Goal: Transaction & Acquisition: Purchase product/service

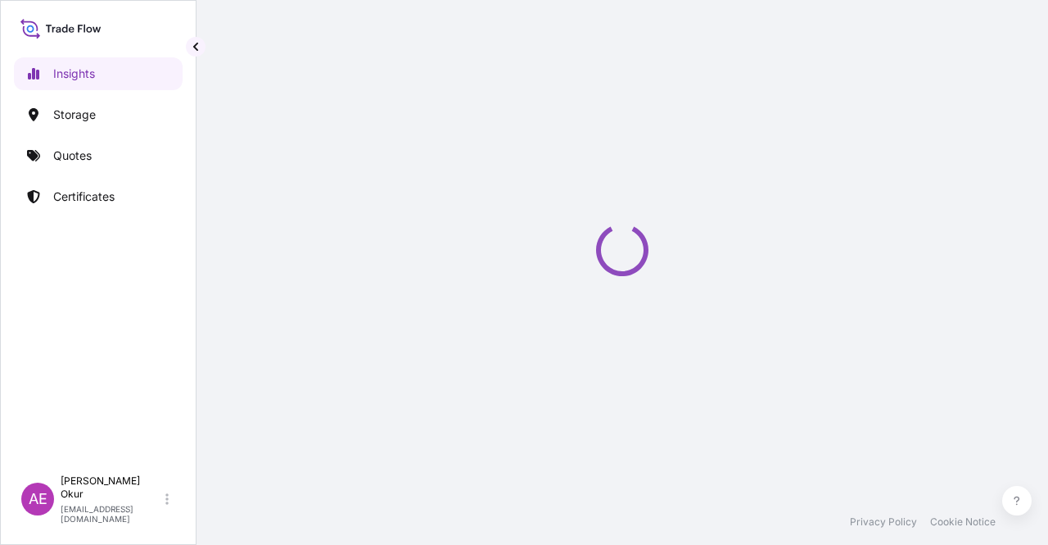
select select "2025"
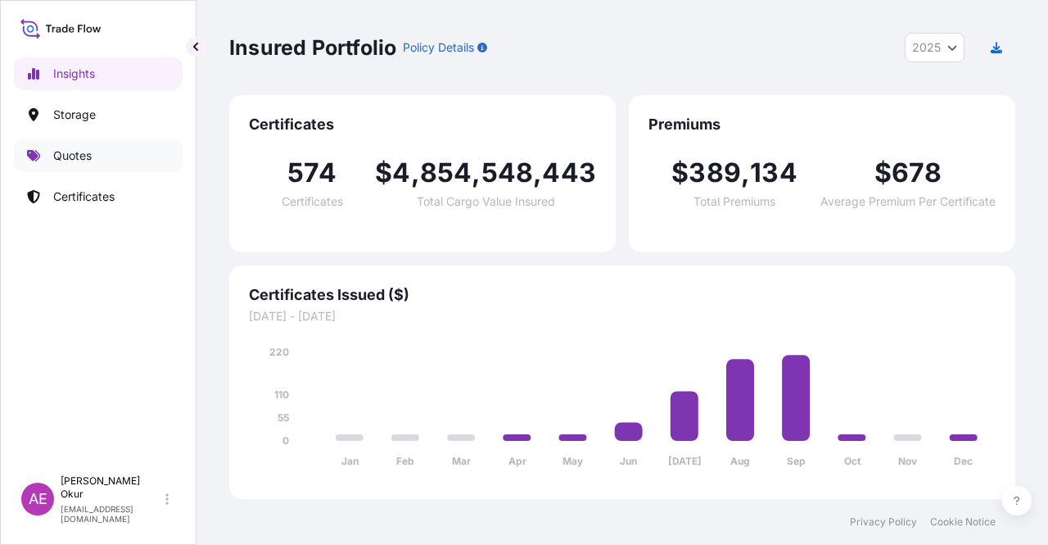
click at [124, 150] on link "Quotes" at bounding box center [98, 155] width 169 height 33
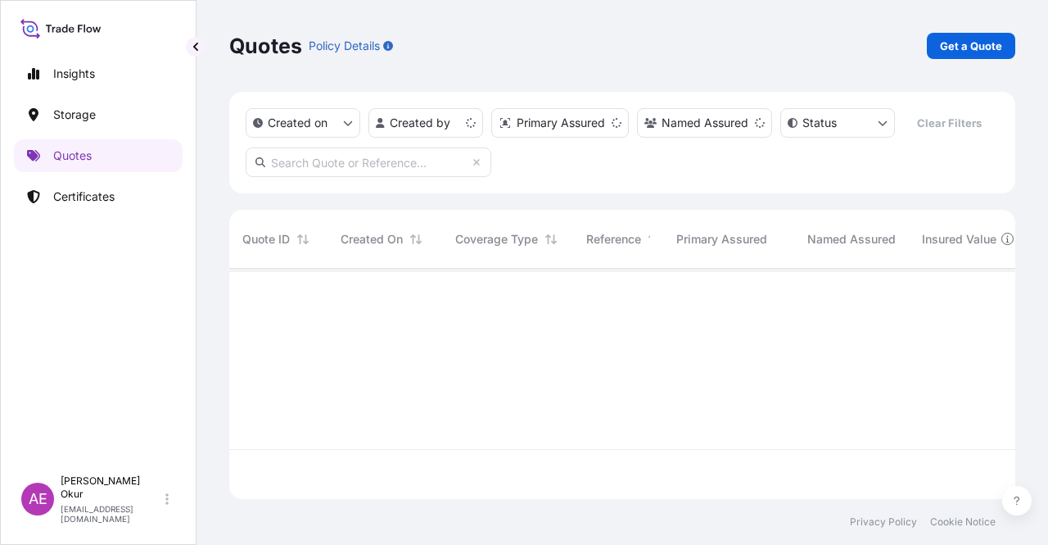
scroll to position [227, 773]
click at [973, 48] on p "Get a Quote" at bounding box center [971, 46] width 62 height 16
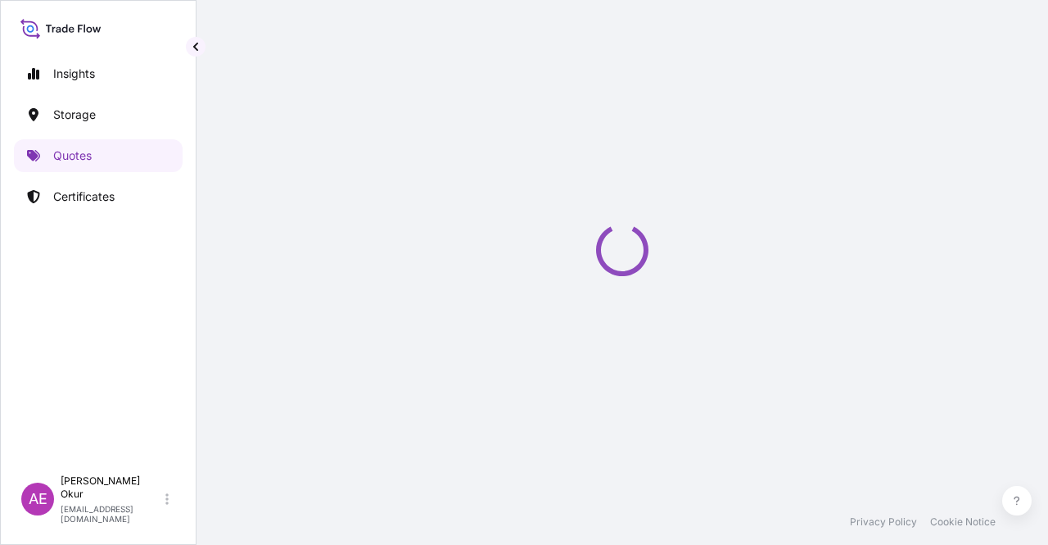
select select "Ocean Vessel"
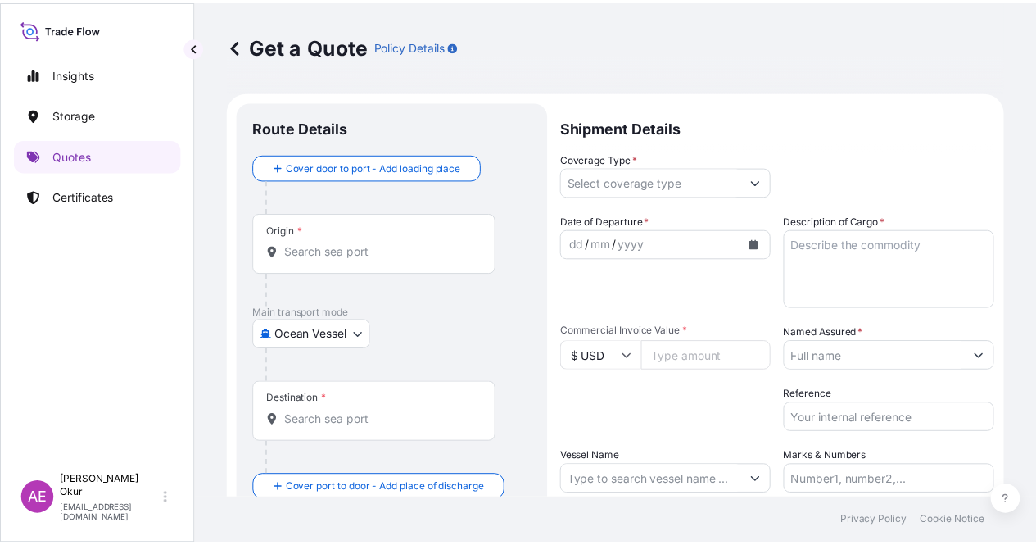
scroll to position [26, 0]
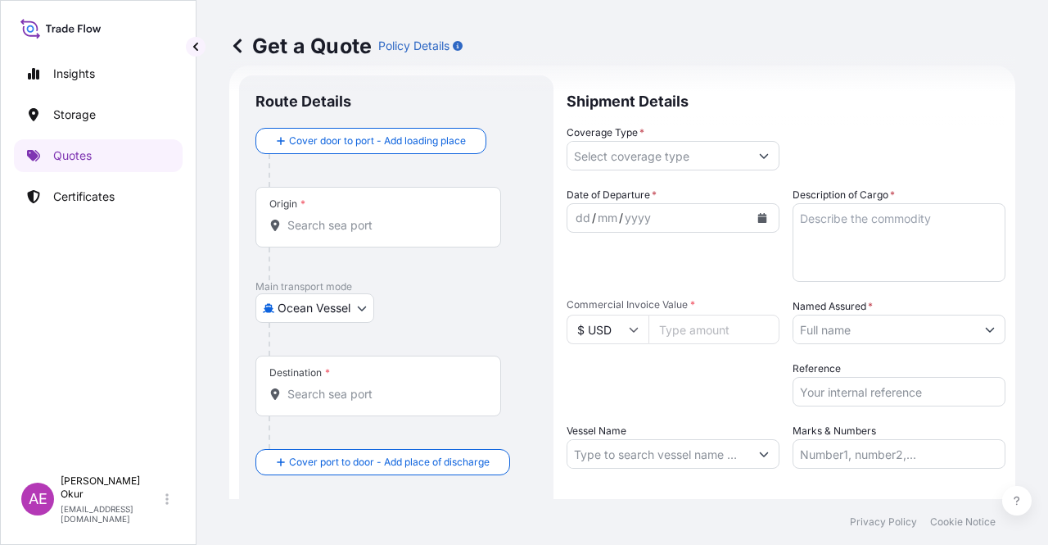
click at [363, 222] on input "Origin *" at bounding box center [383, 225] width 193 height 16
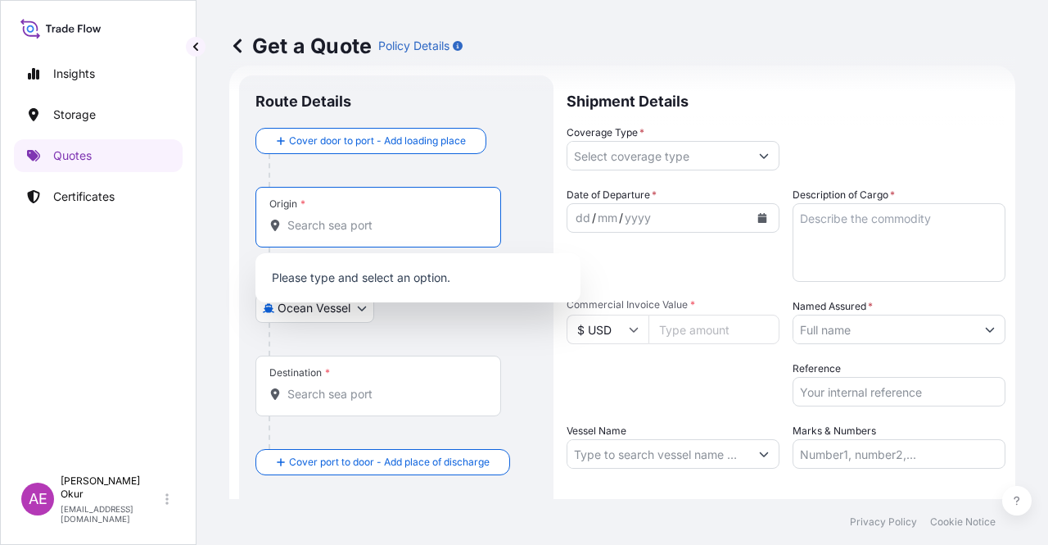
paste input "PENDIK"
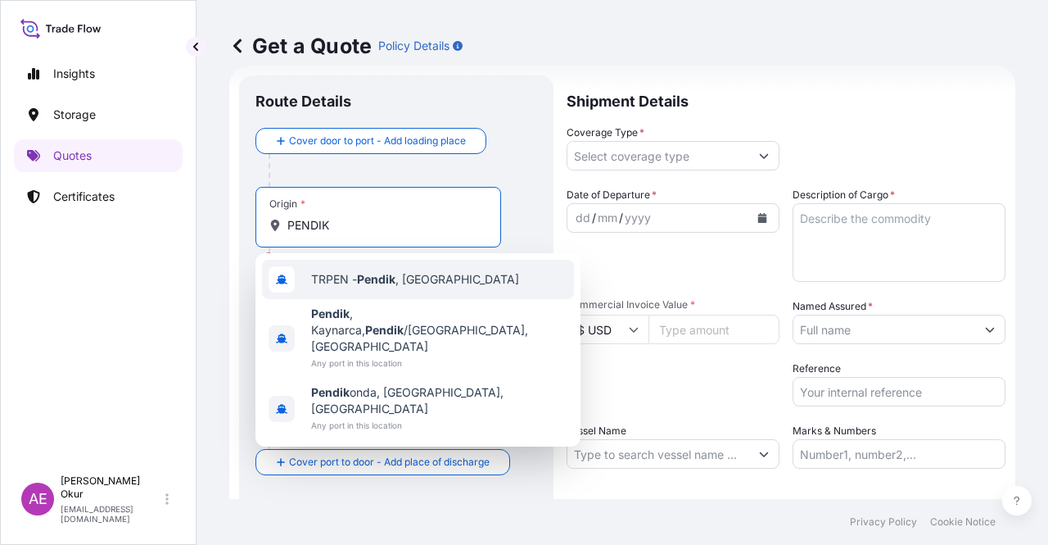
click at [403, 288] on div "TRPEN - [GEOGRAPHIC_DATA] , [GEOGRAPHIC_DATA]" at bounding box center [418, 279] width 312 height 39
type input "TRPEN - [GEOGRAPHIC_DATA], [GEOGRAPHIC_DATA]"
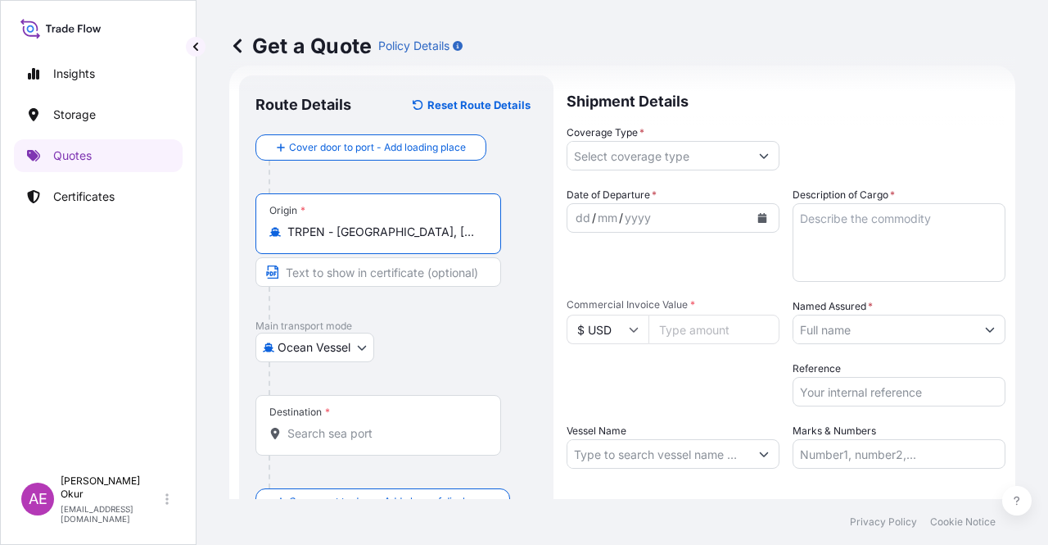
click at [381, 269] on input "Text to appear on certificate" at bounding box center [379, 271] width 246 height 29
paste input "PENDIK"
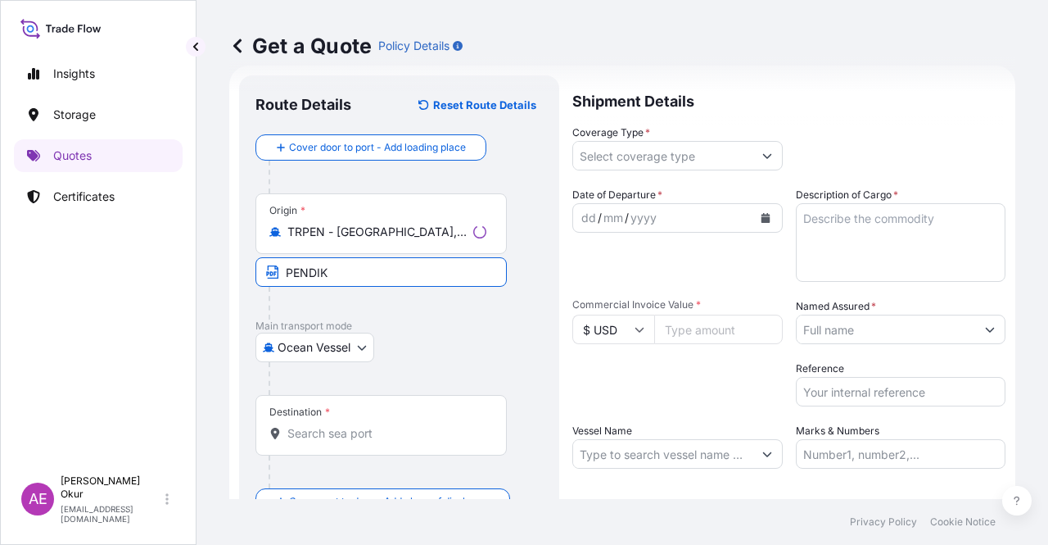
type input "PENDIK / [GEOGRAPHIC_DATA]"
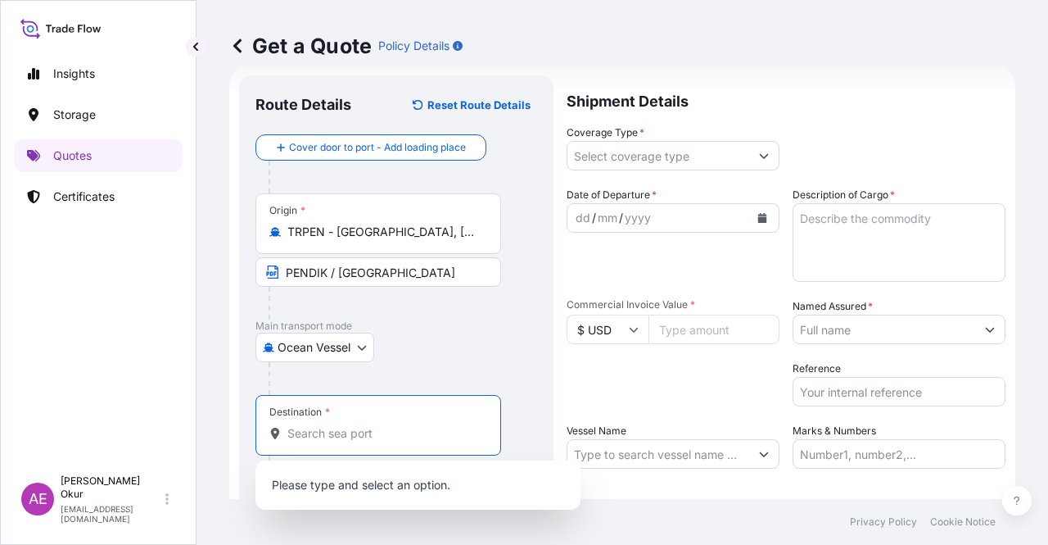
click at [340, 438] on input "Destination *" at bounding box center [383, 433] width 193 height 16
paste input "BARI"
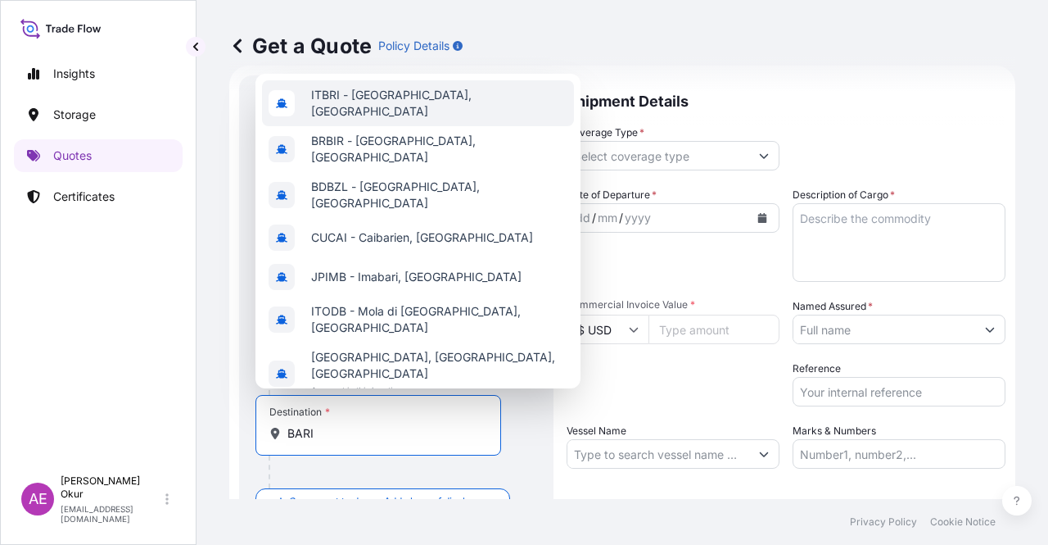
click at [388, 109] on div "ITBRI - [GEOGRAPHIC_DATA], [GEOGRAPHIC_DATA]" at bounding box center [418, 103] width 312 height 46
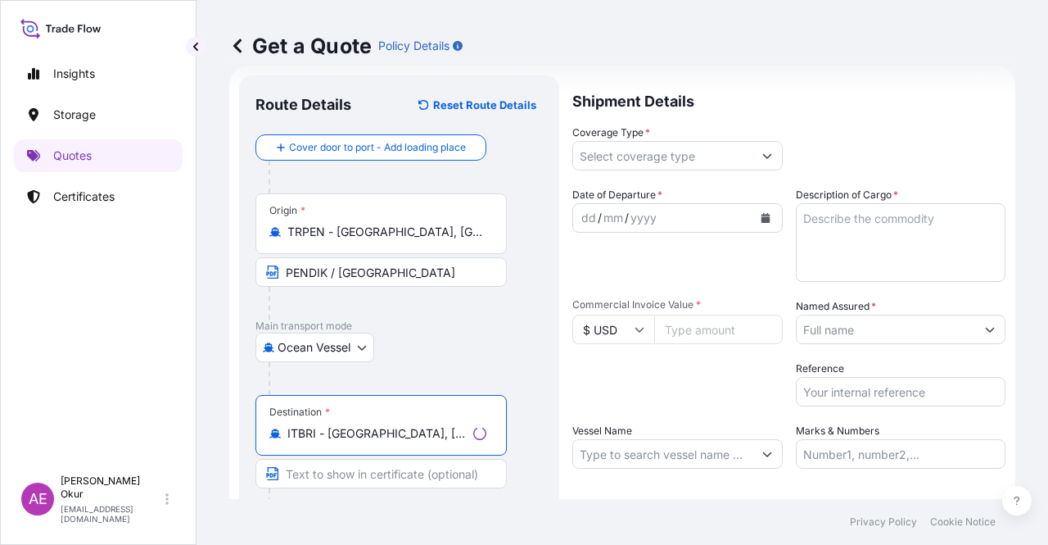
type input "ITBRI - [GEOGRAPHIC_DATA], [GEOGRAPHIC_DATA]"
click at [352, 464] on input "Text to appear on certificate" at bounding box center [381, 473] width 251 height 29
paste input "BARI"
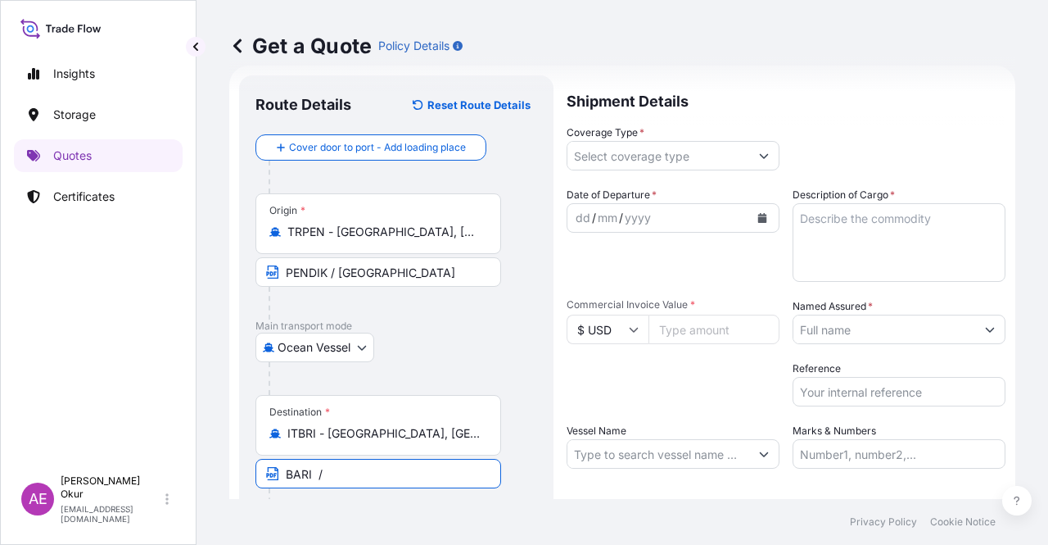
paste input "[GEOGRAPHIC_DATA]"
type input "[GEOGRAPHIC_DATA] / [GEOGRAPHIC_DATA]"
click at [657, 150] on input "Coverage Type *" at bounding box center [659, 155] width 182 height 29
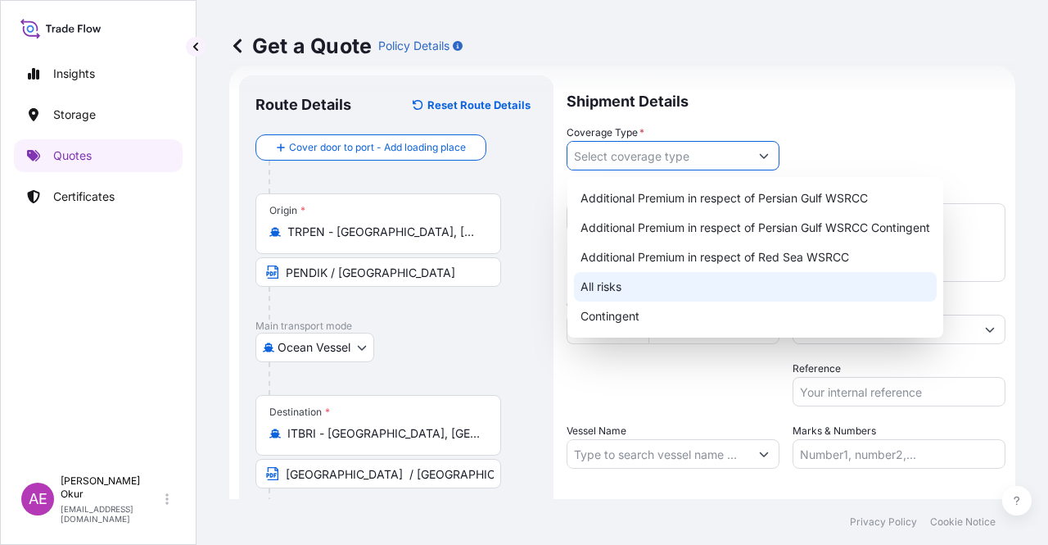
click at [640, 280] on div "All risks" at bounding box center [755, 286] width 363 height 29
type input "All risks"
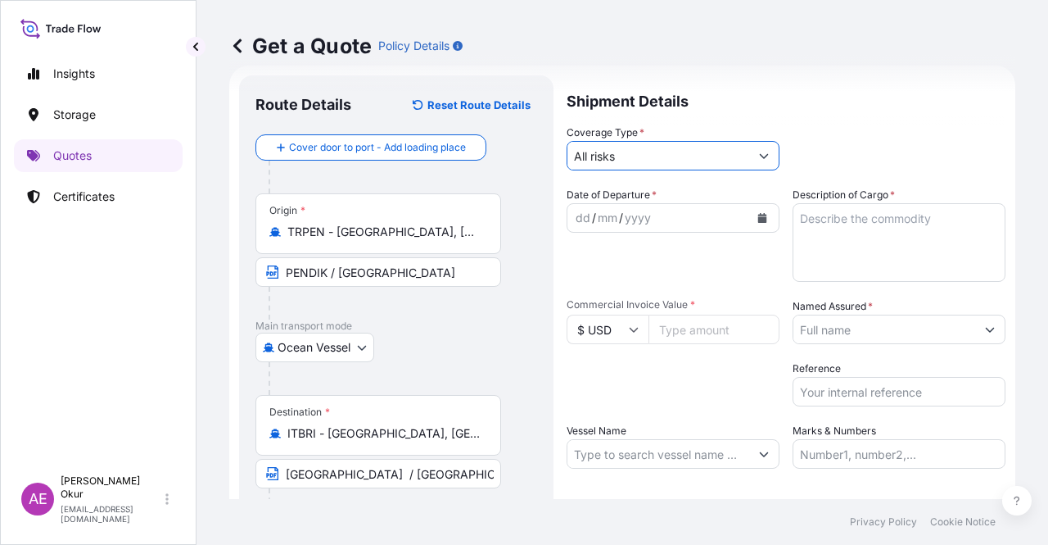
click at [576, 217] on div "dd" at bounding box center [583, 218] width 18 height 20
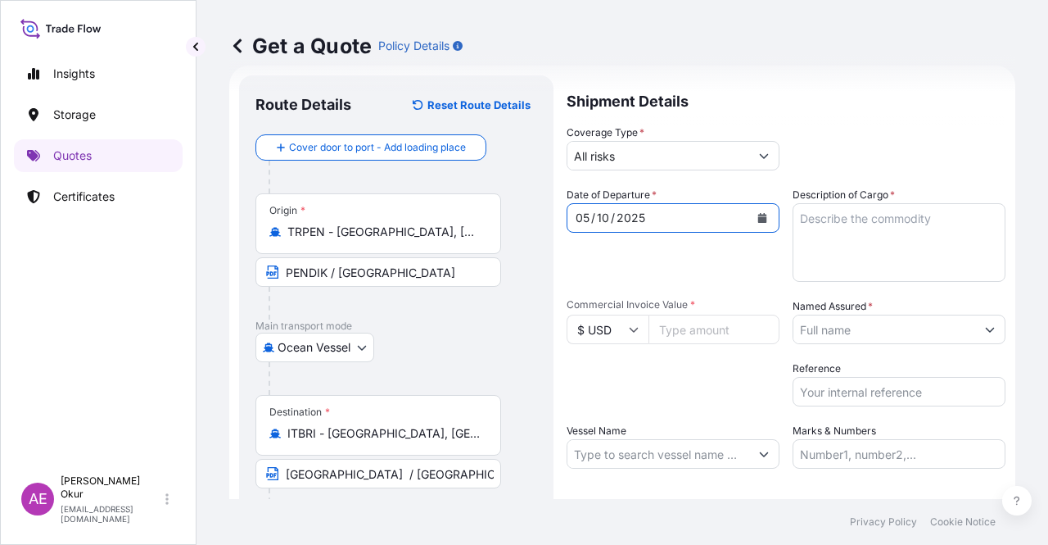
click at [898, 273] on textarea "Description of Cargo *" at bounding box center [899, 242] width 213 height 79
paste textarea "DIOCTYL TEREPHTHALATE"
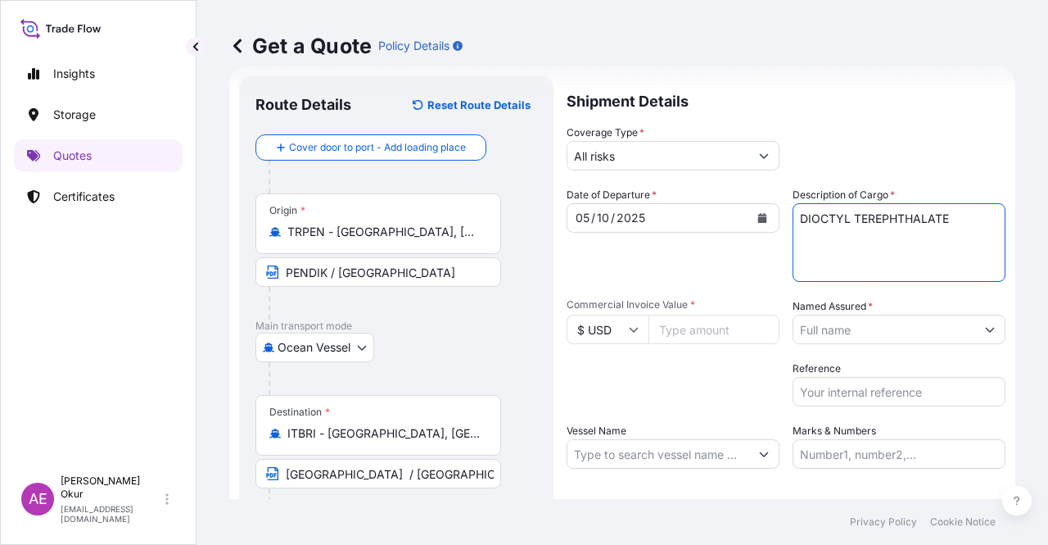
type textarea "DIOCTYL TEREPHTHALATE"
click at [717, 307] on span "Commercial Invoice Value *" at bounding box center [673, 304] width 213 height 13
click at [717, 315] on input "Commercial Invoice Value *" at bounding box center [714, 329] width 131 height 29
click at [630, 325] on icon at bounding box center [634, 329] width 10 height 10
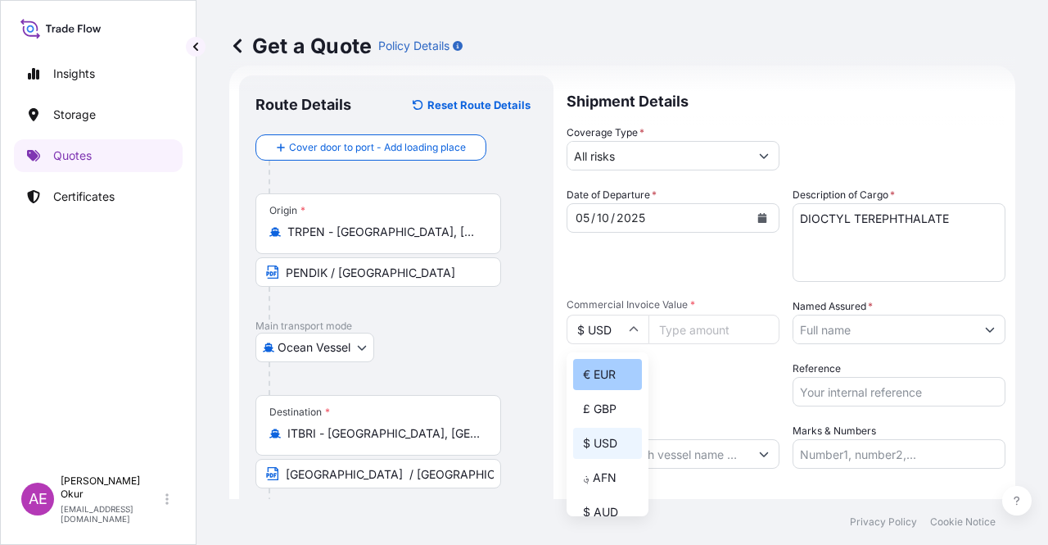
click at [616, 370] on div "€ EUR" at bounding box center [607, 374] width 69 height 31
type input "€ EUR"
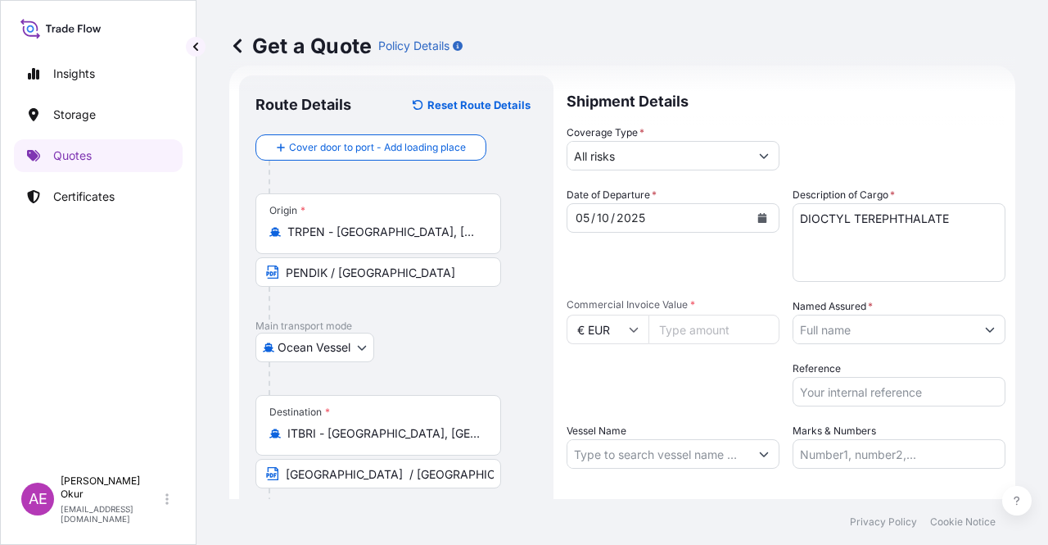
click at [688, 315] on input "Commercial Invoice Value *" at bounding box center [714, 329] width 131 height 29
type input "63888"
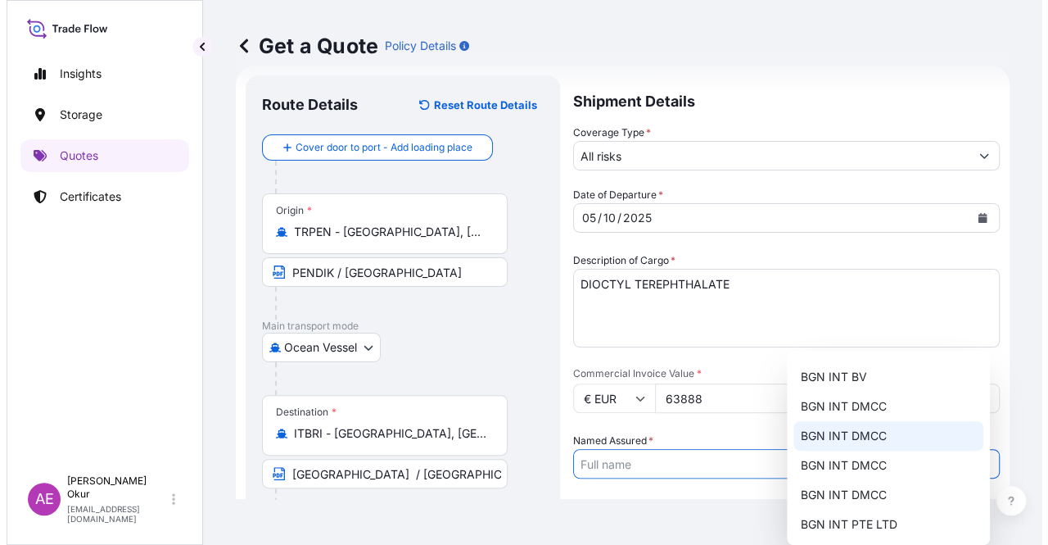
scroll to position [128, 0]
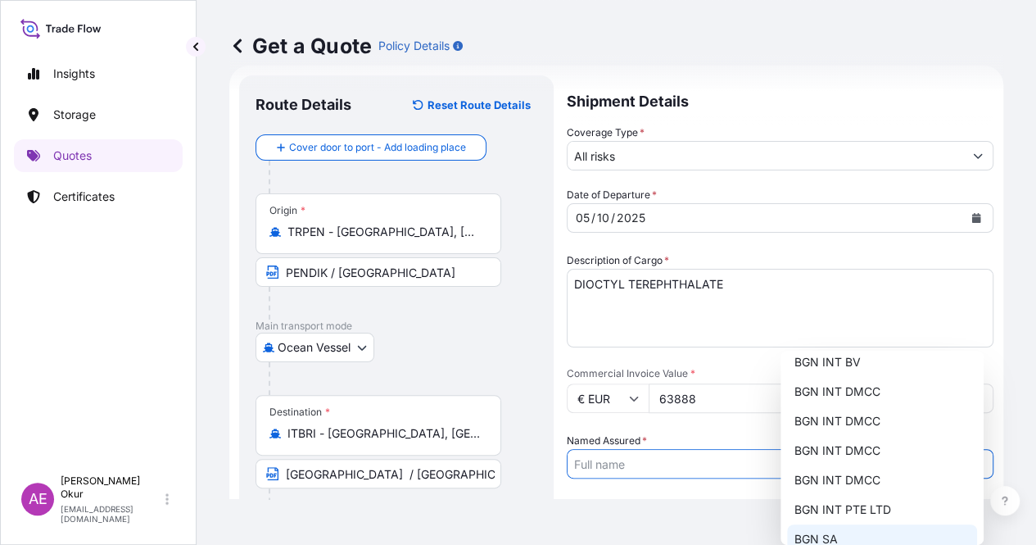
click at [855, 533] on div "BGN SA" at bounding box center [882, 538] width 190 height 29
type input "BGN SA"
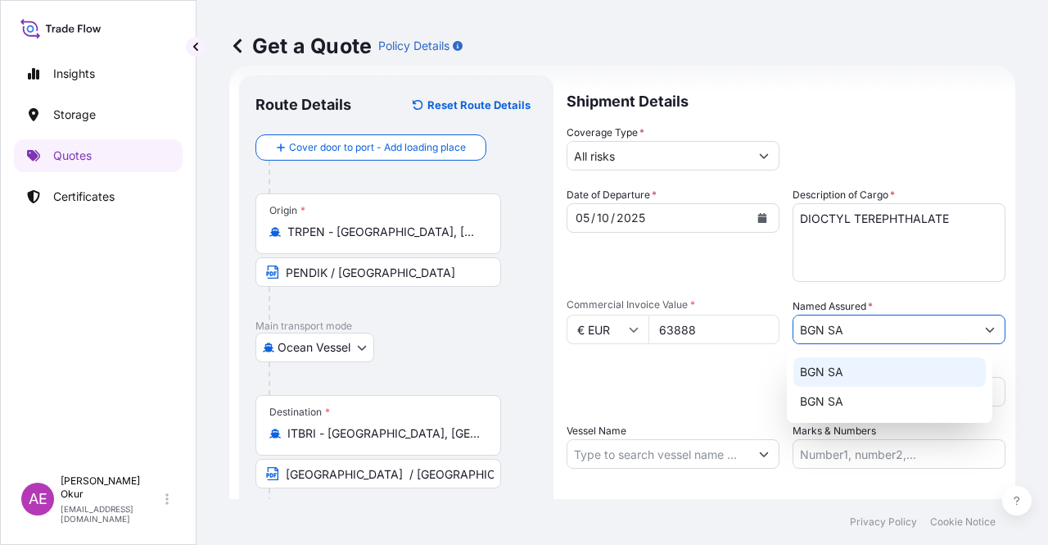
click at [624, 492] on div "Letter of Credit This shipment has a letter of credit Letter of credit * Letter…" at bounding box center [786, 513] width 439 height 63
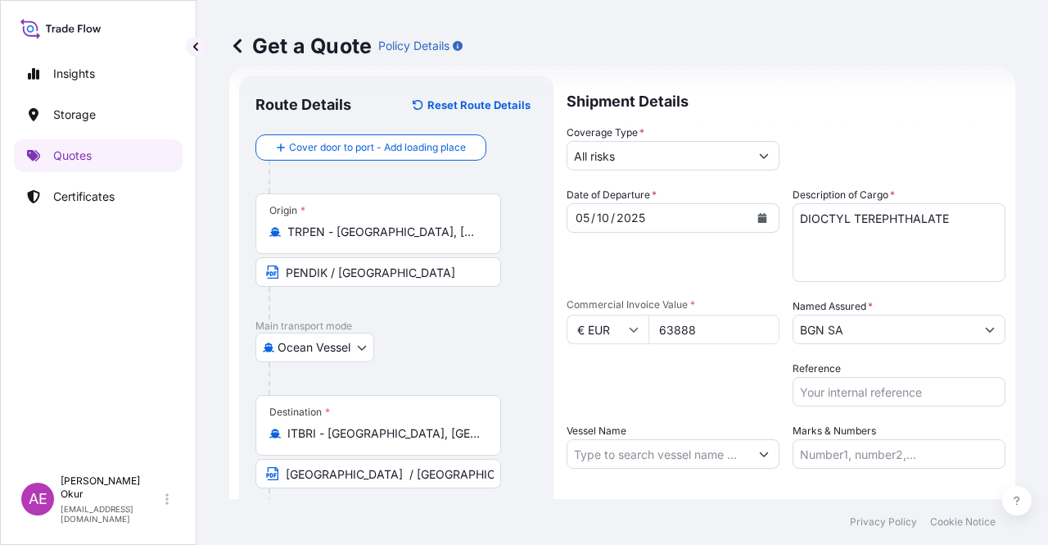
click at [635, 467] on input "Vessel Name" at bounding box center [659, 453] width 182 height 29
paste input "GALATA SEAWAYS"
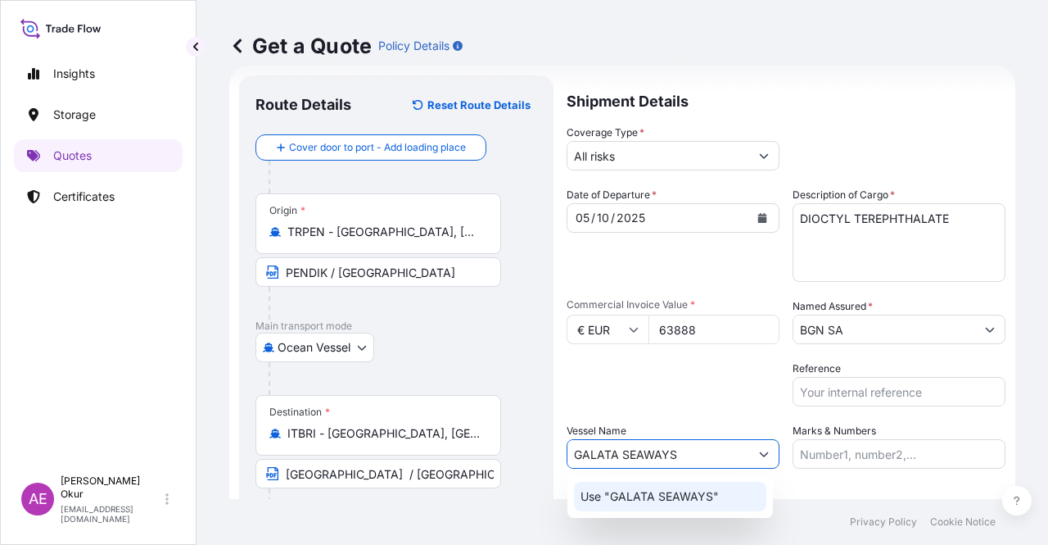
click at [680, 492] on p "Use "GALATA SEAWAYS"" at bounding box center [650, 496] width 138 height 16
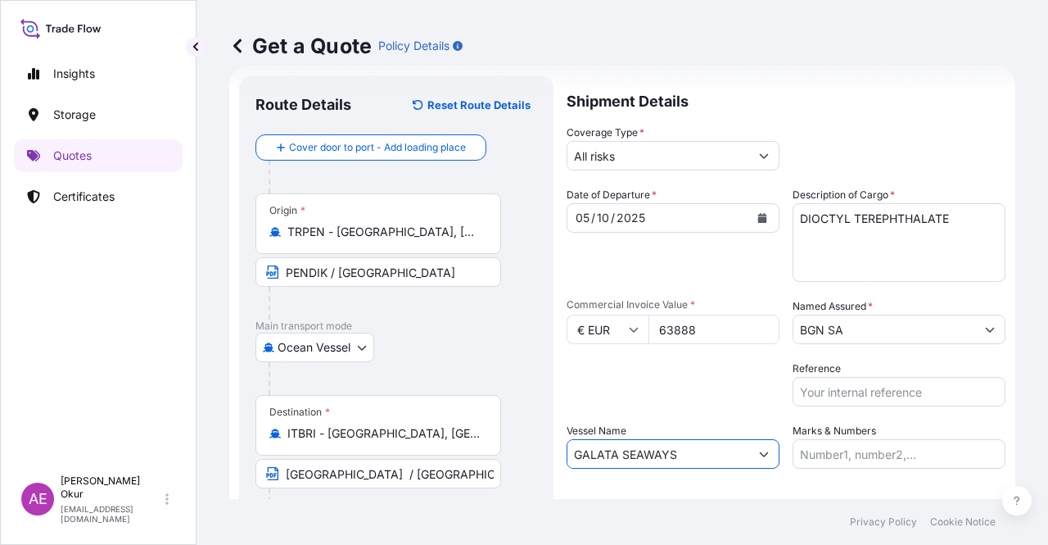
type input "GALATA SEAWAYS"
click at [876, 445] on input "Marks & Numbers" at bounding box center [899, 453] width 213 height 29
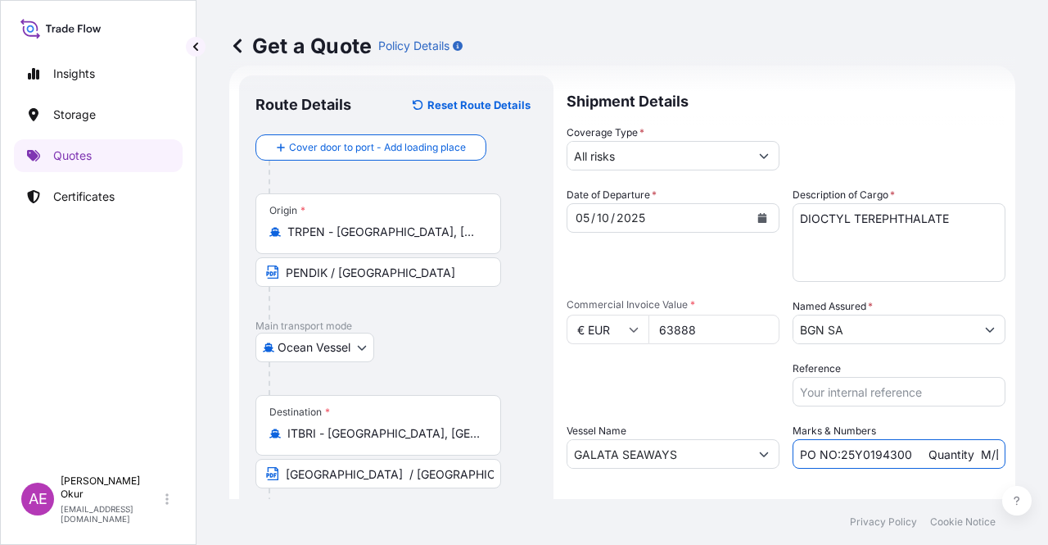
drag, startPoint x: 903, startPoint y: 453, endPoint x: 836, endPoint y: 455, distance: 66.4
click at [836, 455] on input "PO NO:25Y0194300 Quantity M/[PERSON_NAME]: 16.100,00 Premium: USD 963,06" at bounding box center [899, 453] width 213 height 29
paste input "09000077 – 2509000078"
drag, startPoint x: 940, startPoint y: 458, endPoint x: 1017, endPoint y: 456, distance: 77.0
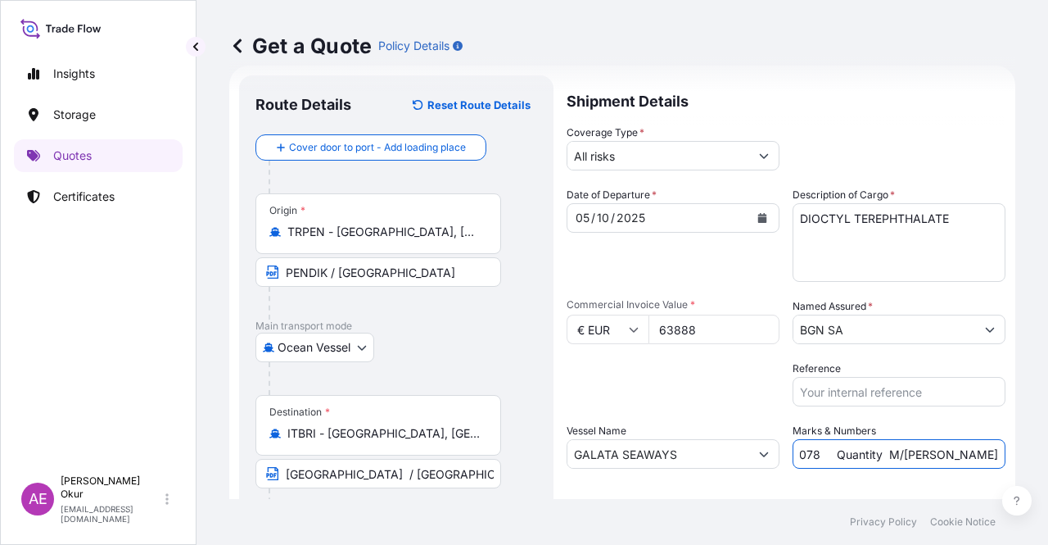
click at [1017, 456] on div "Get a Quote Policy Details Route Details Reset Route Details Cover door to port…" at bounding box center [623, 249] width 852 height 499
click at [903, 456] on input "PO NO:2509000077 – 2509000078 Quantity M/[PERSON_NAME]: 16.100,00 Premium: USD …" at bounding box center [899, 453] width 213 height 29
drag, startPoint x: 808, startPoint y: 452, endPoint x: 860, endPoint y: 453, distance: 52.4
click at [860, 453] on input "PO NO:2509000077 – 2509000078 Quantity M/[PERSON_NAME]: 16.100,00 Premium: USD …" at bounding box center [899, 453] width 213 height 29
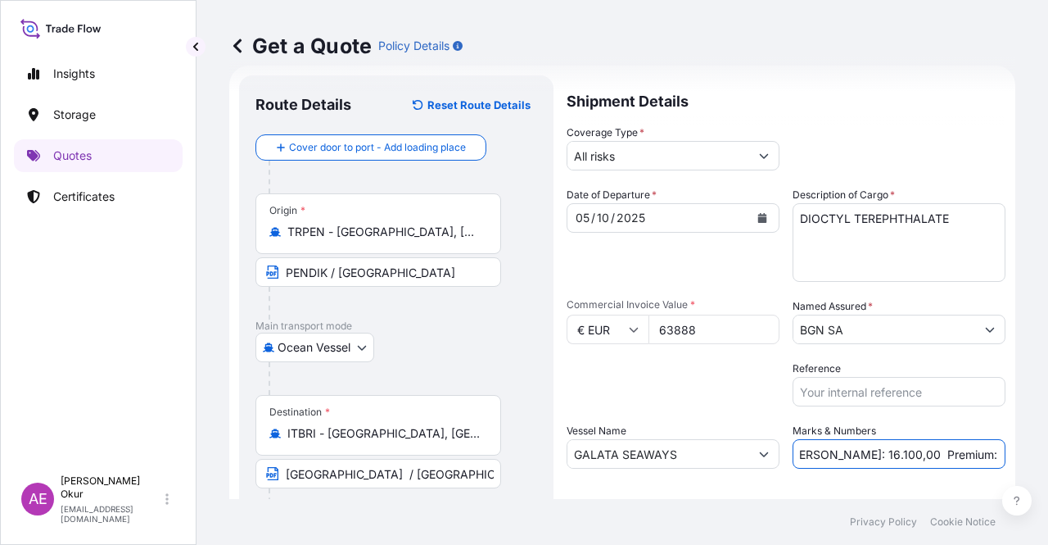
paste input "48,0"
drag, startPoint x: 939, startPoint y: 447, endPoint x: 1048, endPoint y: 441, distance: 109.1
click at [1048, 441] on div "Get a Quote Policy Details Route Details Reset Route Details Cover door to port…" at bounding box center [623, 249] width 852 height 499
click at [975, 442] on input "PO NO:2509000077 – 2509000078 Quantity M/[PERSON_NAME]:48,000 Premium: USD 963,…" at bounding box center [899, 453] width 213 height 29
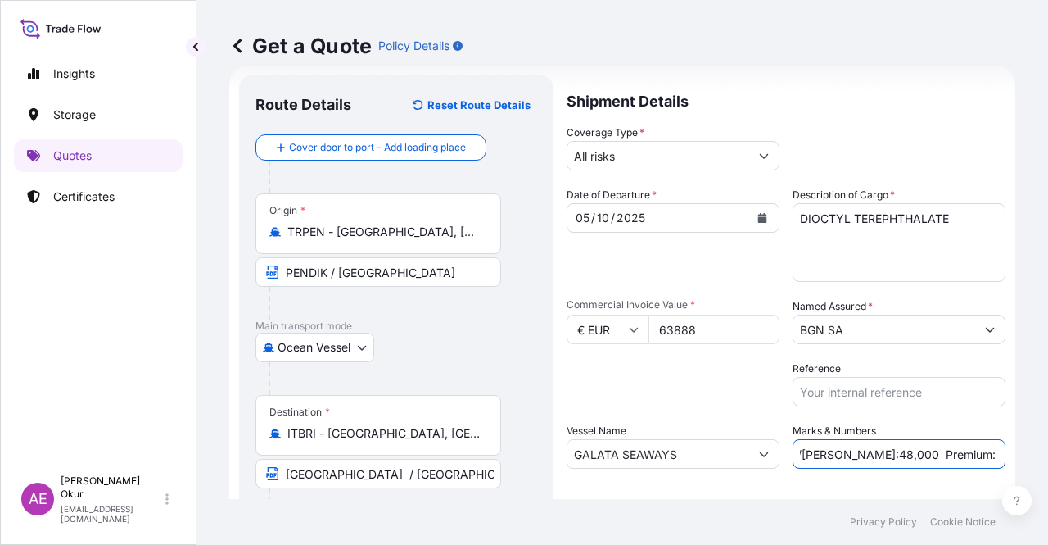
click at [951, 450] on input "PO NO:2509000077 – 2509000078 Quantity M/[PERSON_NAME]:48,000 Premium: USD 963,…" at bounding box center [899, 453] width 213 height 29
drag, startPoint x: 944, startPoint y: 452, endPoint x: 1048, endPoint y: 453, distance: 104.0
click at [1048, 453] on div "Get a Quote Policy Details Route Details Reset Route Details Cover door to port…" at bounding box center [623, 249] width 852 height 499
paste input "7,03"
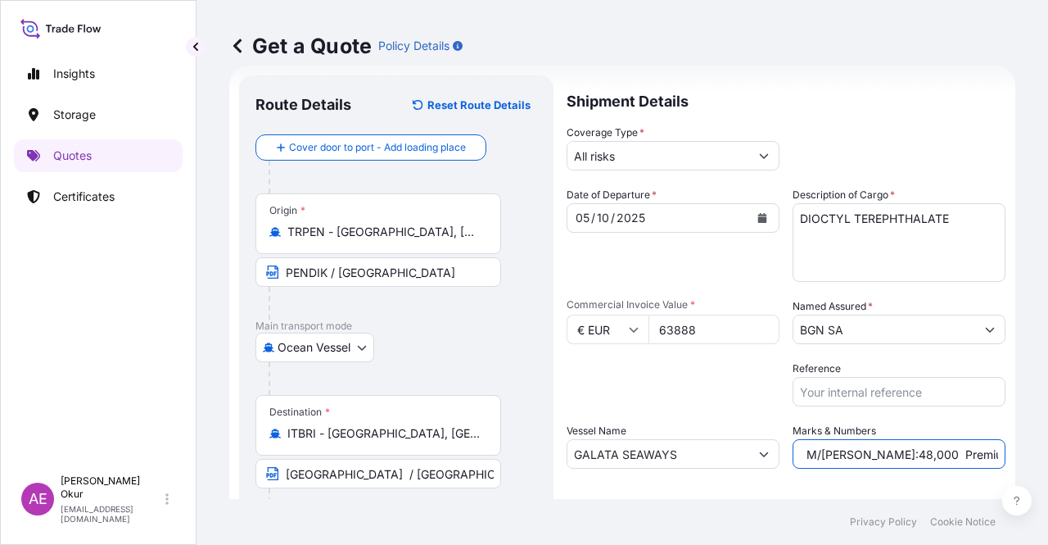
click at [961, 450] on input "PO NO:2509000077 – 2509000078 Quantity M/[PERSON_NAME]:48,000 Premium: USD7,03" at bounding box center [899, 453] width 213 height 29
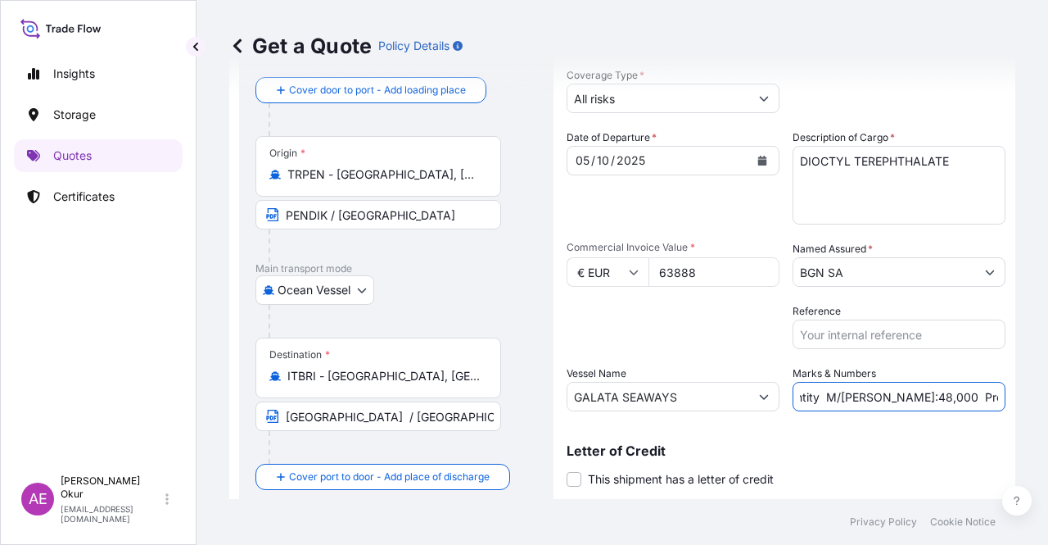
scroll to position [127, 0]
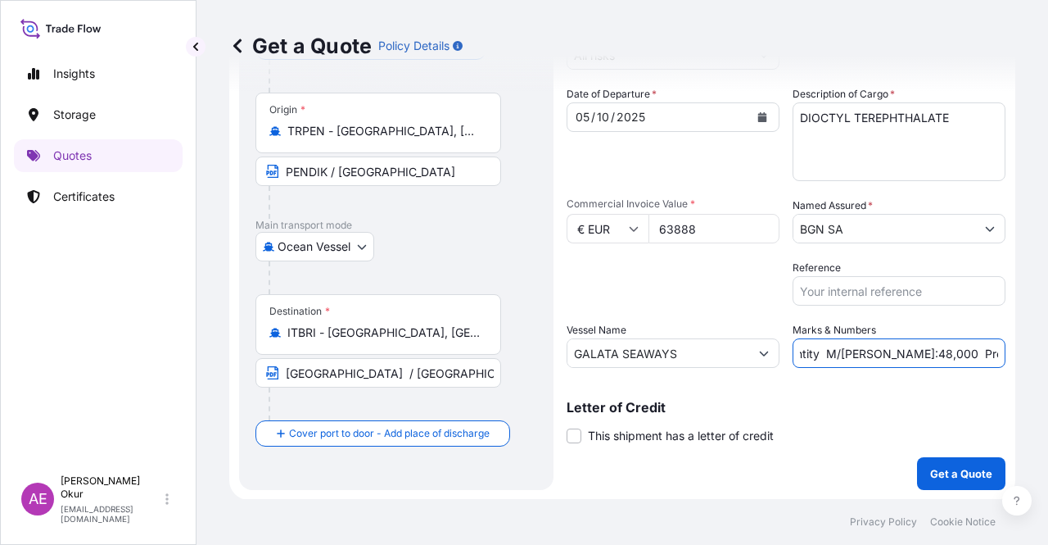
type input "PO NO:2509000077 – 2509000078 Quantity M/[PERSON_NAME]:48,000 Premium: EUR 7,03"
click at [930, 474] on p "Get a Quote" at bounding box center [961, 473] width 62 height 16
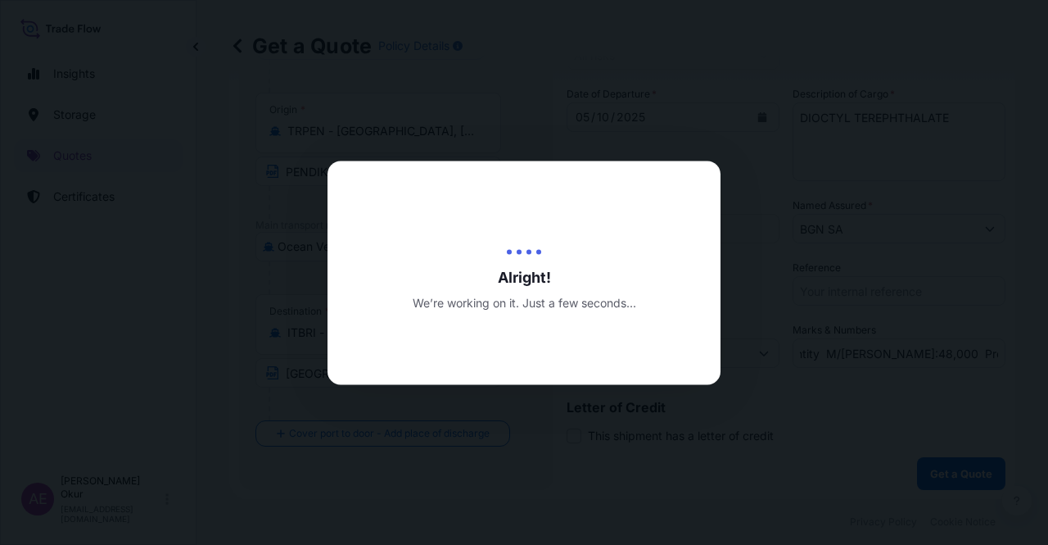
scroll to position [0, 0]
select select "Ocean Vessel"
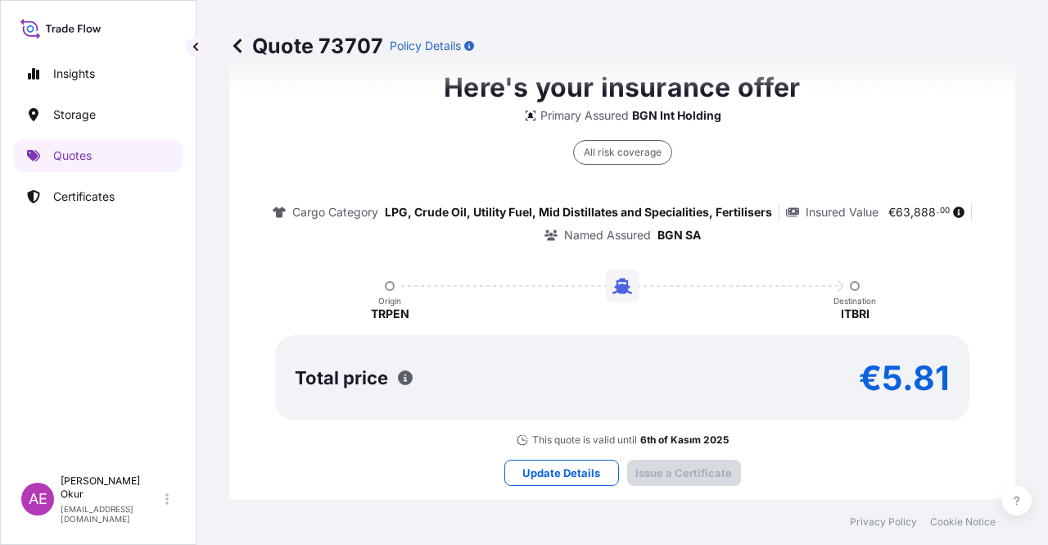
type input "[DATE]"
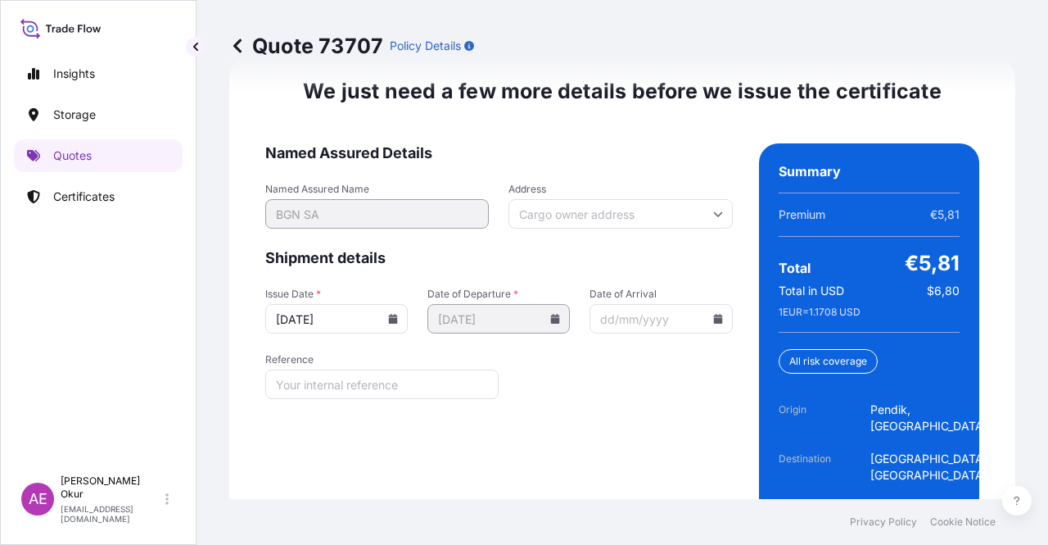
scroll to position [2146, 0]
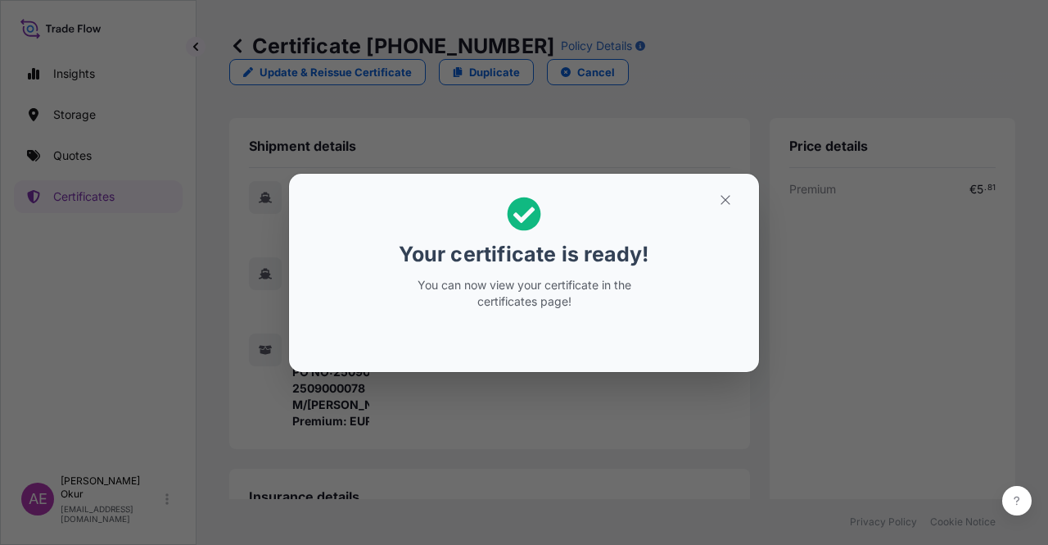
click at [704, 178] on section "Your certificate is ready! You can now view your certificate in the certificate…" at bounding box center [524, 273] width 470 height 198
click at [724, 191] on button "button" at bounding box center [725, 200] width 41 height 26
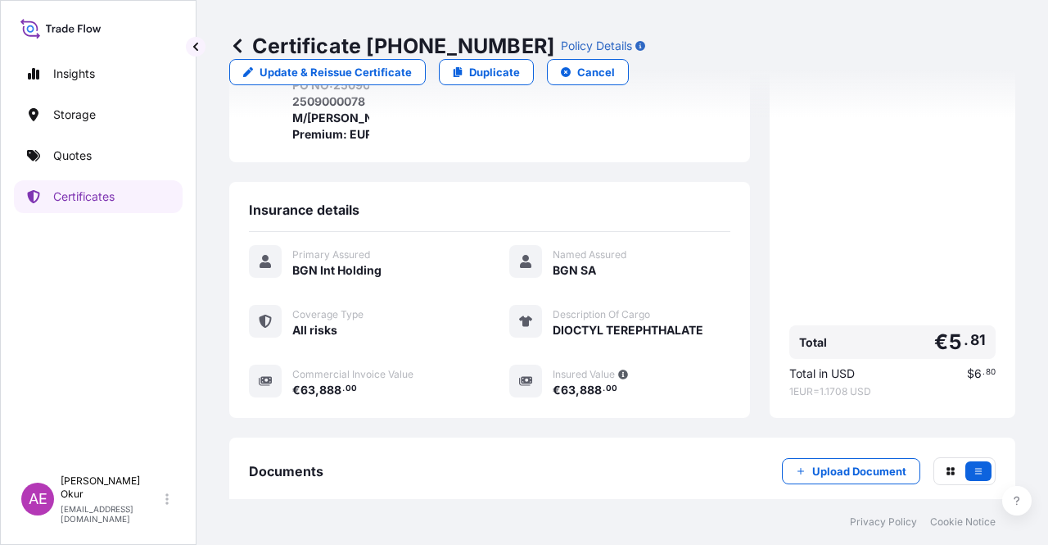
scroll to position [410, 0]
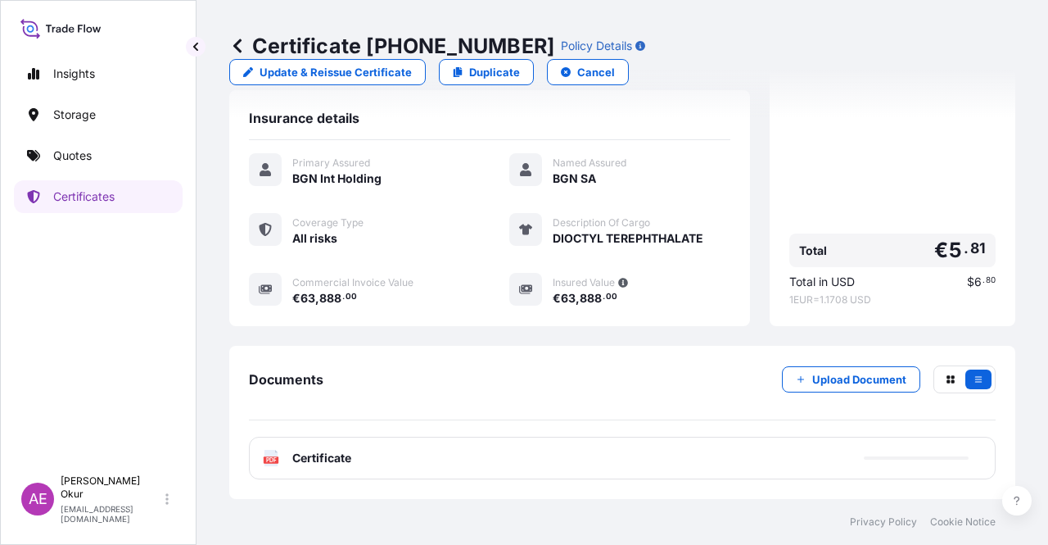
click at [326, 455] on span "Certificate" at bounding box center [321, 458] width 59 height 16
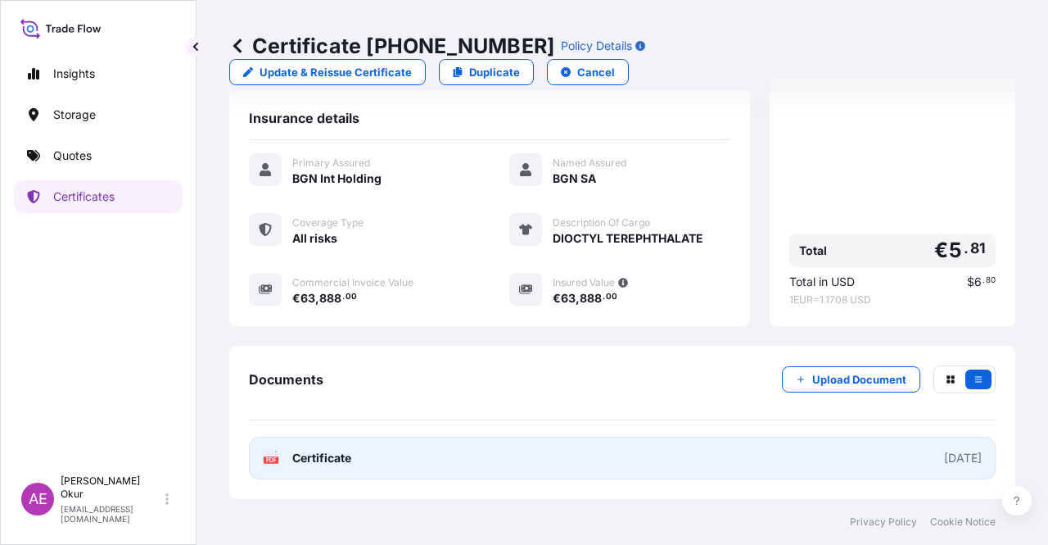
click at [337, 463] on span "Certificate" at bounding box center [321, 458] width 59 height 16
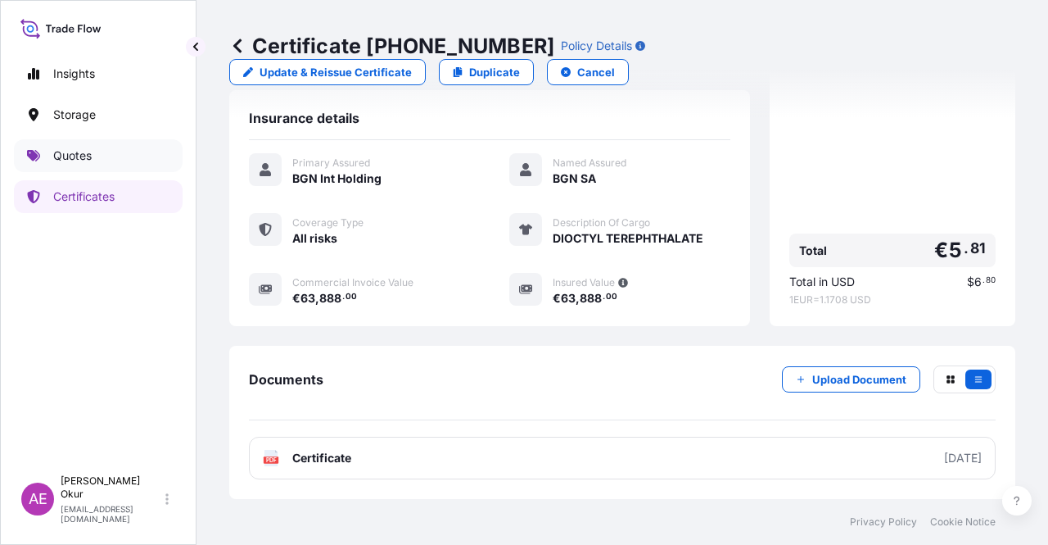
click at [84, 166] on link "Quotes" at bounding box center [98, 155] width 169 height 33
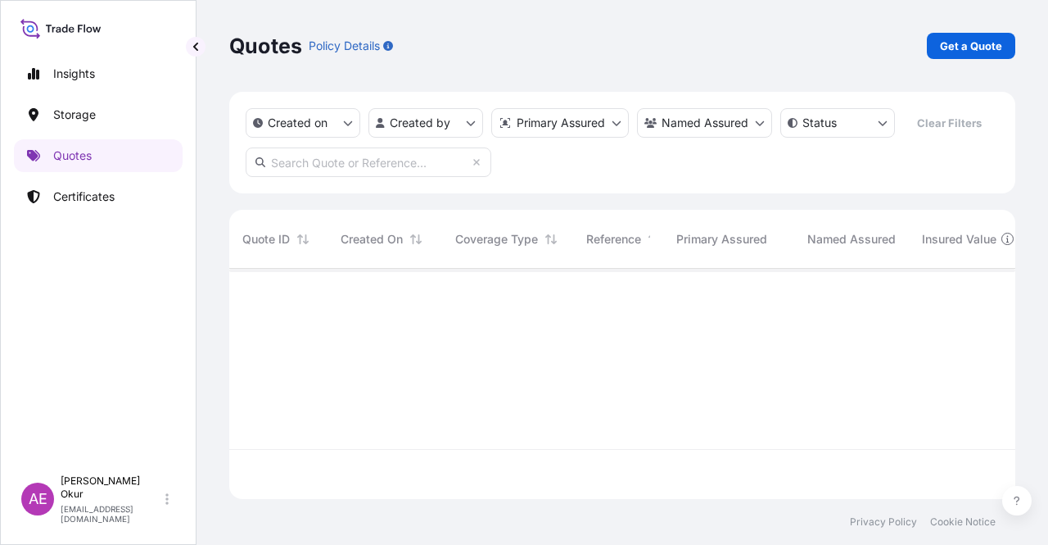
scroll to position [227, 773]
click at [964, 38] on p "Get a Quote" at bounding box center [971, 46] width 62 height 16
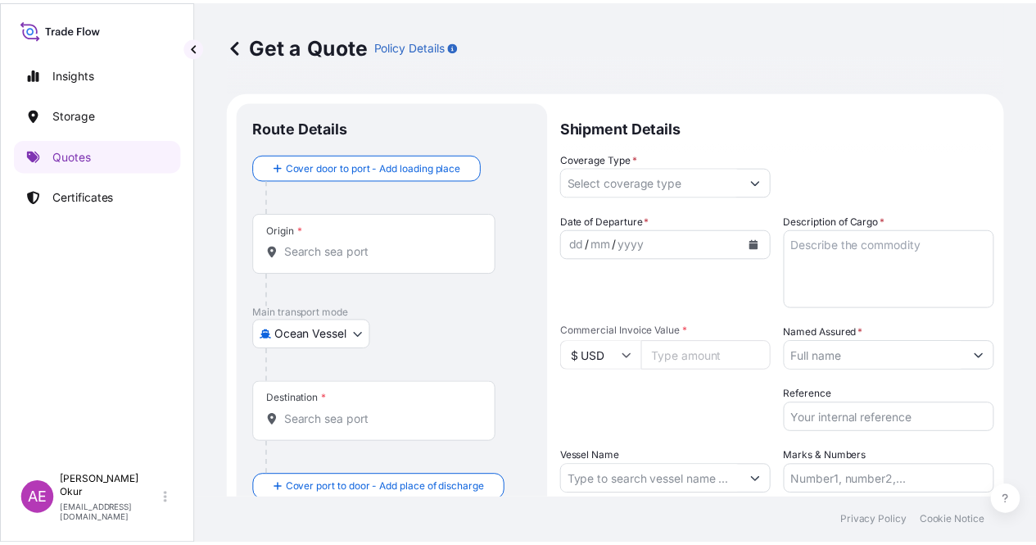
scroll to position [26, 0]
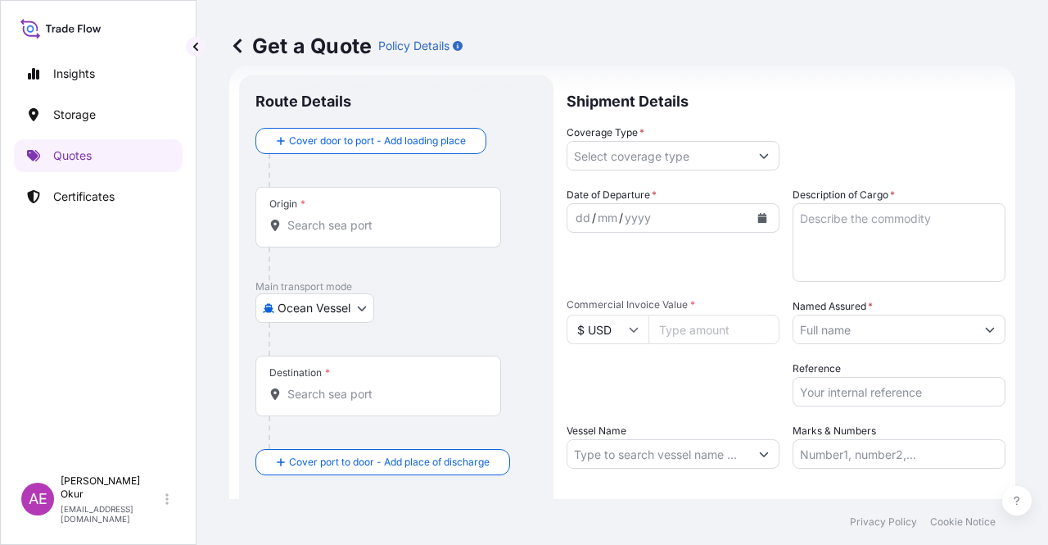
click at [343, 301] on body "Insights Storage Quotes Certificates AE Alp Eren Okur [EMAIL_ADDRESS][DOMAIN_NA…" at bounding box center [524, 272] width 1048 height 545
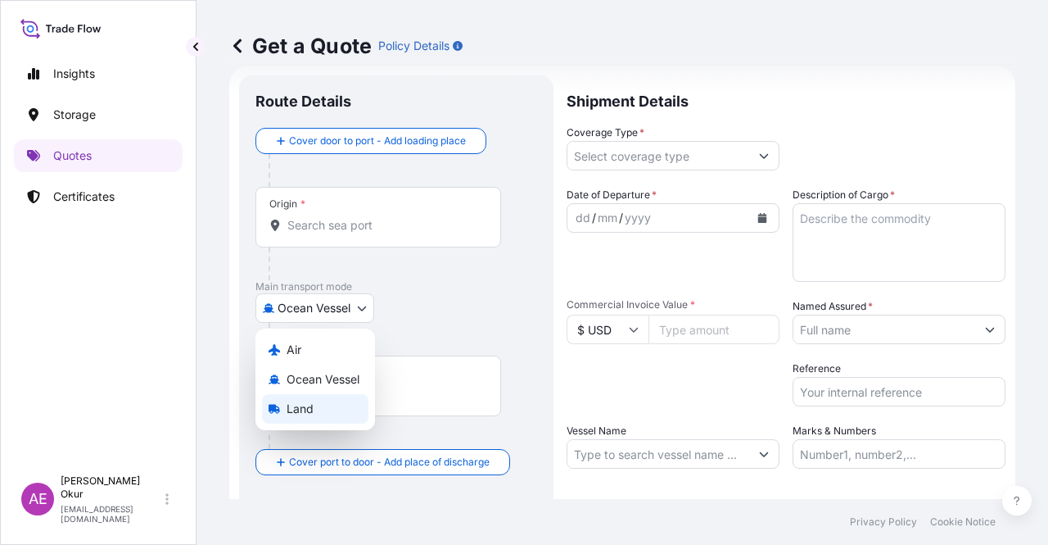
click at [306, 409] on span "Land" at bounding box center [300, 409] width 27 height 16
select select "Land"
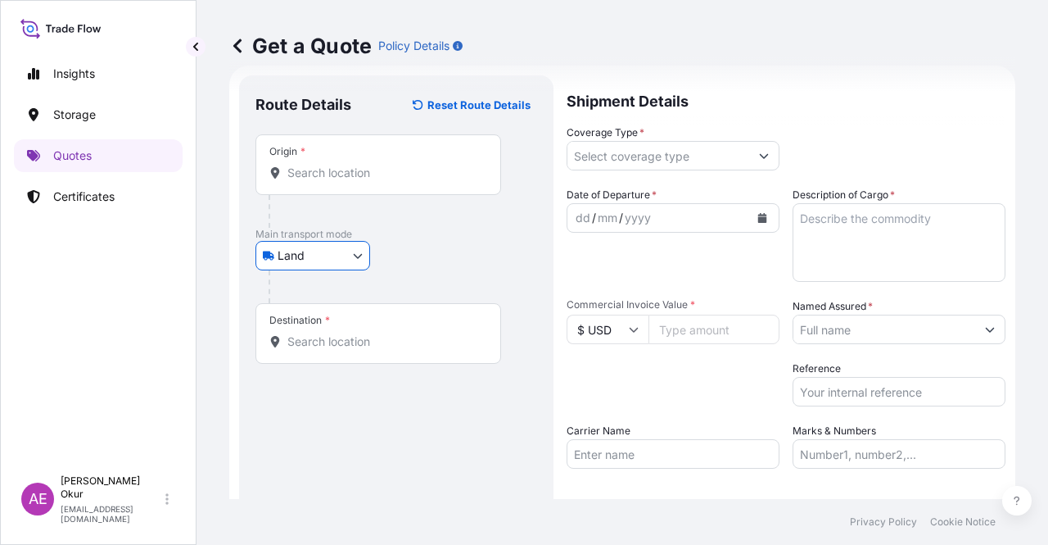
click at [348, 178] on input "Origin *" at bounding box center [383, 173] width 193 height 16
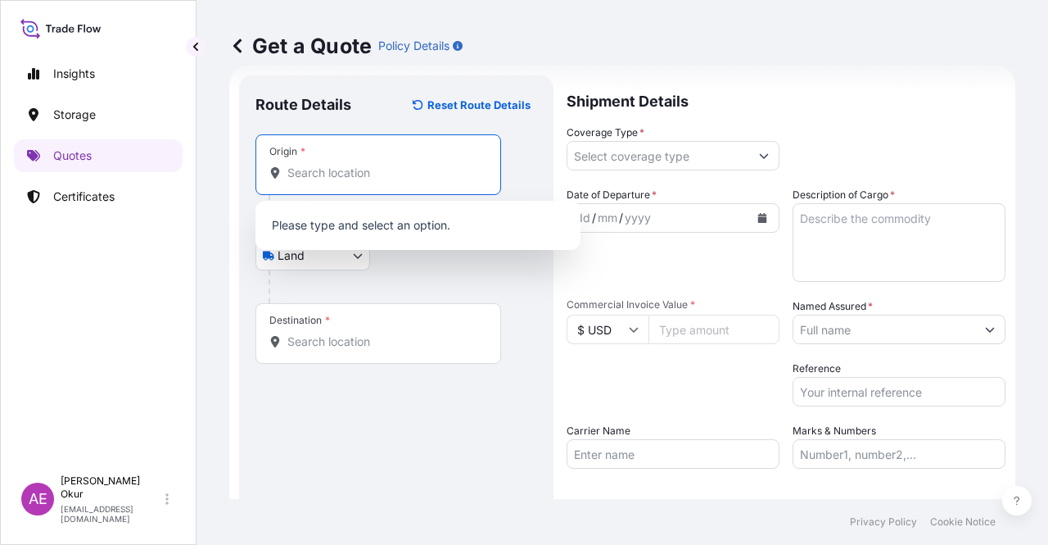
paste input "KOCAELI"
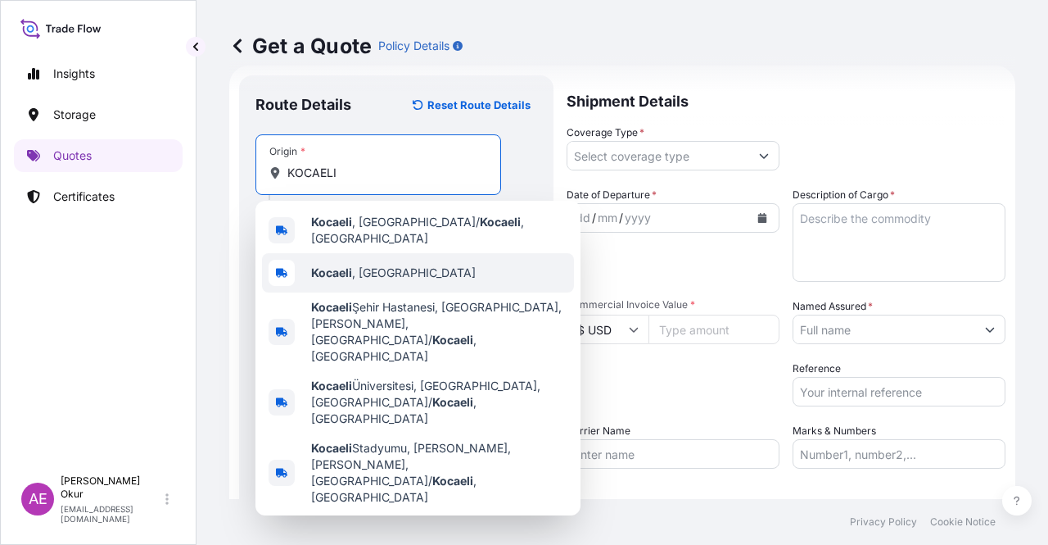
click at [364, 265] on span "Kocaeli , [GEOGRAPHIC_DATA]" at bounding box center [393, 273] width 165 height 16
type input "Kocaeli, [GEOGRAPHIC_DATA]"
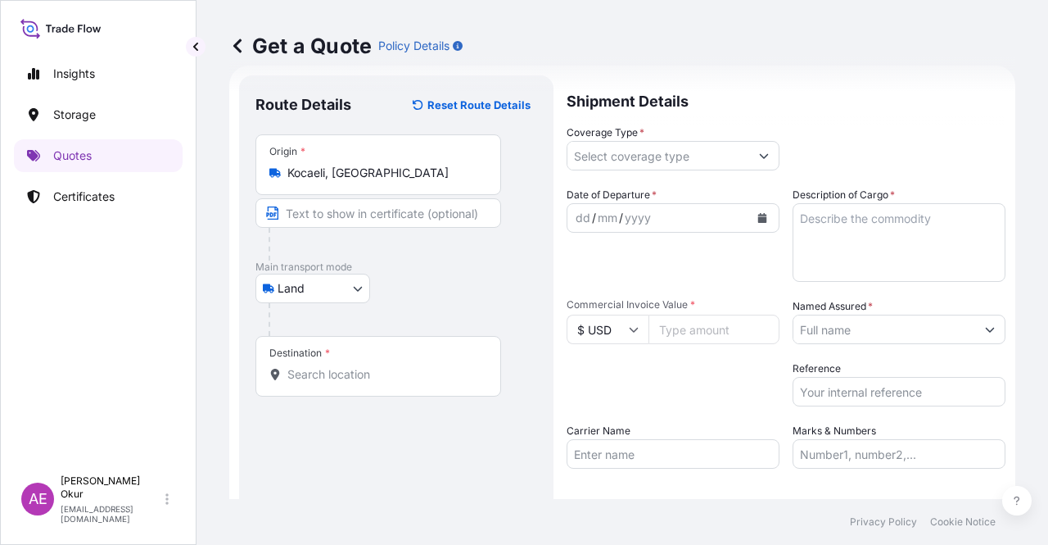
click at [354, 194] on div "Origin * [GEOGRAPHIC_DATA], [GEOGRAPHIC_DATA]" at bounding box center [397, 197] width 282 height 126
click at [346, 210] on input "Text to appear on certificate" at bounding box center [381, 212] width 251 height 29
paste input "KOCAELI"
type input "KOCAELI / [GEOGRAPHIC_DATA]"
click at [347, 374] on input "Destination *" at bounding box center [383, 374] width 193 height 16
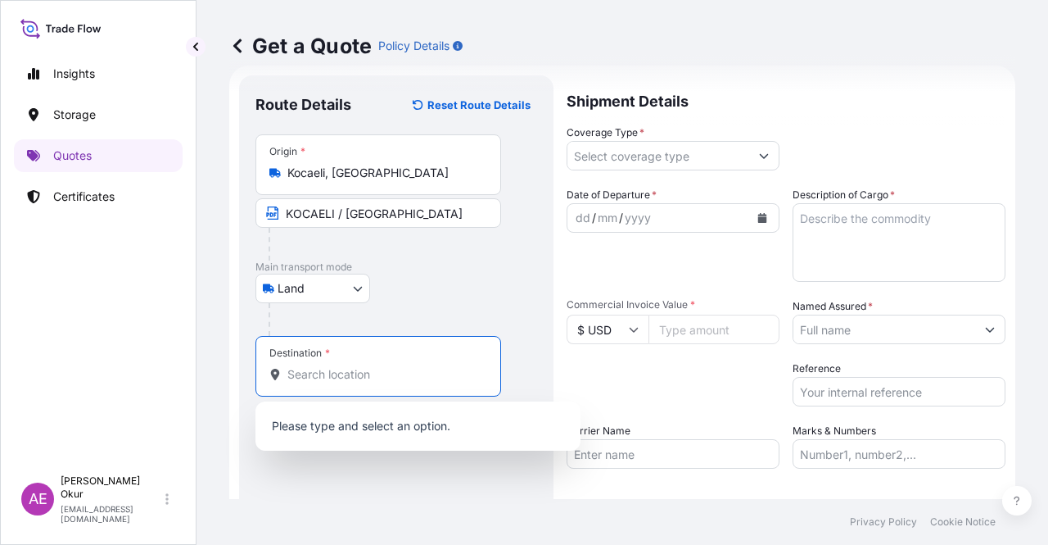
paste input "GOTZE DELCHEV"
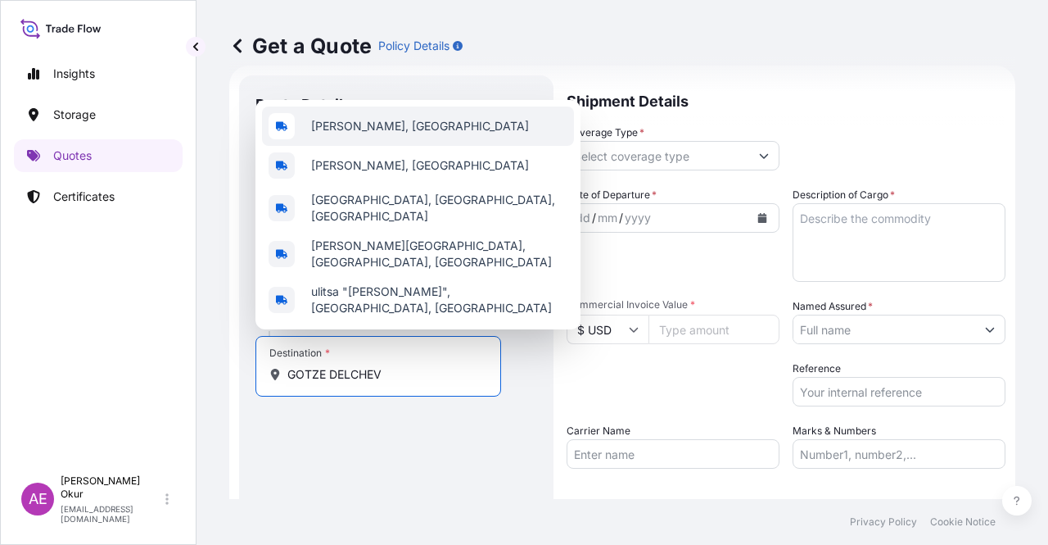
click at [414, 134] on span "[PERSON_NAME], [GEOGRAPHIC_DATA]" at bounding box center [420, 126] width 218 height 16
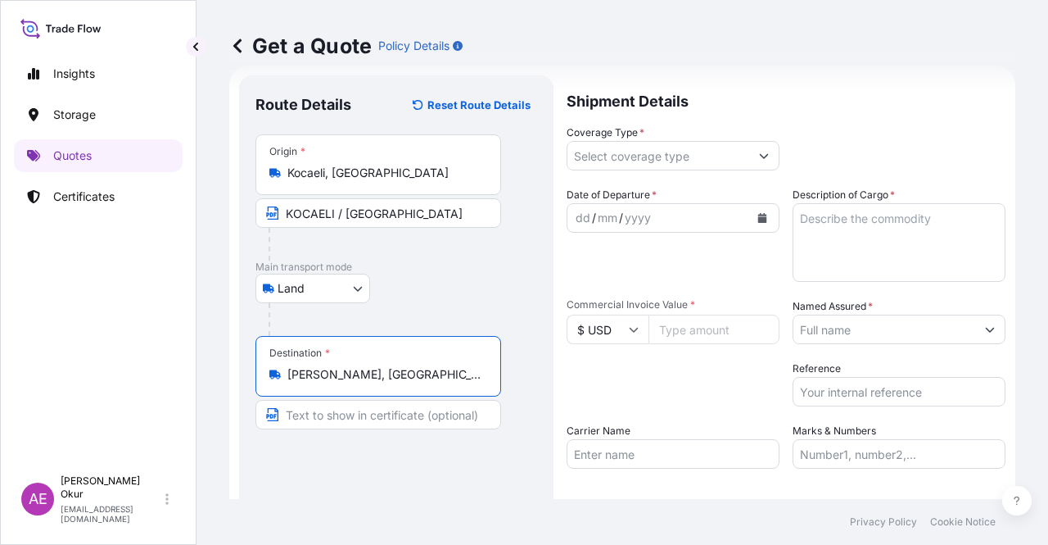
type input "[PERSON_NAME], [GEOGRAPHIC_DATA]"
click at [365, 412] on input "Text to appear on certificate" at bounding box center [379, 414] width 246 height 29
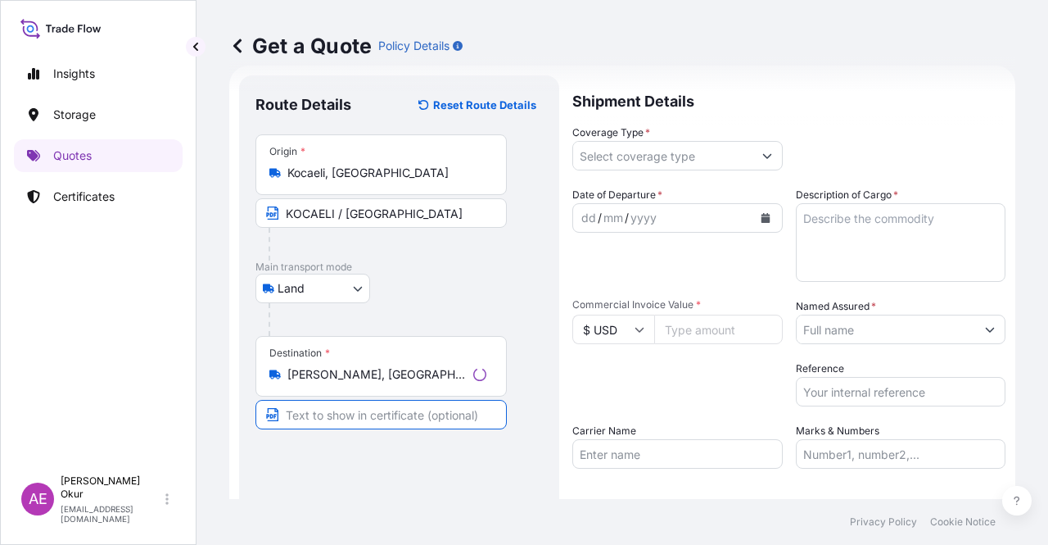
paste input "GOTZE DELCHEV"
type input "GOTZE DELCHEV / [GEOGRAPHIC_DATA]"
click at [644, 153] on input "Coverage Type *" at bounding box center [659, 155] width 182 height 29
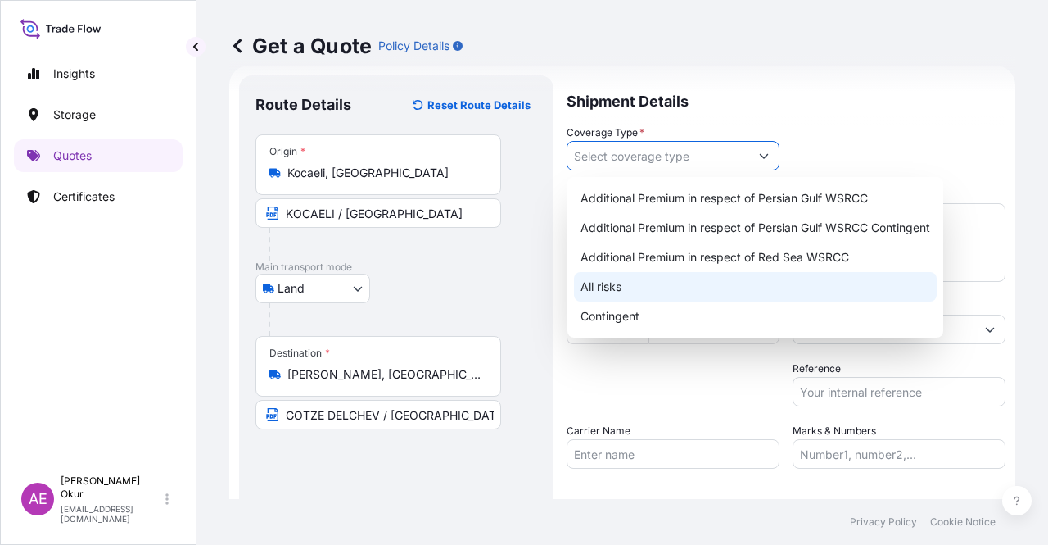
click at [613, 289] on div "All risks" at bounding box center [755, 286] width 363 height 29
type input "All risks"
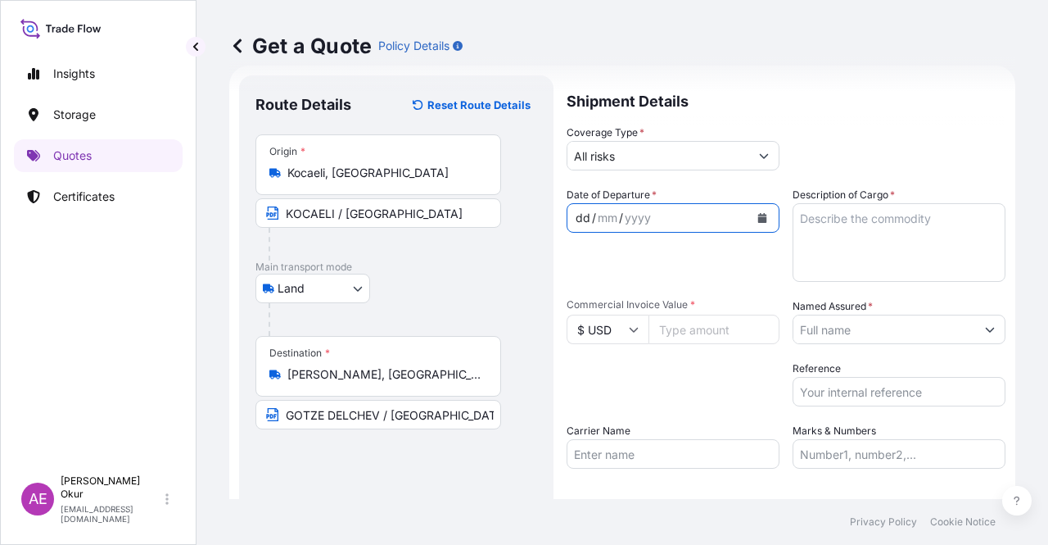
click at [570, 221] on div "dd / mm / yyyy" at bounding box center [659, 217] width 182 height 29
click at [582, 212] on div "dd" at bounding box center [583, 218] width 18 height 20
click at [575, 218] on div "dd" at bounding box center [583, 218] width 18 height 20
click at [857, 256] on textarea "Description of Cargo *" at bounding box center [899, 242] width 213 height 79
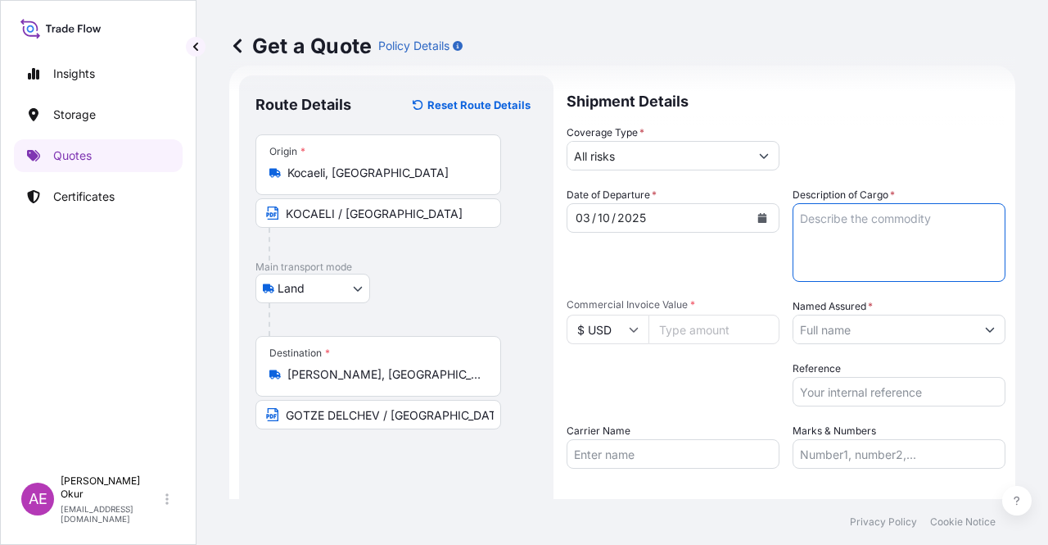
paste textarea "DIOCTYL TEREPHTHALATE"
type textarea "DIOCTYL TEREPHTHALATE"
click at [604, 330] on input "$ USD" at bounding box center [608, 329] width 82 height 29
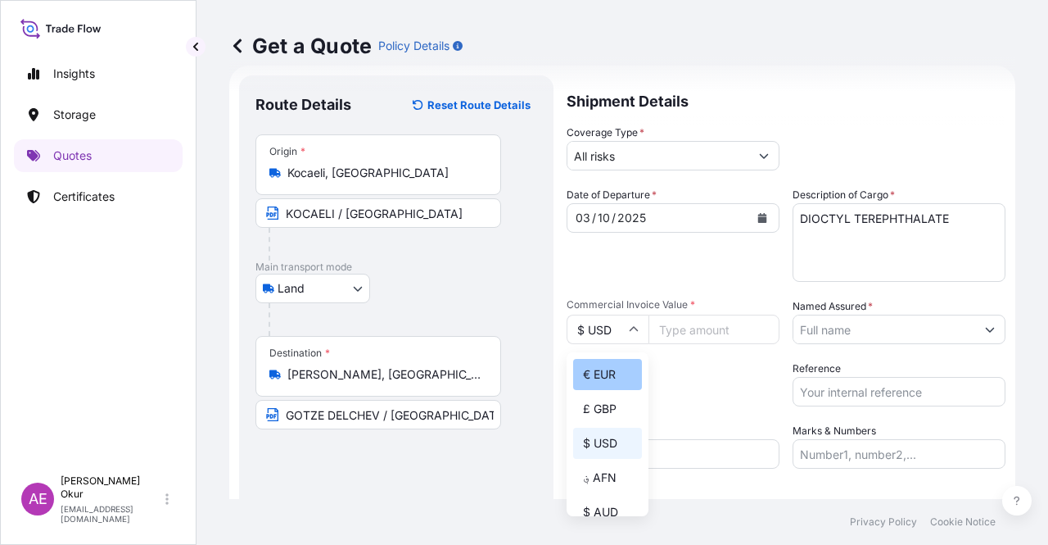
click at [614, 380] on div "€ EUR" at bounding box center [607, 374] width 69 height 31
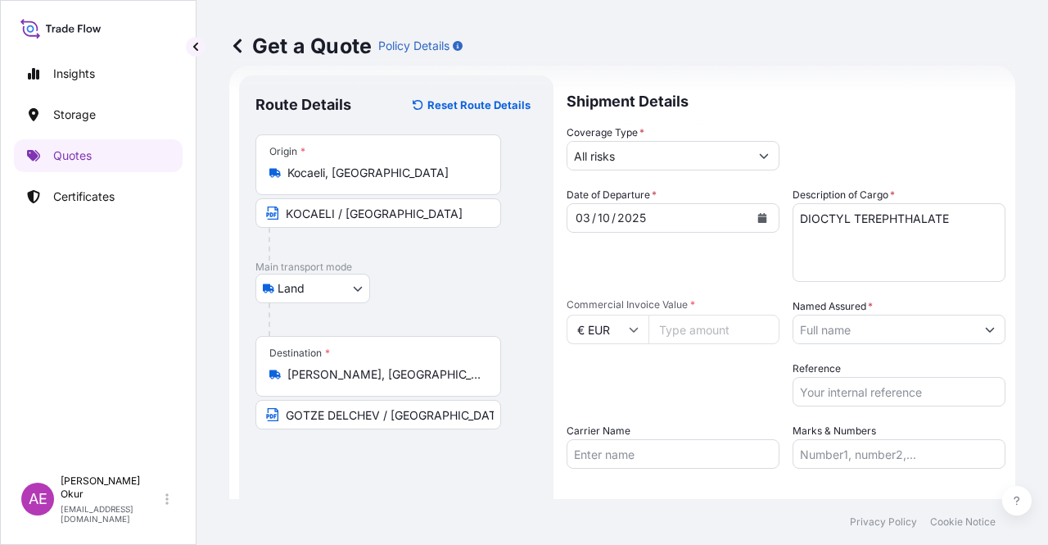
type input "€ EUR"
click at [693, 322] on input "Commercial Invoice Value *" at bounding box center [714, 329] width 131 height 29
type input "28512"
click at [851, 331] on input "Named Assured *" at bounding box center [885, 329] width 182 height 29
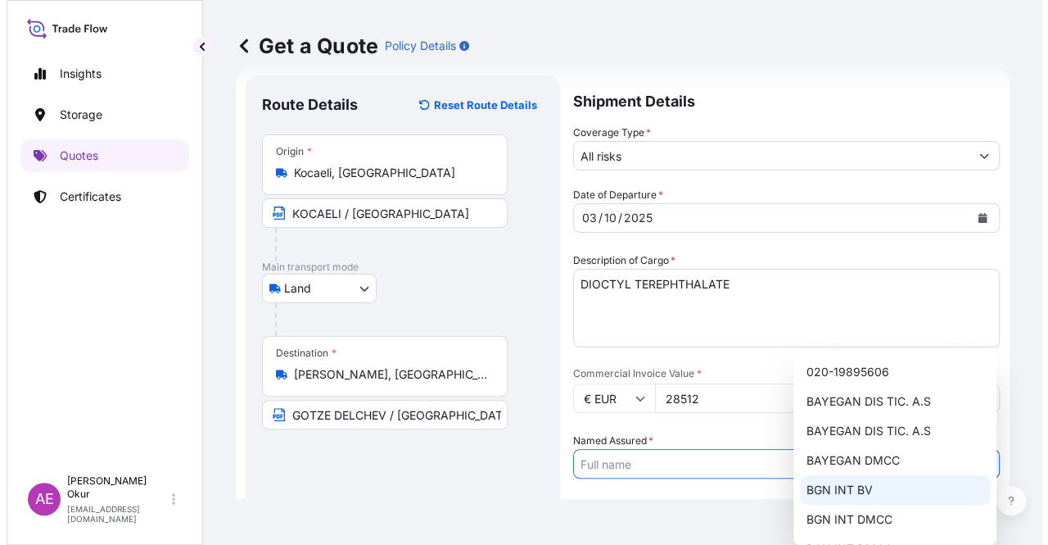
scroll to position [128, 0]
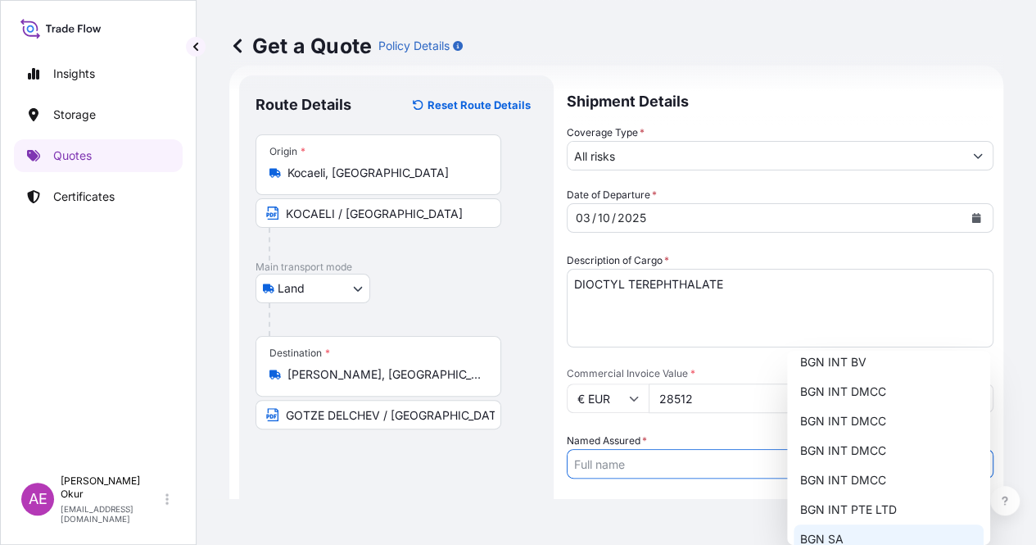
click at [835, 529] on div "BGN SA" at bounding box center [889, 538] width 190 height 29
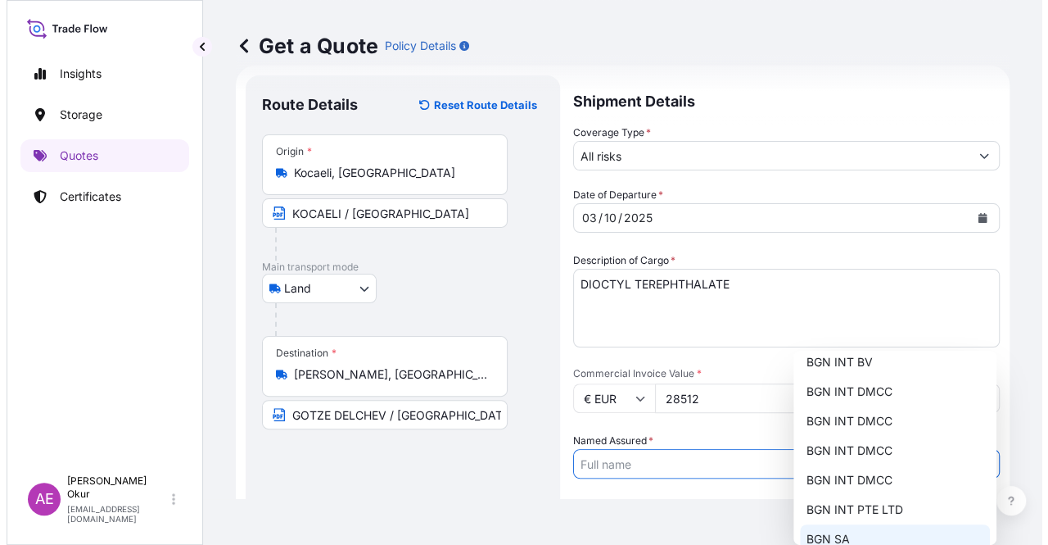
type input "BGN SA"
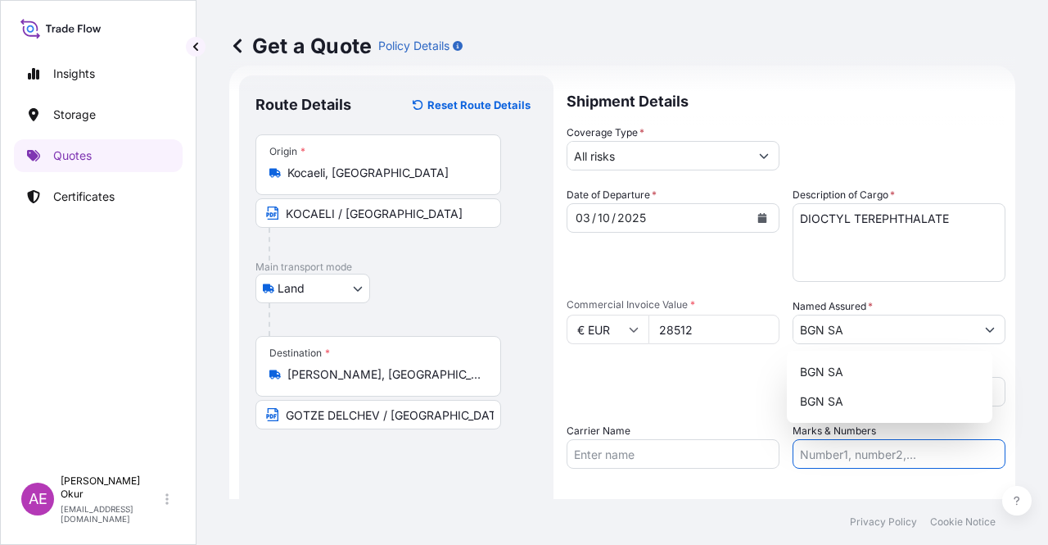
click at [865, 447] on input "Marks & Numbers" at bounding box center [899, 453] width 213 height 29
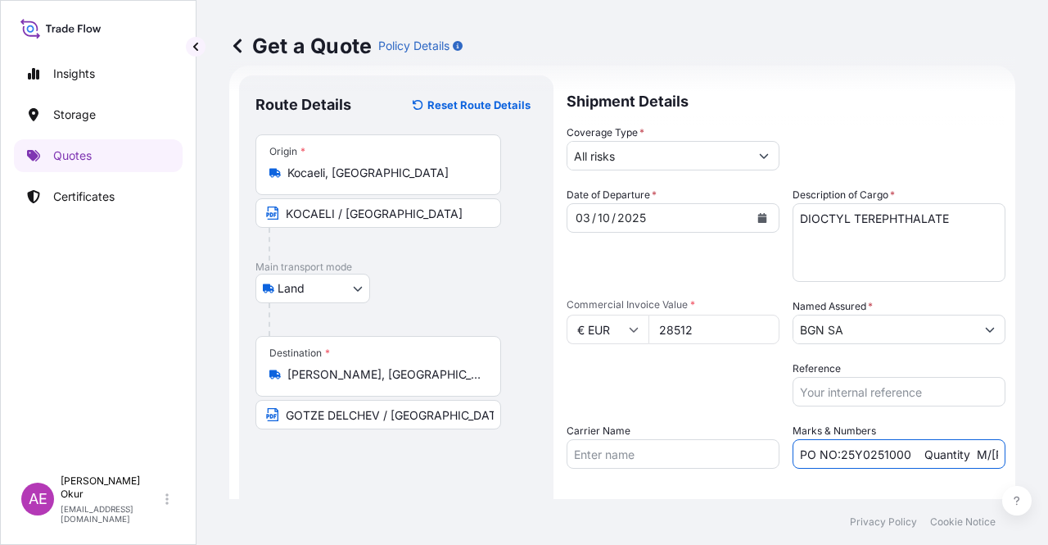
drag, startPoint x: 887, startPoint y: 455, endPoint x: 835, endPoint y: 455, distance: 51.6
click at [835, 455] on input "PO NO:25Y0251000 Quantity M/[PERSON_NAME]: 1.921,45 Premium: USD 176,70" at bounding box center [899, 453] width 213 height 29
paste input "09000081"
drag, startPoint x: 973, startPoint y: 441, endPoint x: 986, endPoint y: 448, distance: 14.7
click at [986, 448] on input "PO NO:2509000081 Quantity M/[PERSON_NAME]: 1.921,45 Premium: USD 176,70" at bounding box center [899, 453] width 213 height 29
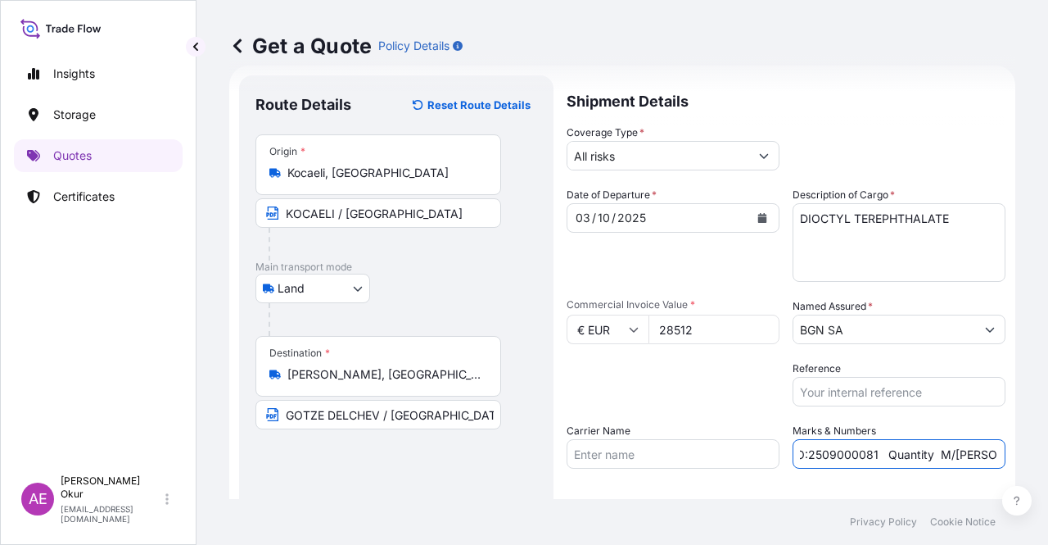
click at [978, 443] on input "PO NO:2509000081 Quantity M/[PERSON_NAME]: 1.921,45 Premium: USD 176,70" at bounding box center [899, 453] width 213 height 29
drag, startPoint x: 976, startPoint y: 446, endPoint x: 993, endPoint y: 446, distance: 16.4
click at [993, 446] on input "PO NO:2509000081 Quantity M/[PERSON_NAME]: 1.921,45 Premium: USD 176,70" at bounding box center [899, 453] width 213 height 29
click at [898, 450] on input "PO NO:2509000081 Quantity M/[PERSON_NAME]: 1.921,45 Premium: USD 176,70" at bounding box center [899, 453] width 213 height 29
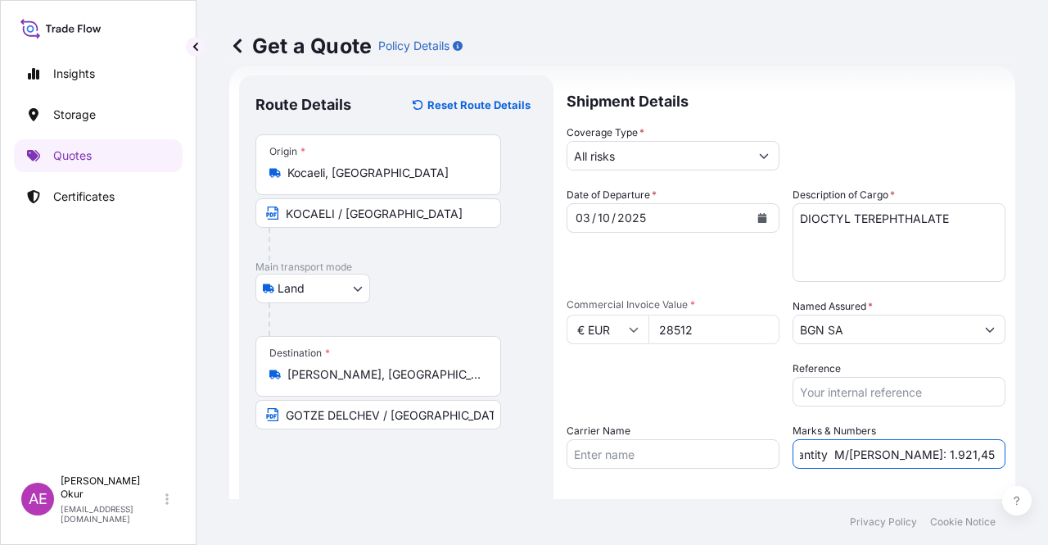
drag, startPoint x: 871, startPoint y: 453, endPoint x: 914, endPoint y: 455, distance: 42.6
click at [914, 455] on input "PO NO:2509000081 Quantity M/[PERSON_NAME]: 1.921,45 Premium: USD 176,70" at bounding box center [899, 453] width 213 height 29
paste input "24,000"
drag, startPoint x: 1048, startPoint y: 449, endPoint x: 1017, endPoint y: 450, distance: 30.3
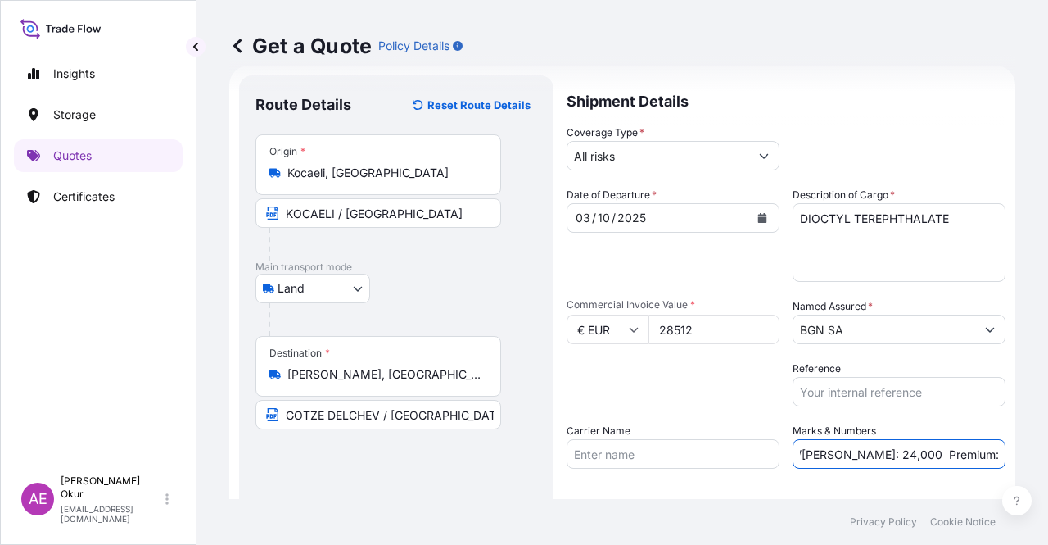
click at [1048, 450] on div "Get a Quote Policy Details Route Details Reset Route Details Place of loading R…" at bounding box center [623, 249] width 852 height 499
click at [945, 451] on input "PO NO:2509000081 Quantity M/[PERSON_NAME]: 24,000 Premium: USD 176,70" at bounding box center [899, 453] width 213 height 29
click at [950, 455] on input "PO NO:2509000081 Quantity M/[PERSON_NAME]: 24,000 Premium: USD 176,70" at bounding box center [899, 453] width 213 height 29
click at [980, 457] on input "PO NO:2509000081 Quantity M/[PERSON_NAME]: 24,000 Premium: EUR 176,70" at bounding box center [899, 453] width 213 height 29
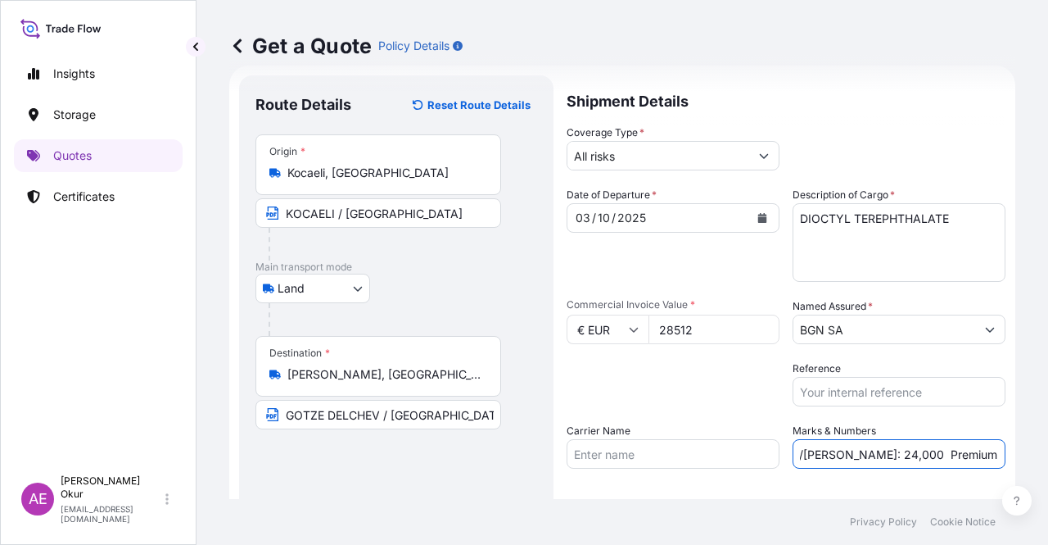
drag, startPoint x: 975, startPoint y: 455, endPoint x: 1048, endPoint y: 456, distance: 72.9
click at [1048, 456] on div "Get a Quote Policy Details Route Details Reset Route Details Place of loading R…" at bounding box center [623, 249] width 852 height 499
paste input "3,14"
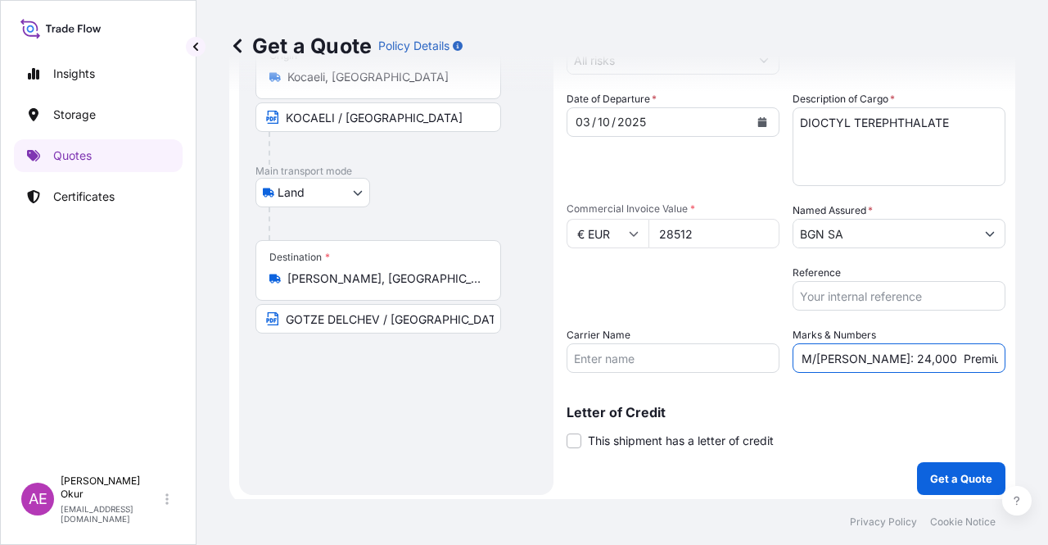
scroll to position [127, 0]
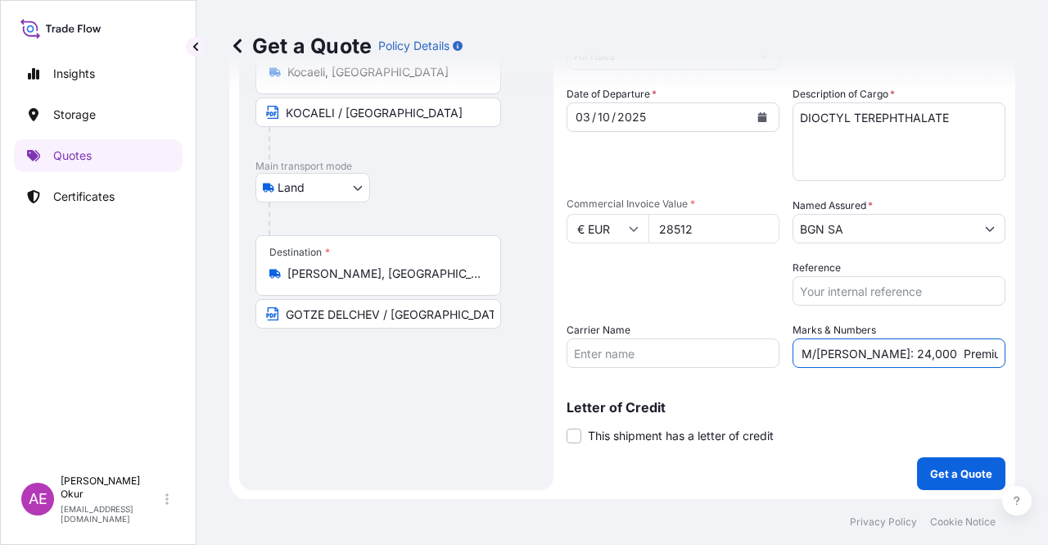
type input "PO NO:2509000081 Quantity M/[PERSON_NAME]: 24,000 Premium: EUR 3,14"
click at [944, 470] on p "Get a Quote" at bounding box center [961, 473] width 62 height 16
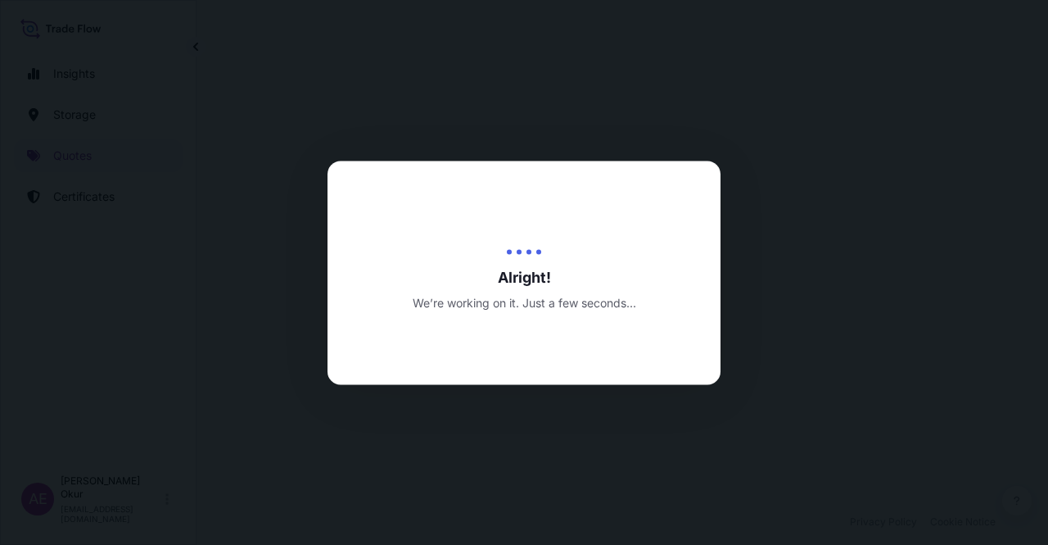
select select "Land"
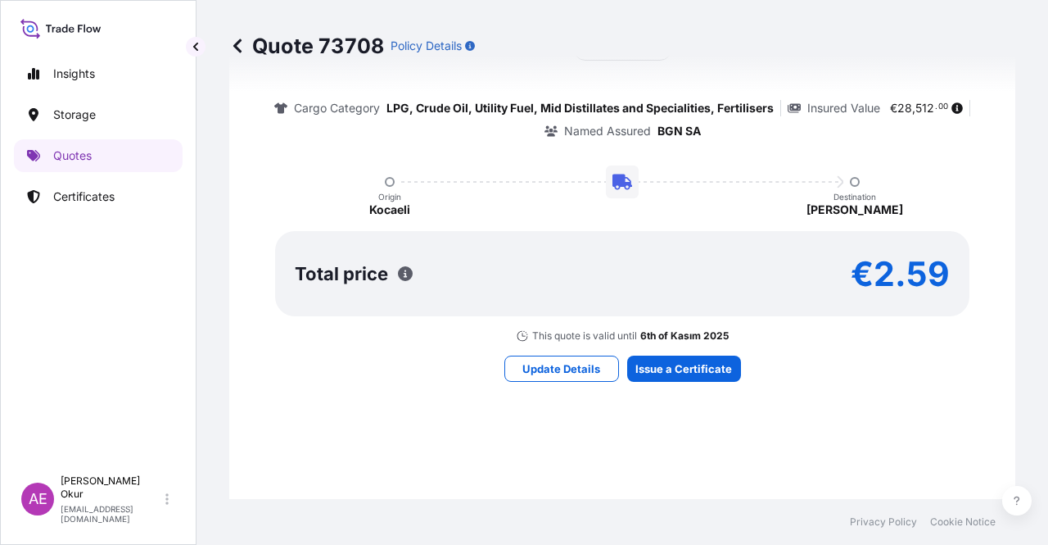
click at [698, 381] on div "Here's your insurance offer Primary Assured BGN Int Holding All risk coverage C…" at bounding box center [622, 172] width 740 height 953
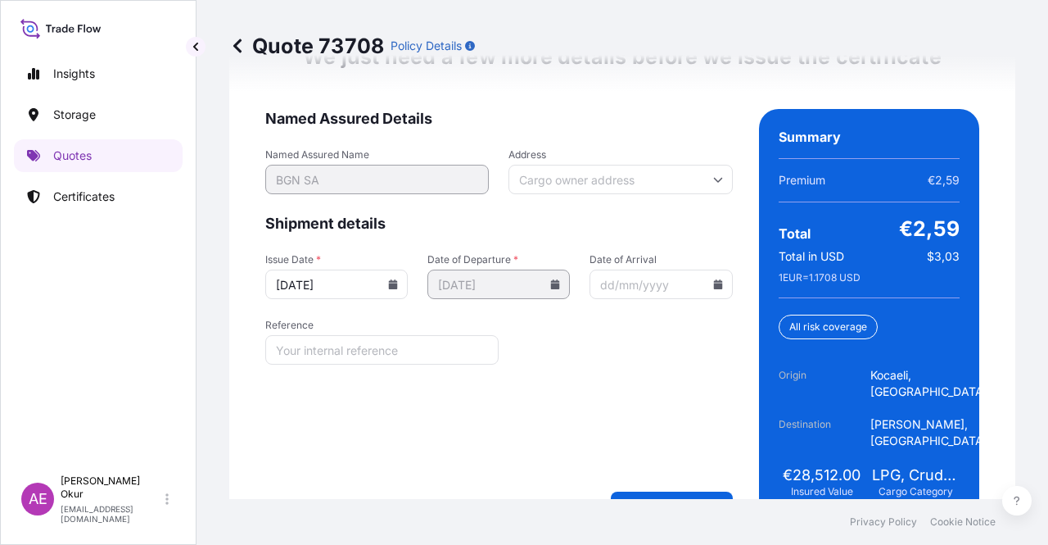
scroll to position [2211, 0]
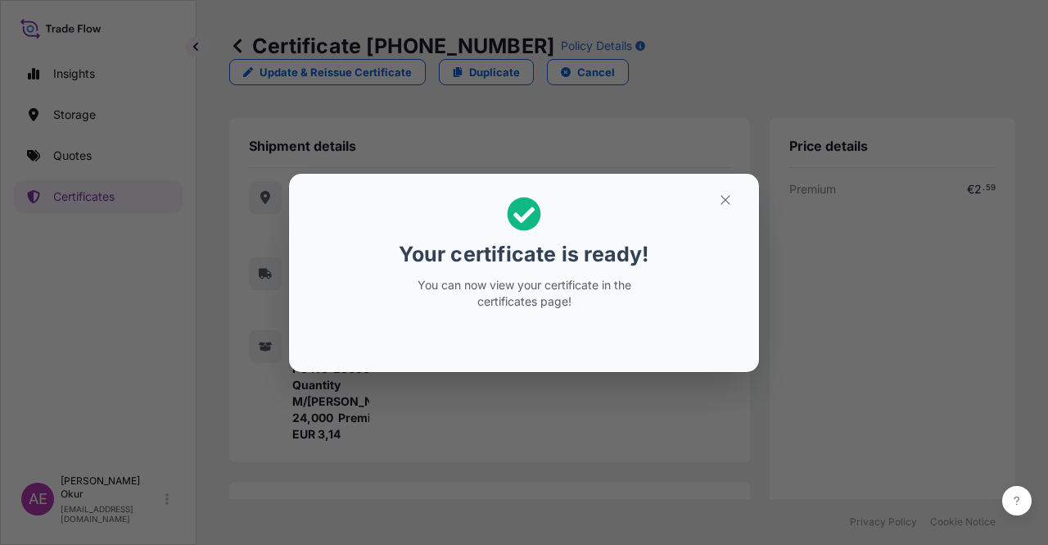
click at [726, 202] on icon "button" at bounding box center [725, 199] width 15 height 15
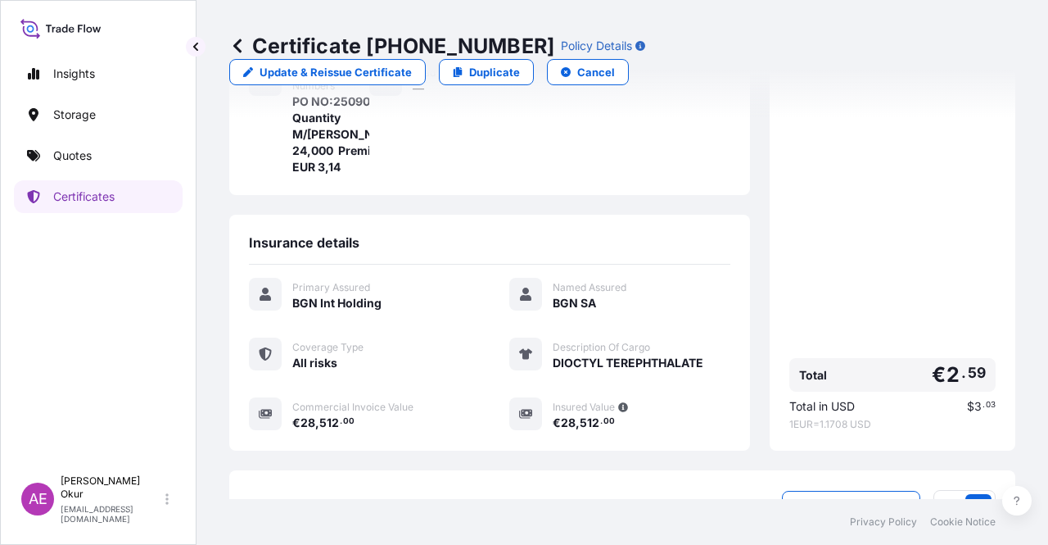
scroll to position [393, 0]
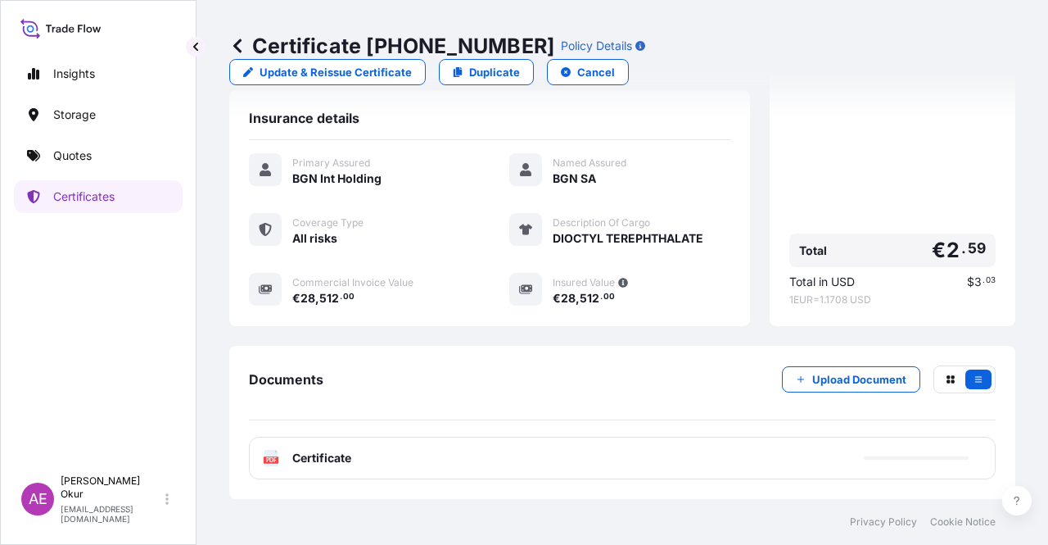
click at [559, 392] on div "Documents Upload Document" at bounding box center [622, 392] width 747 height 55
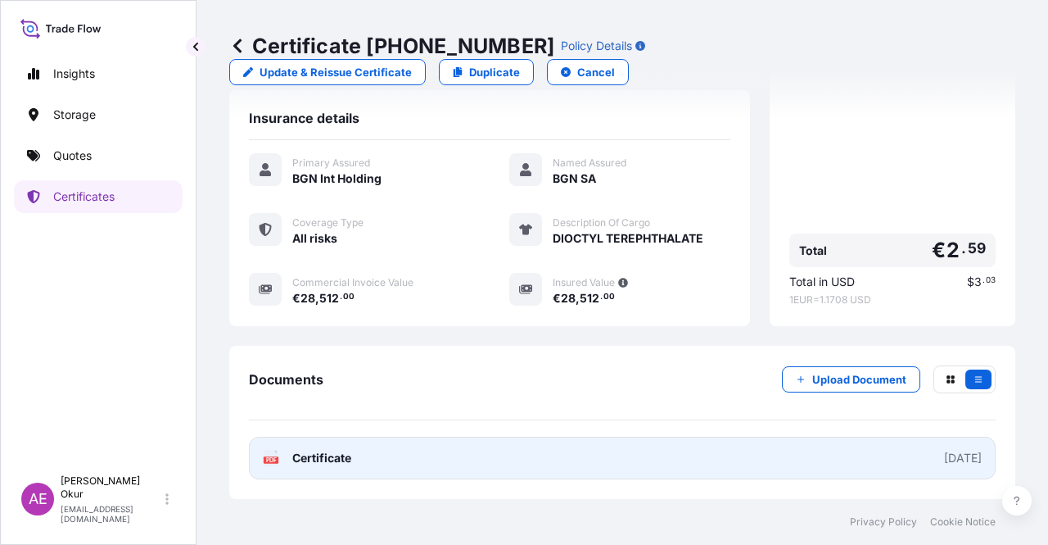
click at [318, 455] on span "Certificate" at bounding box center [321, 458] width 59 height 16
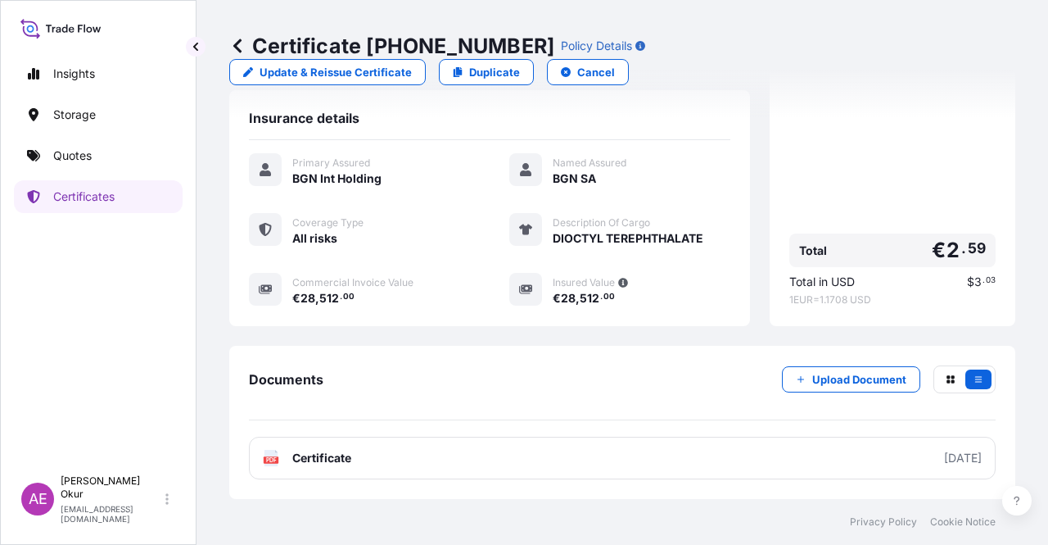
click at [81, 155] on p "Quotes" at bounding box center [72, 155] width 38 height 16
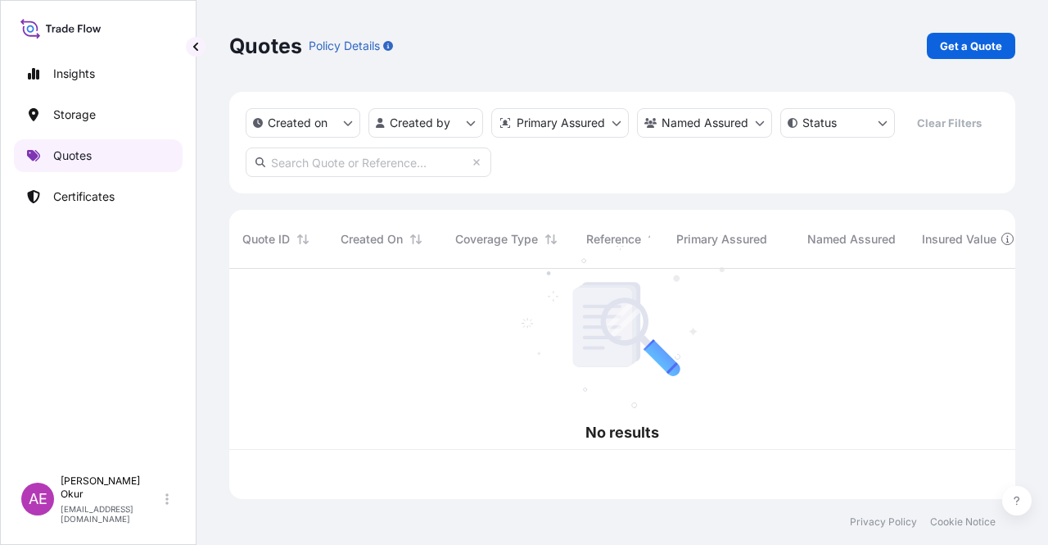
scroll to position [227, 773]
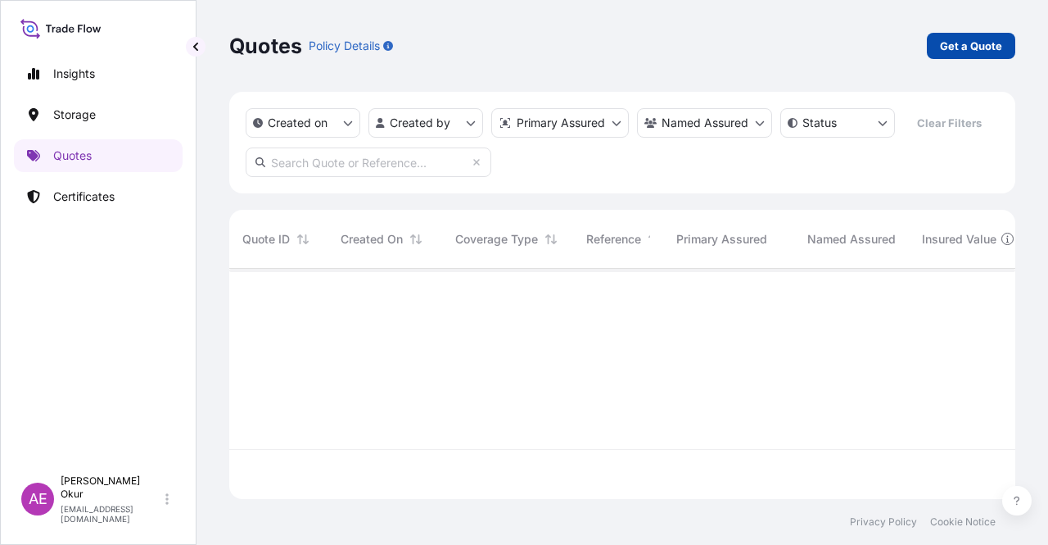
click at [966, 50] on p "Get a Quote" at bounding box center [971, 46] width 62 height 16
select select "Ocean Vessel"
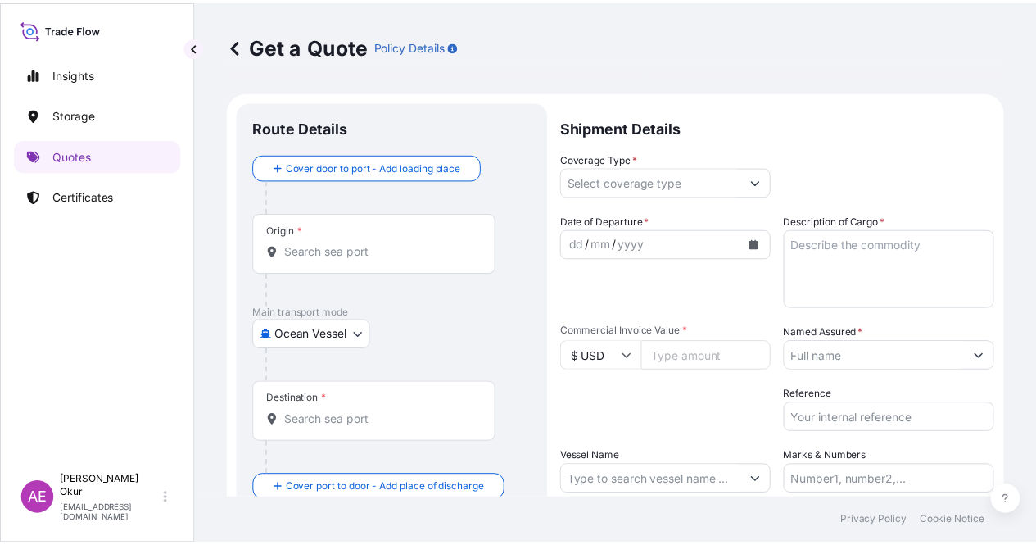
scroll to position [26, 0]
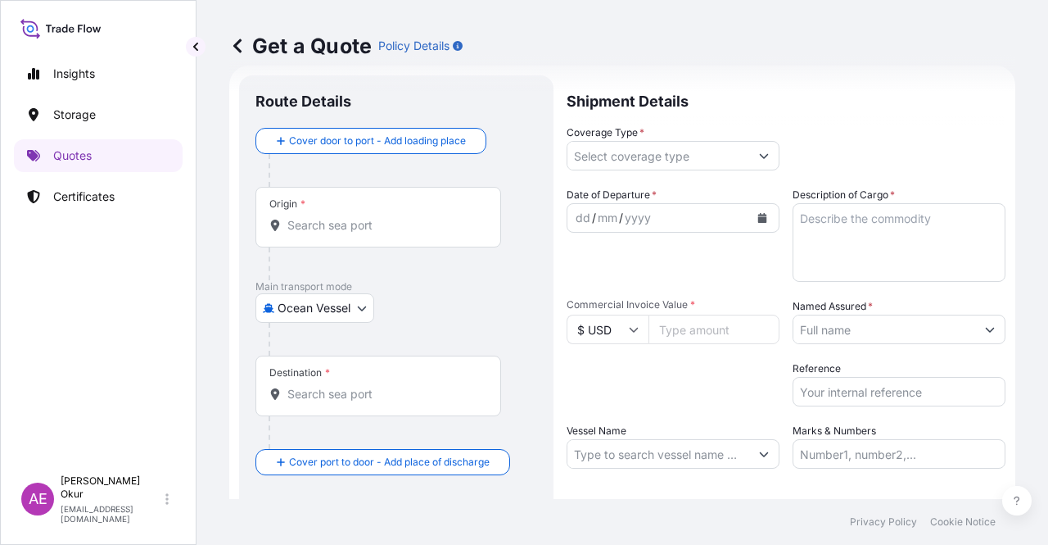
click at [324, 192] on div "Origin *" at bounding box center [379, 217] width 246 height 61
click at [324, 217] on input "Origin *" at bounding box center [383, 225] width 193 height 16
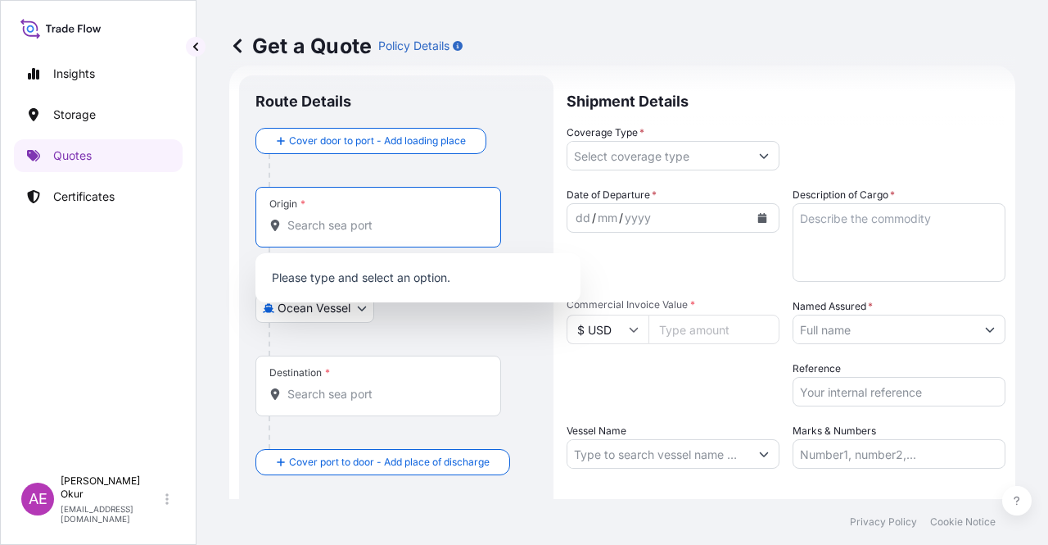
paste input "KOCAELI"
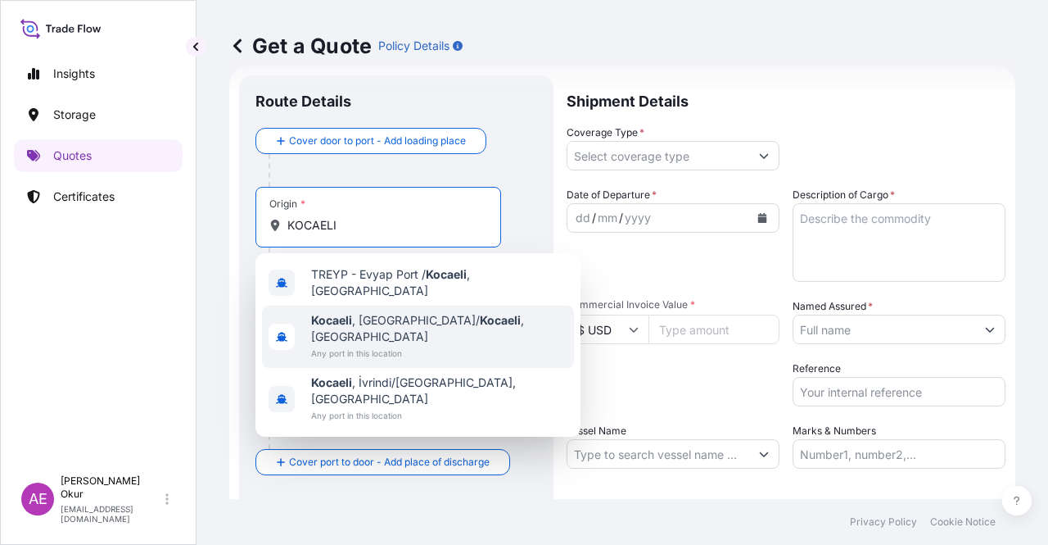
click at [387, 314] on span "Kocaeli , [GEOGRAPHIC_DATA]/ [GEOGRAPHIC_DATA] , [GEOGRAPHIC_DATA]" at bounding box center [439, 328] width 256 height 33
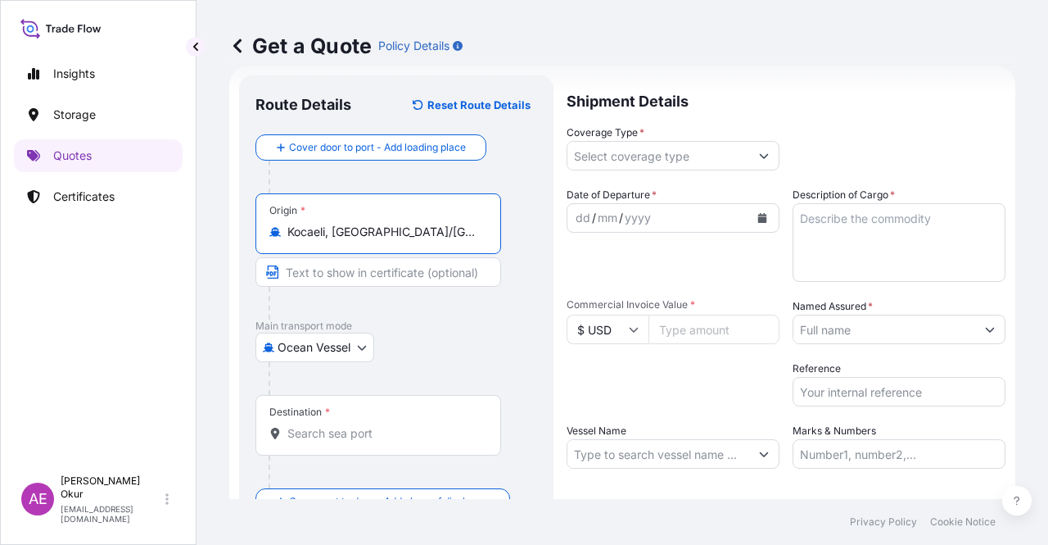
type input "Kocaeli, [GEOGRAPHIC_DATA]/[GEOGRAPHIC_DATA], [GEOGRAPHIC_DATA]"
click at [370, 278] on input "Text to appear on certificate" at bounding box center [379, 271] width 246 height 29
paste input "KOCAELI"
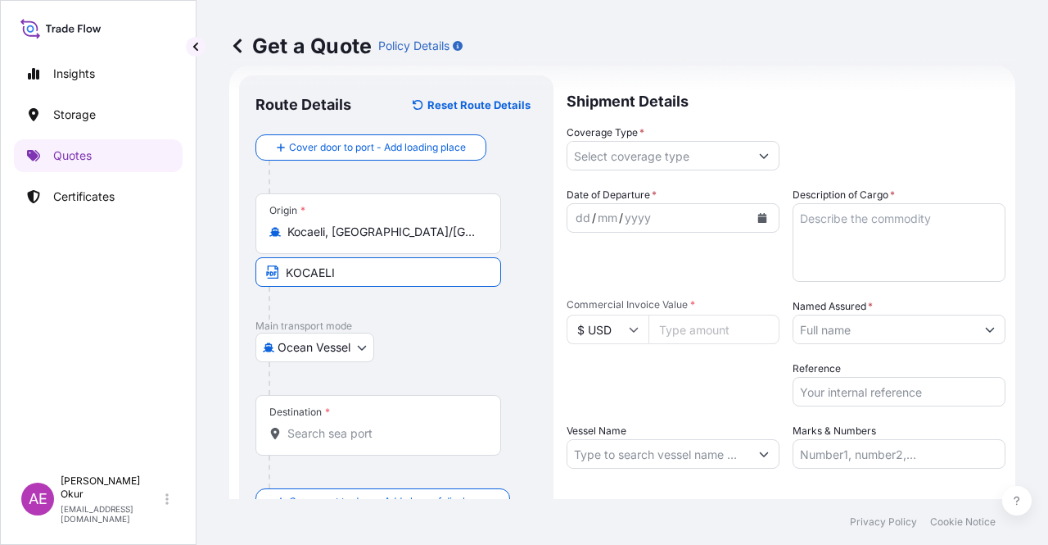
type input "KOCAELI / [GEOGRAPHIC_DATA]"
click at [323, 410] on div "Destination *" at bounding box center [299, 411] width 61 height 13
click at [323, 425] on input "Destination *" at bounding box center [383, 433] width 193 height 16
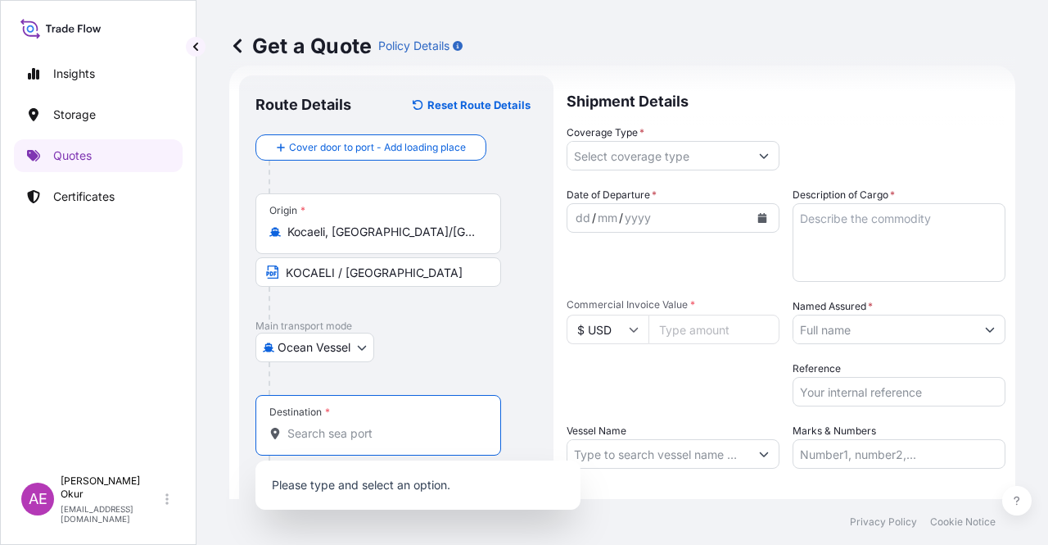
paste input "LEIXOES"
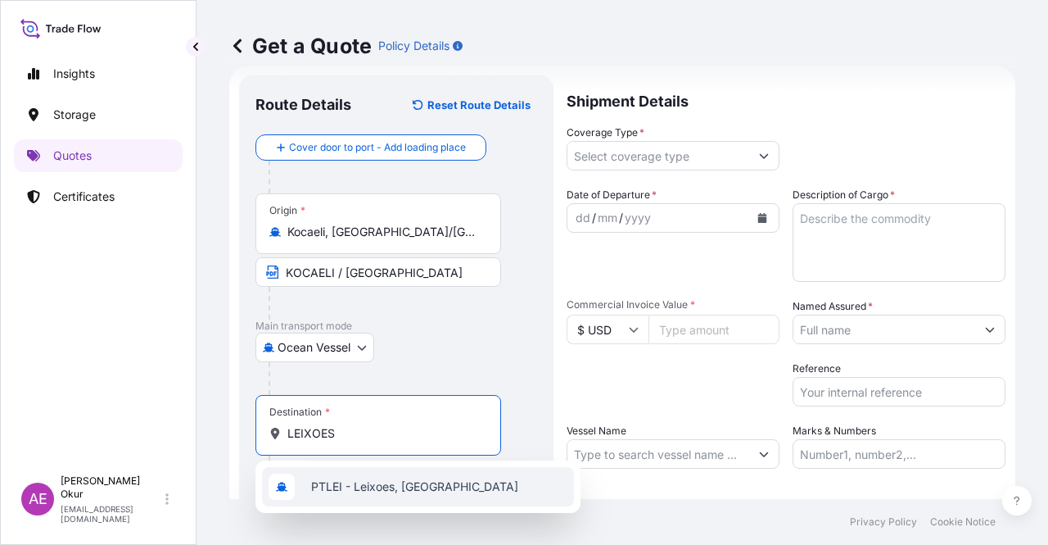
click at [365, 492] on span "PTLEI - Leixoes, [GEOGRAPHIC_DATA]" at bounding box center [414, 486] width 207 height 16
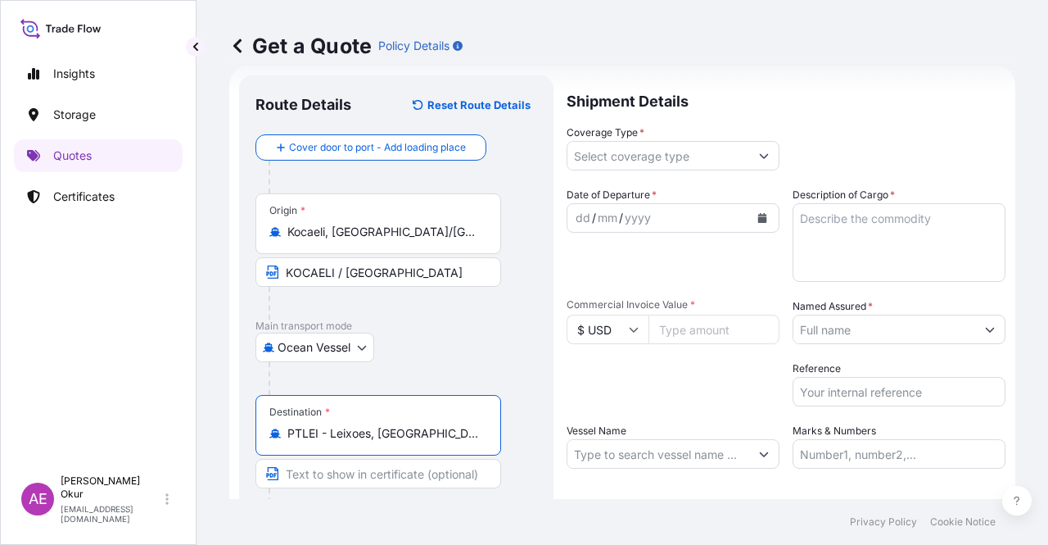
type input "PTLEI - Leixoes, [GEOGRAPHIC_DATA]"
click at [364, 468] on input "Text to appear on certificate" at bounding box center [379, 473] width 246 height 29
paste input "LEIXOES"
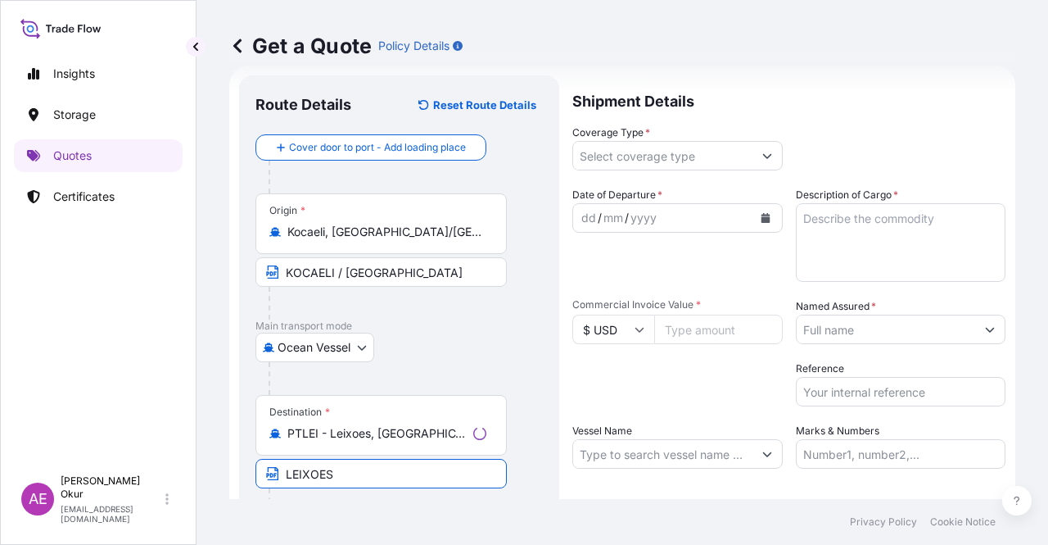
type input "LEIXOES / [GEOGRAPHIC_DATA]"
click at [699, 157] on input "Coverage Type *" at bounding box center [659, 155] width 182 height 29
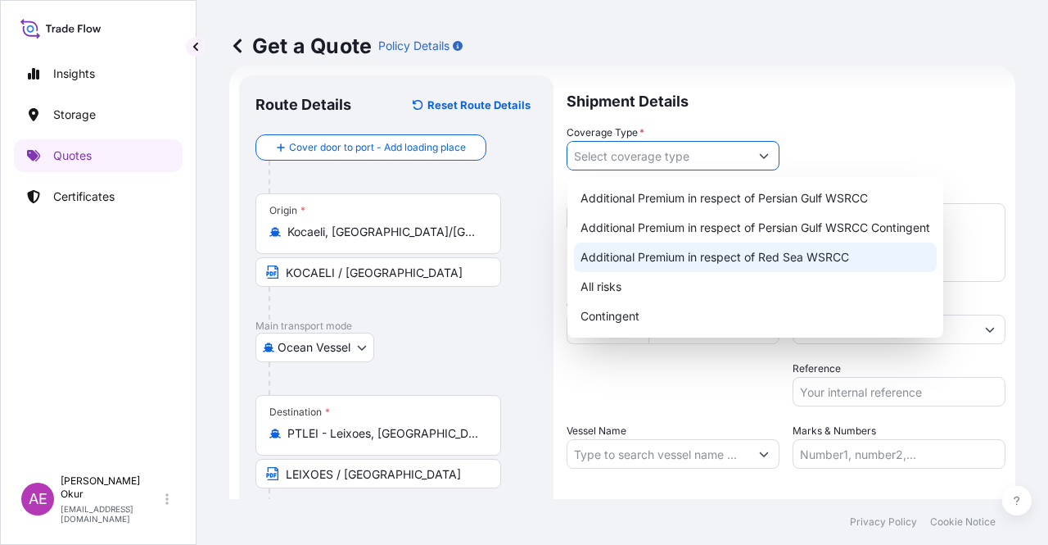
click at [601, 279] on div "All risks" at bounding box center [755, 286] width 363 height 29
type input "All risks"
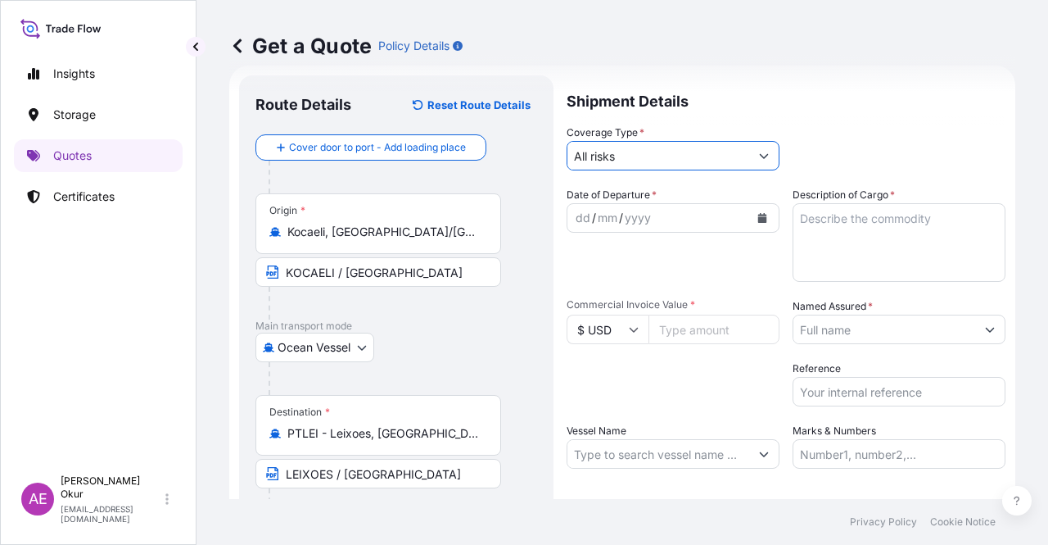
click at [577, 217] on div "dd" at bounding box center [583, 218] width 18 height 20
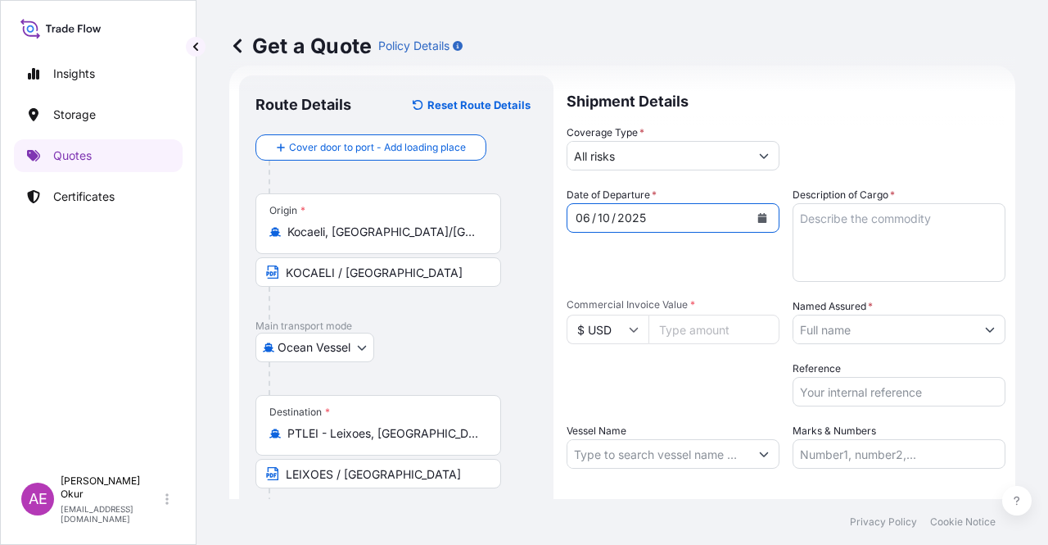
click at [834, 245] on textarea "Description of Cargo *" at bounding box center [899, 242] width 213 height 79
paste textarea "DIOCTYL TEREPHTHALATE"
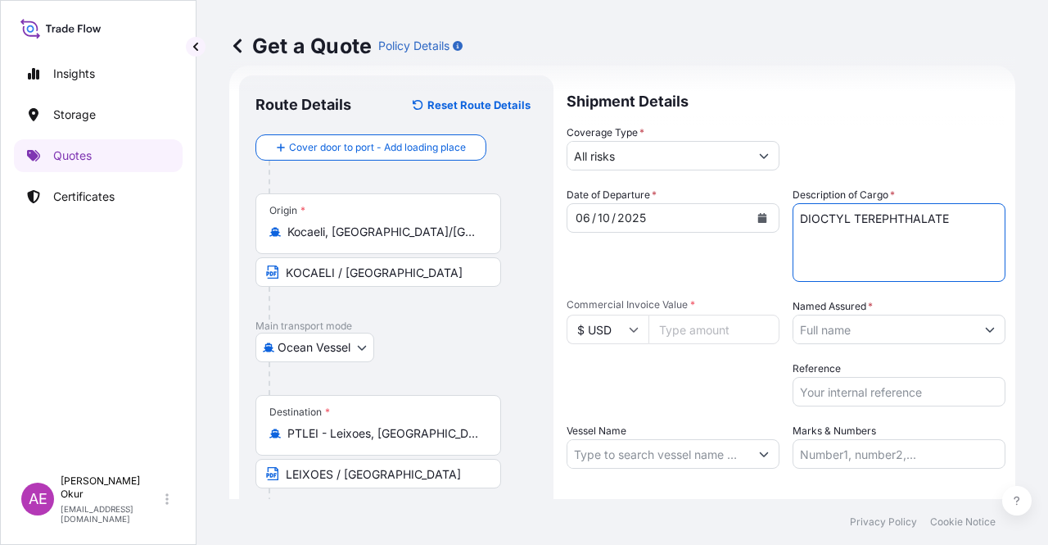
type textarea "DIOCTYL TEREPHTHALATE"
click at [593, 327] on input "$ USD" at bounding box center [608, 329] width 82 height 29
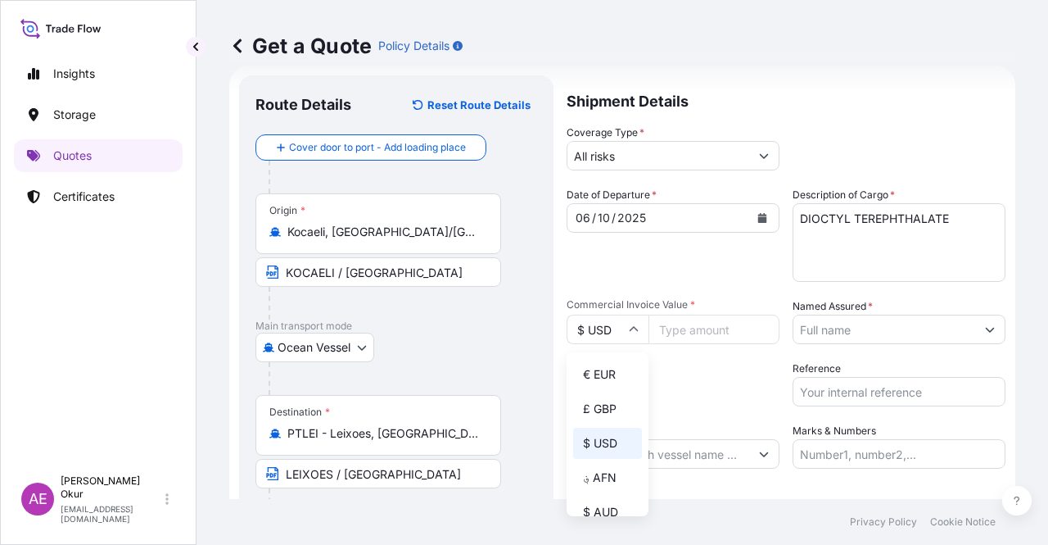
click at [595, 376] on div "€ EUR" at bounding box center [607, 374] width 69 height 31
type input "€ EUR"
click at [705, 327] on input "Commercial Invoice Value *" at bounding box center [714, 329] width 131 height 29
type input "29568"
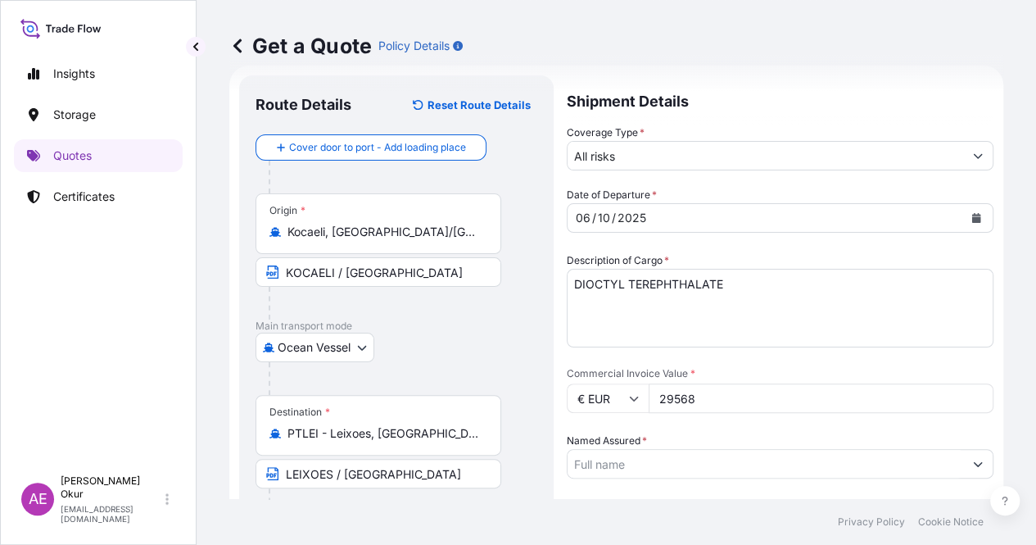
click at [841, 449] on input "Named Assured *" at bounding box center [766, 463] width 396 height 29
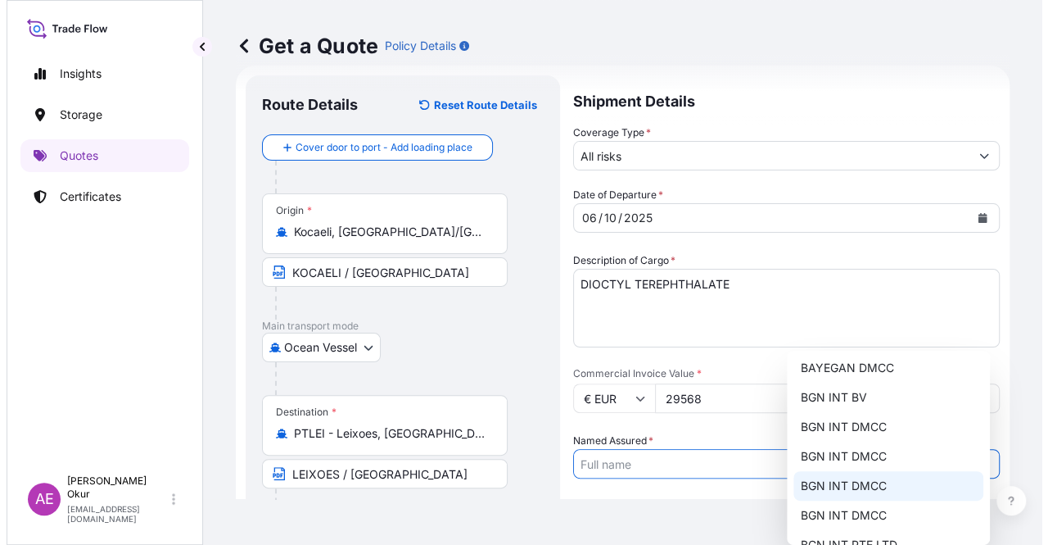
scroll to position [128, 0]
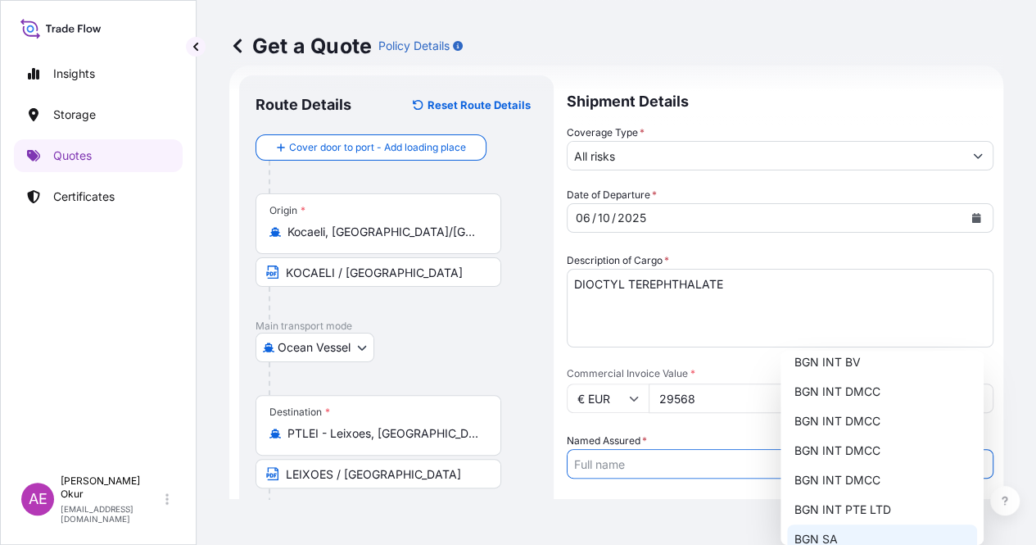
click at [807, 528] on div "BGN SA" at bounding box center [882, 538] width 190 height 29
type input "BGN SA"
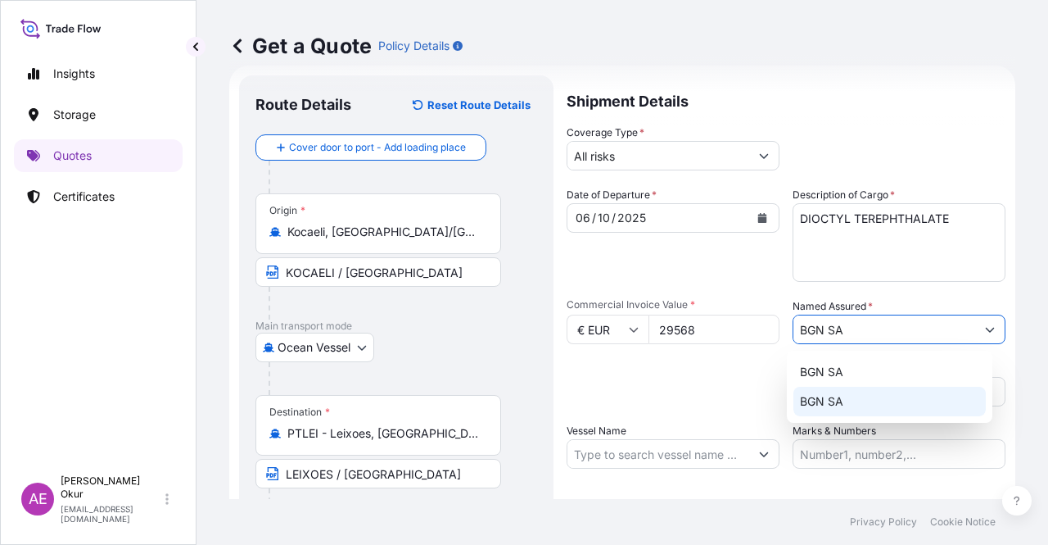
click at [673, 450] on input "Vessel Name" at bounding box center [659, 453] width 182 height 29
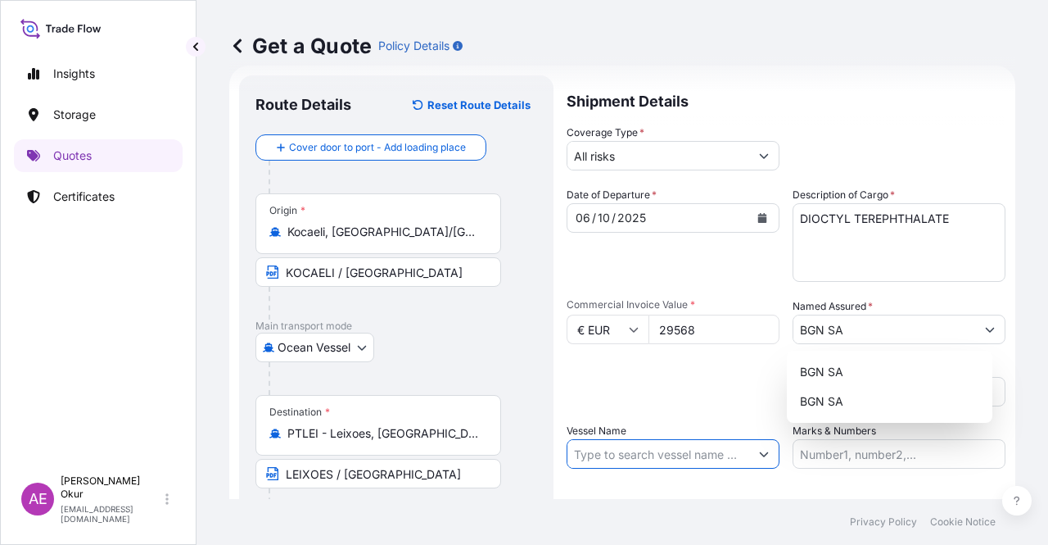
paste input "MAERSK NOKWANDA"
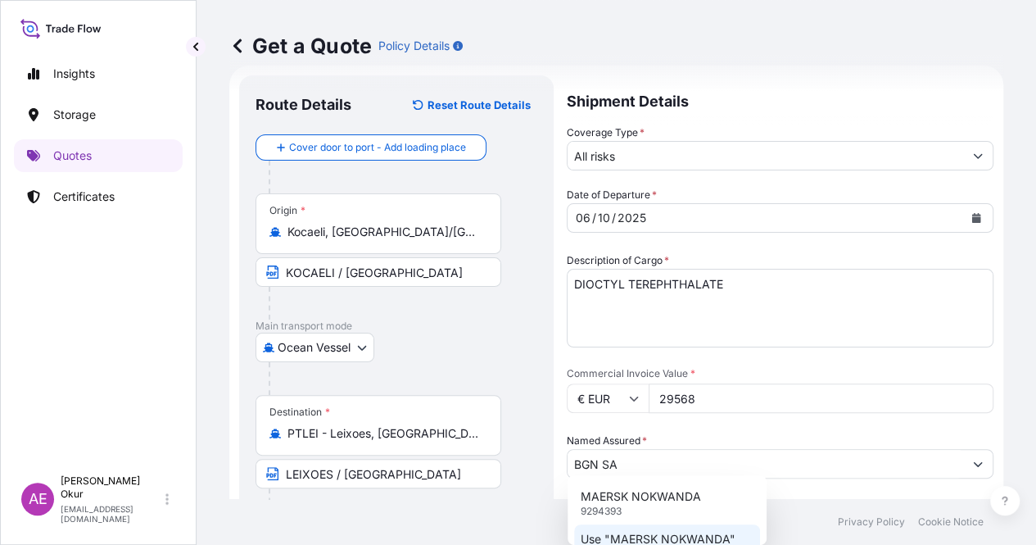
click at [663, 530] on div "Use "MAERSK NOKWANDA"" at bounding box center [667, 538] width 186 height 29
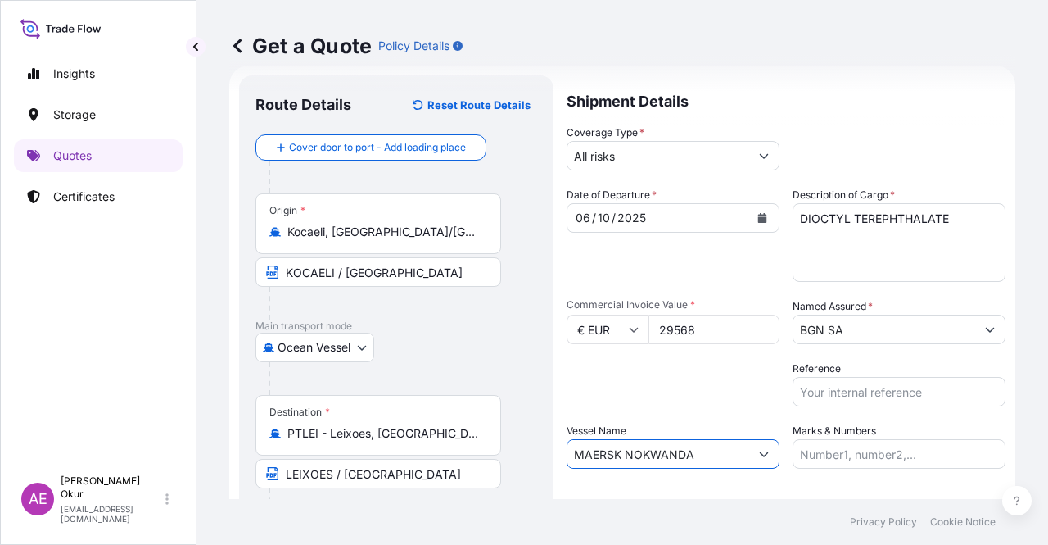
type input "MAERSK NOKWANDA"
click at [875, 446] on input "Marks & Numbers" at bounding box center [899, 453] width 213 height 29
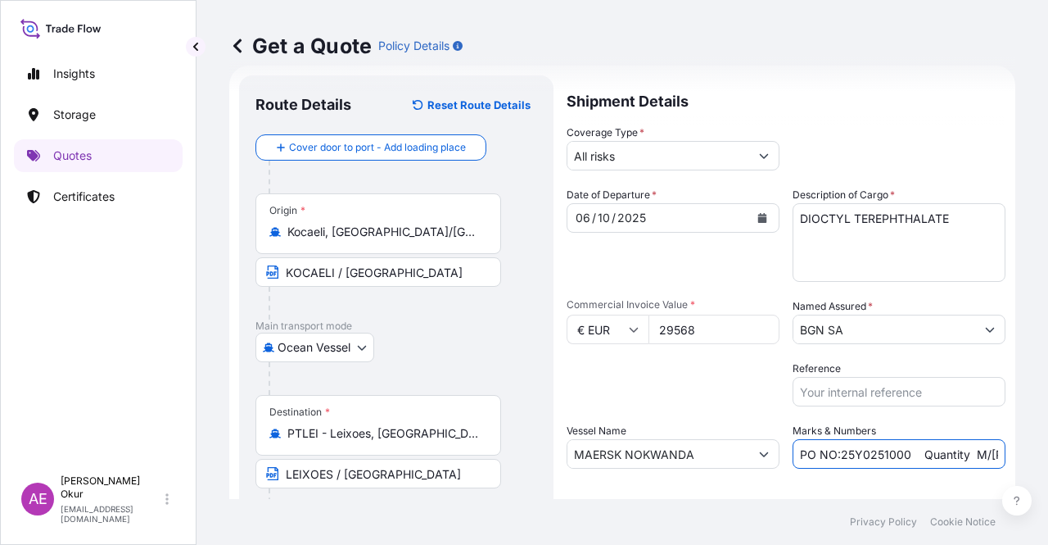
drag, startPoint x: 898, startPoint y: 455, endPoint x: 876, endPoint y: 454, distance: 22.2
click at [876, 454] on input "PO NO:25Y0251000 Quantity M/[PERSON_NAME]: 1.921,45 Premium: USD 176,70" at bounding box center [899, 453] width 213 height 29
drag, startPoint x: 907, startPoint y: 455, endPoint x: 836, endPoint y: 456, distance: 71.3
click at [836, 456] on input "PO NO:25Y0251000 Quantity M/[PERSON_NAME]: 1.921,45 Premium: USD 176,70" at bounding box center [899, 453] width 213 height 29
paste input "09000082"
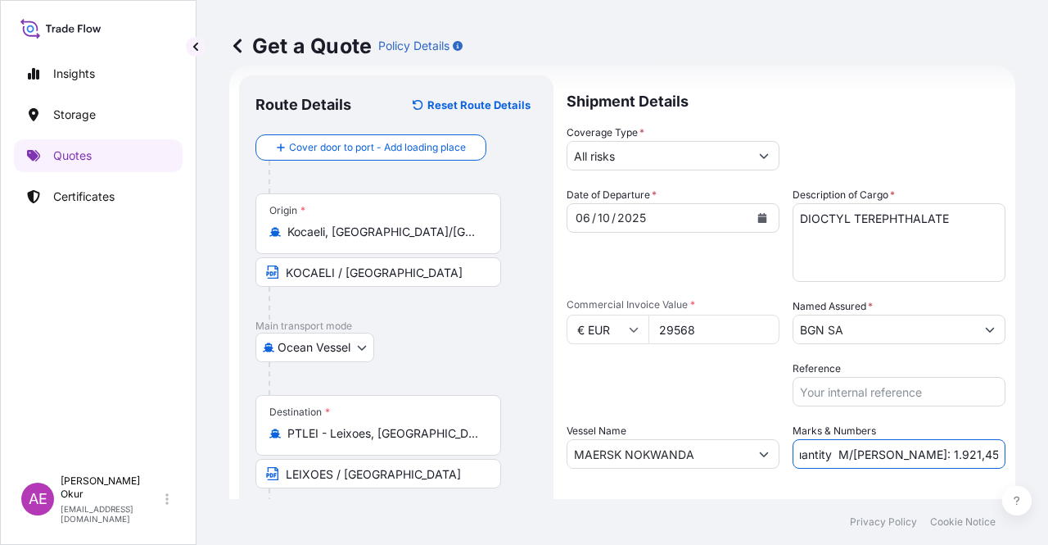
drag, startPoint x: 951, startPoint y: 450, endPoint x: 1006, endPoint y: 450, distance: 54.9
click at [1006, 450] on div "Get a Quote Policy Details Route Details Reset Route Details Cover door to port…" at bounding box center [623, 249] width 852 height 499
click at [854, 454] on input "PO NO:2509000082 Quantity M/[PERSON_NAME]: 1.921,45 Premium: USD 176,70" at bounding box center [899, 453] width 213 height 29
drag, startPoint x: 846, startPoint y: 454, endPoint x: 889, endPoint y: 454, distance: 42.6
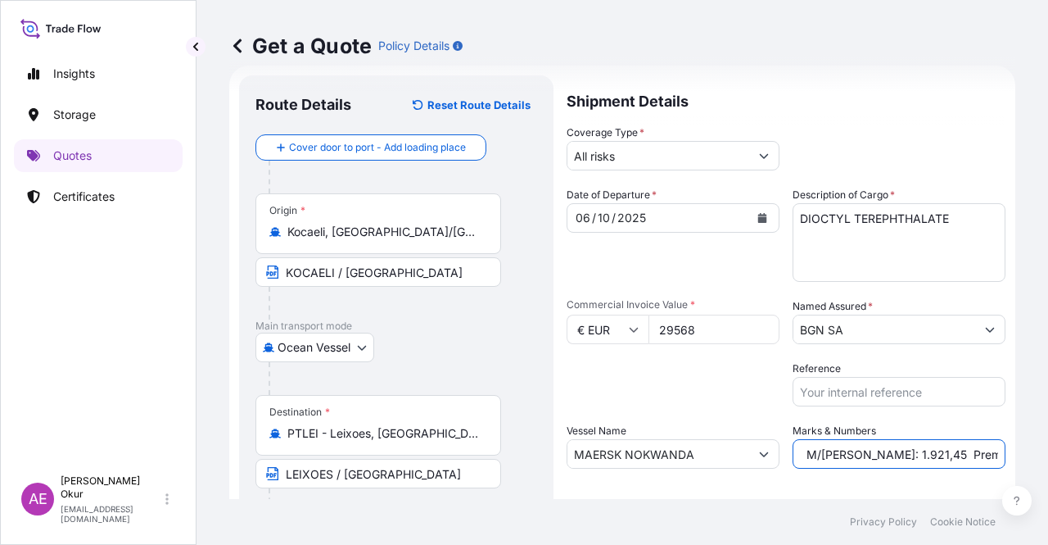
click at [889, 454] on input "PO NO:2509000082 Quantity M/[PERSON_NAME]: 1.921,45 Premium: USD 176,70" at bounding box center [899, 453] width 213 height 29
paste input "24,000"
drag, startPoint x: 929, startPoint y: 440, endPoint x: 1048, endPoint y: 439, distance: 118.8
click at [1048, 439] on div "Get a Quote Policy Details Route Details Reset Route Details Cover door to port…" at bounding box center [623, 249] width 852 height 499
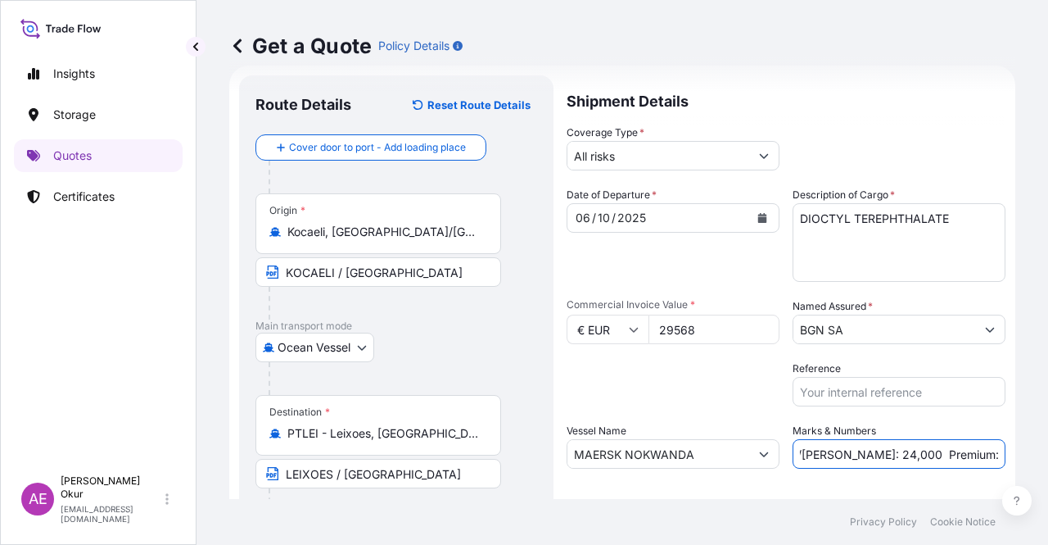
click at [929, 442] on input "PO NO:2509000082 Quantity M/[PERSON_NAME]: 24,000 Premium: USD 176,70" at bounding box center [899, 453] width 213 height 29
drag, startPoint x: 924, startPoint y: 453, endPoint x: 1048, endPoint y: 451, distance: 123.7
click at [1048, 453] on div "Get a Quote Policy Details Route Details Reset Route Details Cover door to port…" at bounding box center [623, 249] width 852 height 499
paste input "3,25"
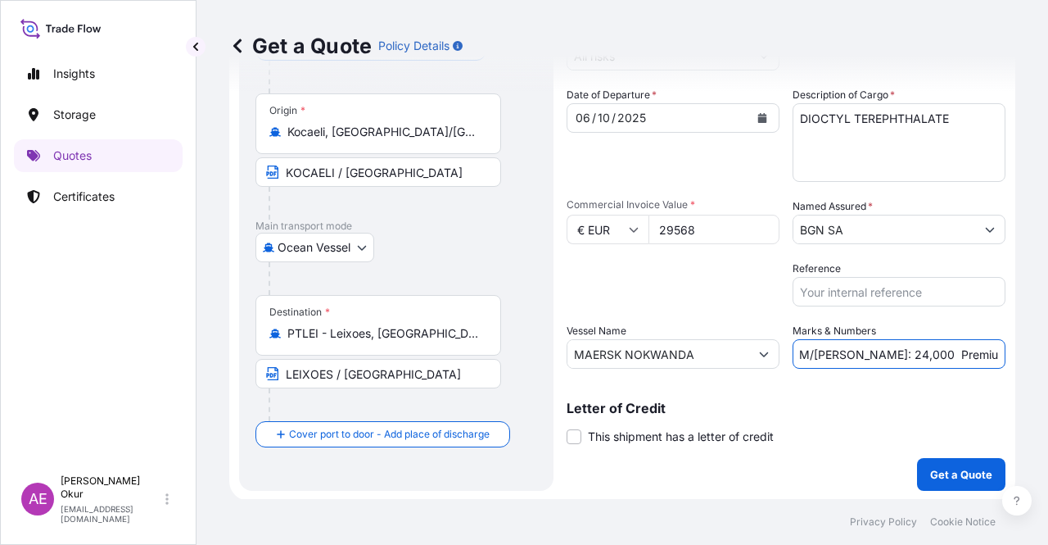
scroll to position [127, 0]
type input "PO NO:2509000082 Quantity M/[PERSON_NAME]: 24,000 Premium: EUR 3,25"
click at [944, 473] on p "Get a Quote" at bounding box center [961, 473] width 62 height 16
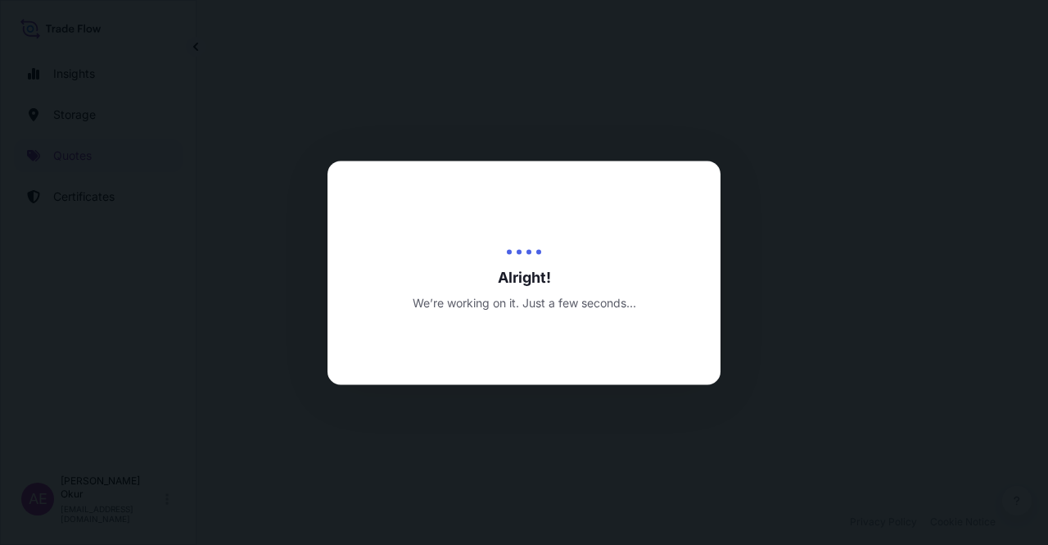
select select "Ocean Vessel"
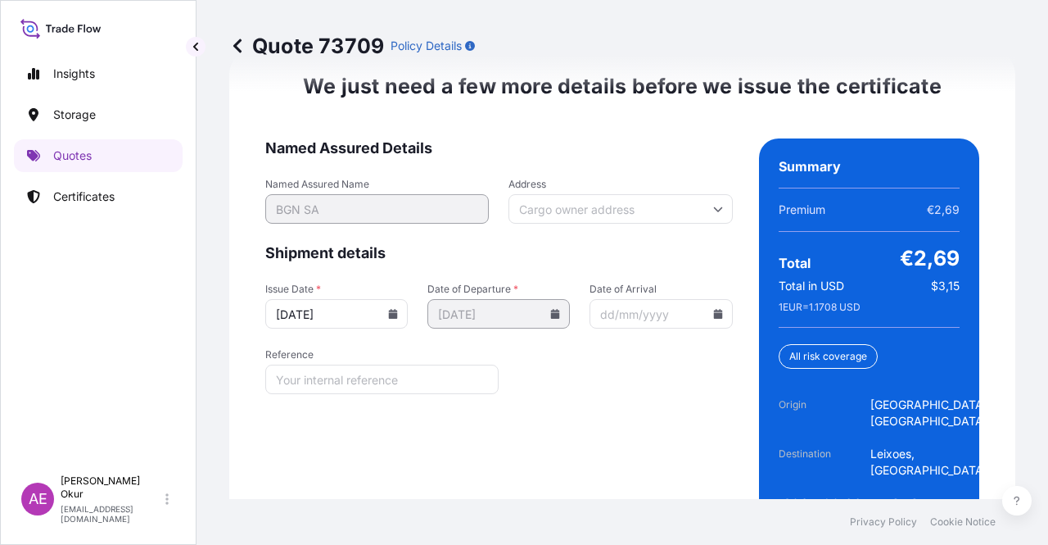
scroll to position [2179, 0]
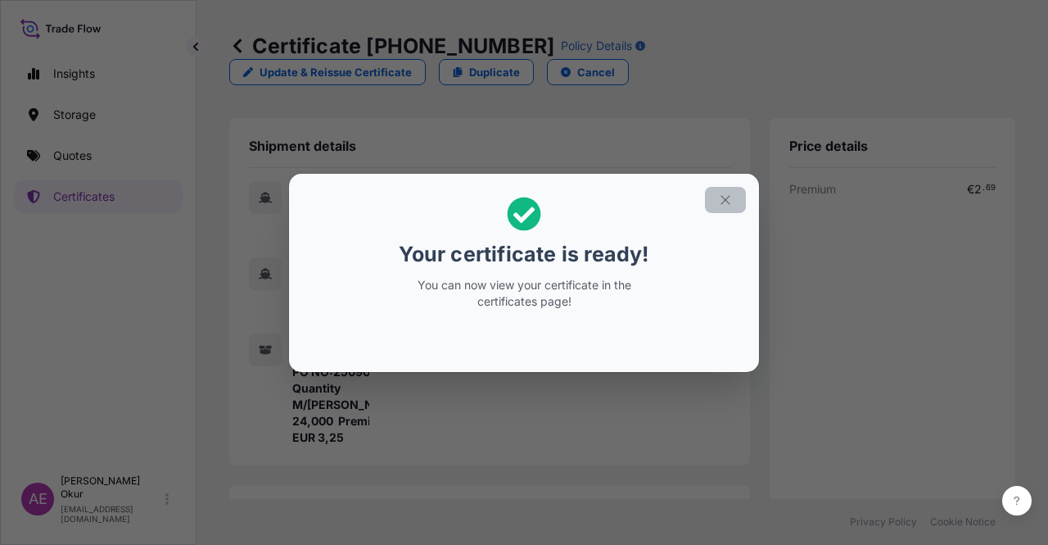
click at [709, 203] on button "button" at bounding box center [725, 200] width 41 height 26
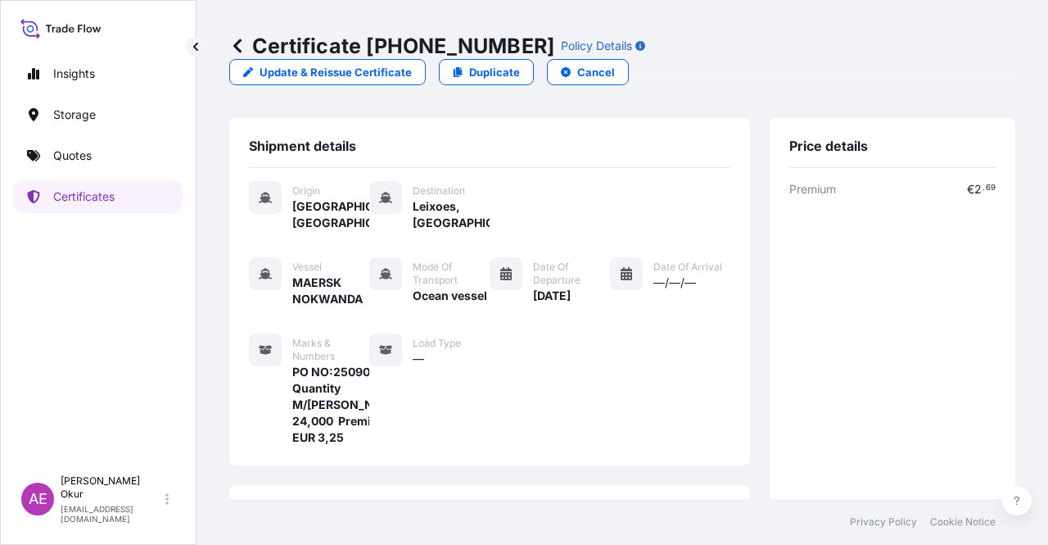
scroll to position [393, 0]
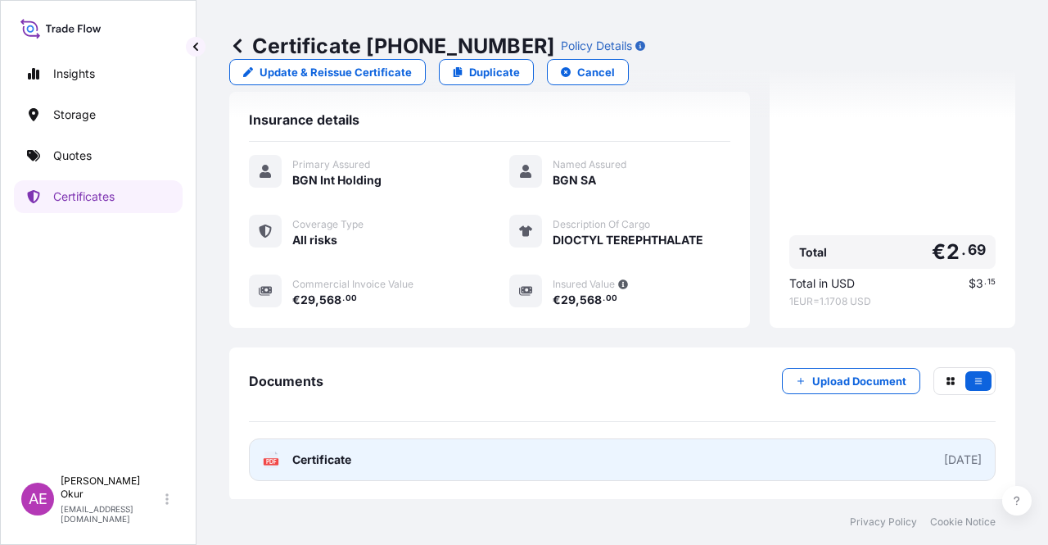
click at [361, 451] on link "PDF Certificate [DATE]" at bounding box center [622, 459] width 747 height 43
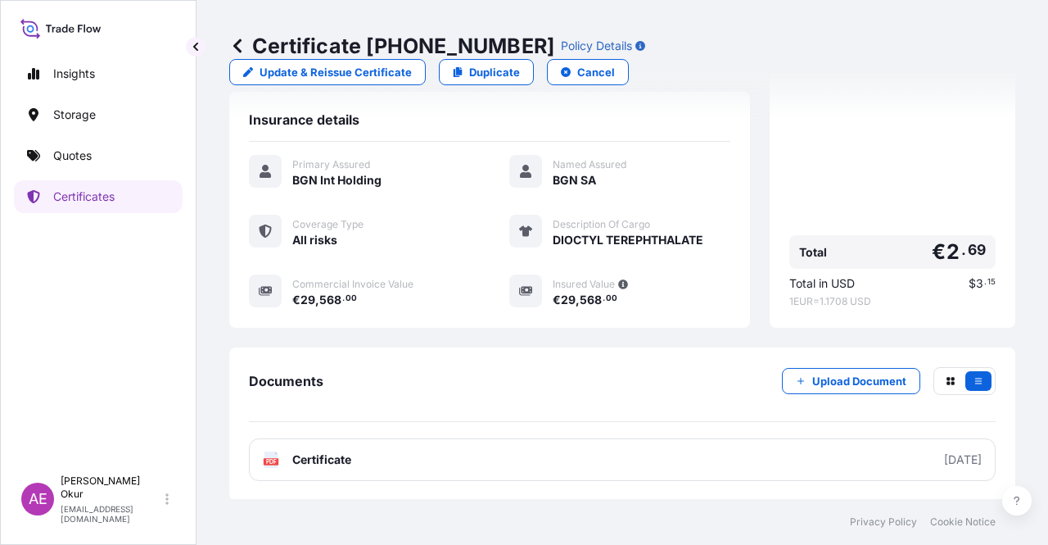
click at [102, 149] on link "Quotes" at bounding box center [98, 155] width 169 height 33
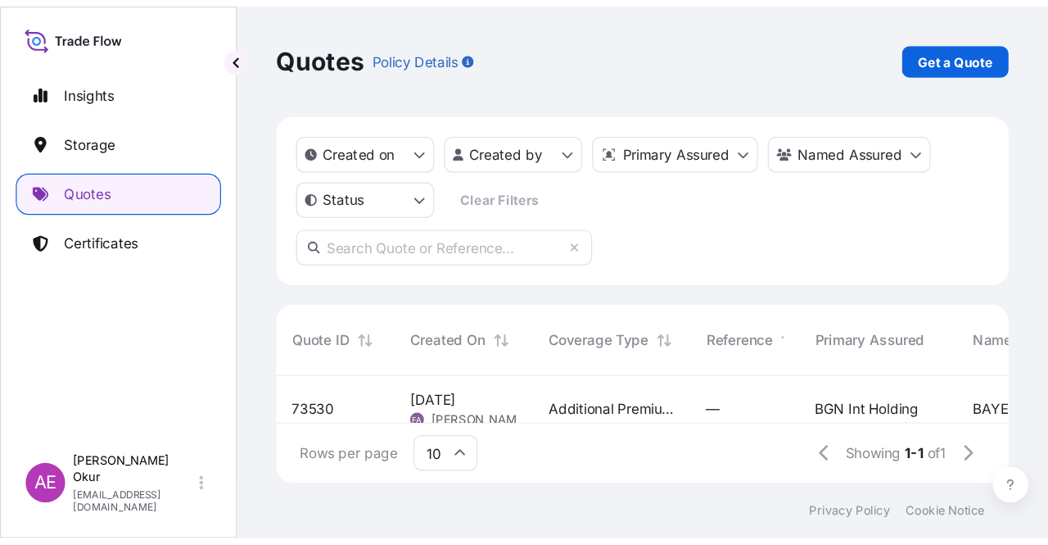
scroll to position [227, 773]
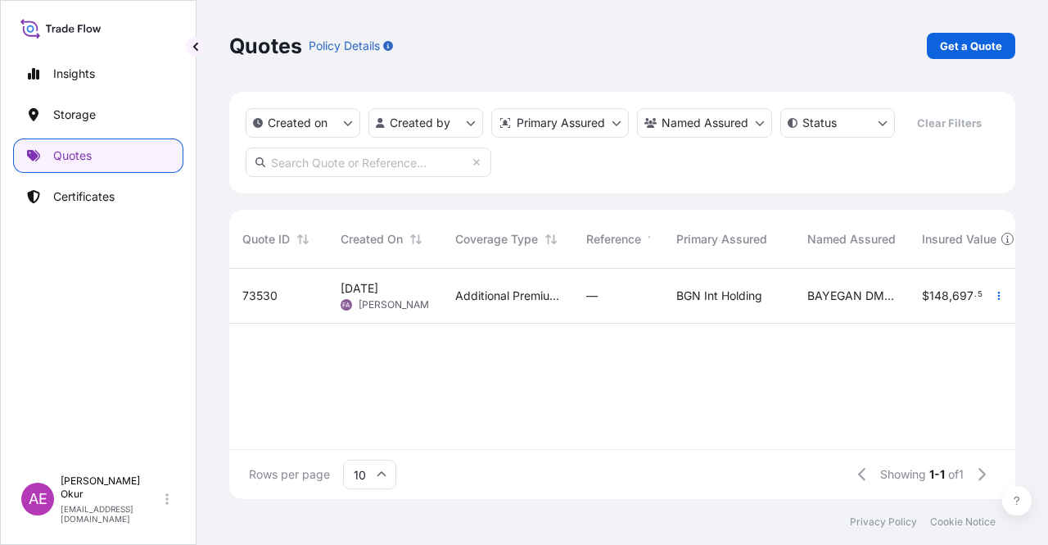
click at [111, 137] on div "Insights Storage Quotes Certificates" at bounding box center [98, 255] width 169 height 424
click at [115, 119] on link "Storage" at bounding box center [98, 114] width 169 height 33
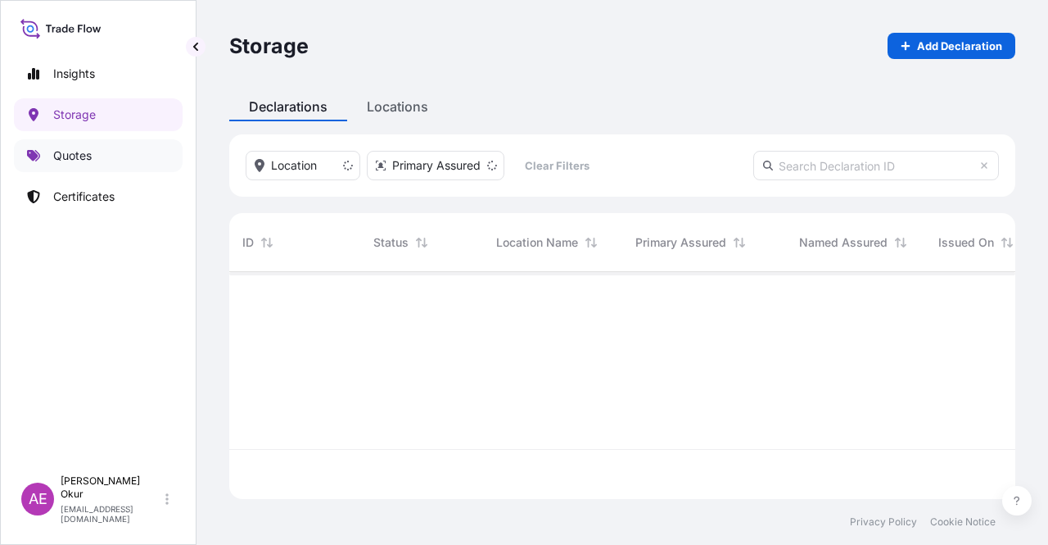
scroll to position [224, 773]
click at [103, 143] on link "Quotes" at bounding box center [98, 155] width 169 height 33
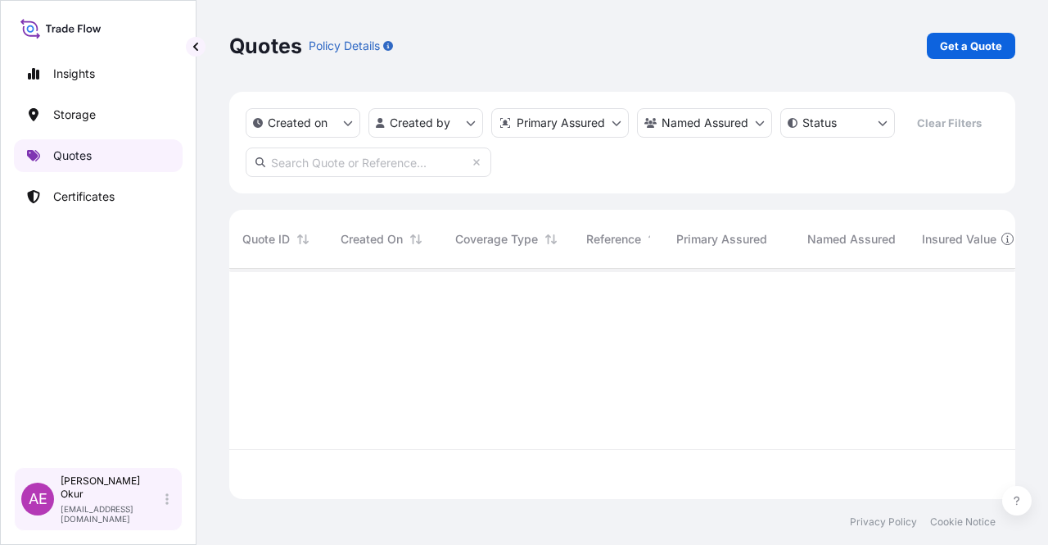
scroll to position [227, 773]
